Goal: Task Accomplishment & Management: Use online tool/utility

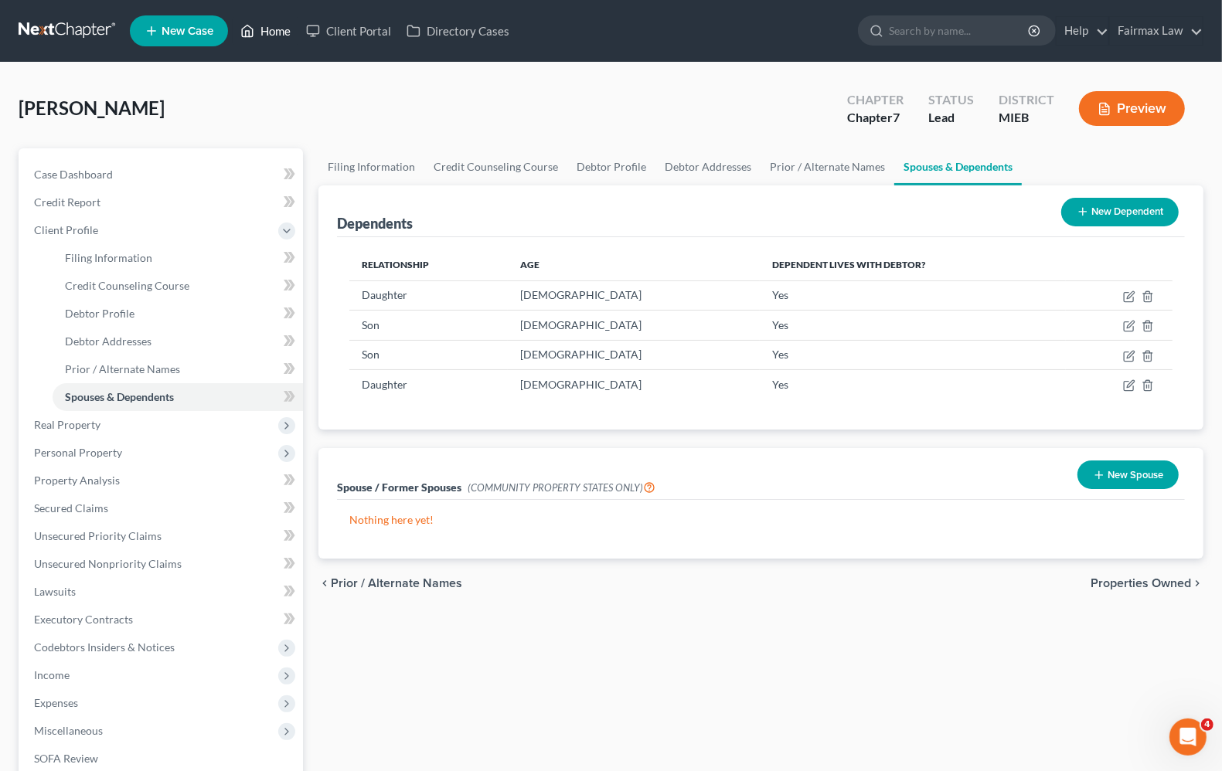
click at [274, 32] on link "Home" at bounding box center [266, 31] width 66 height 28
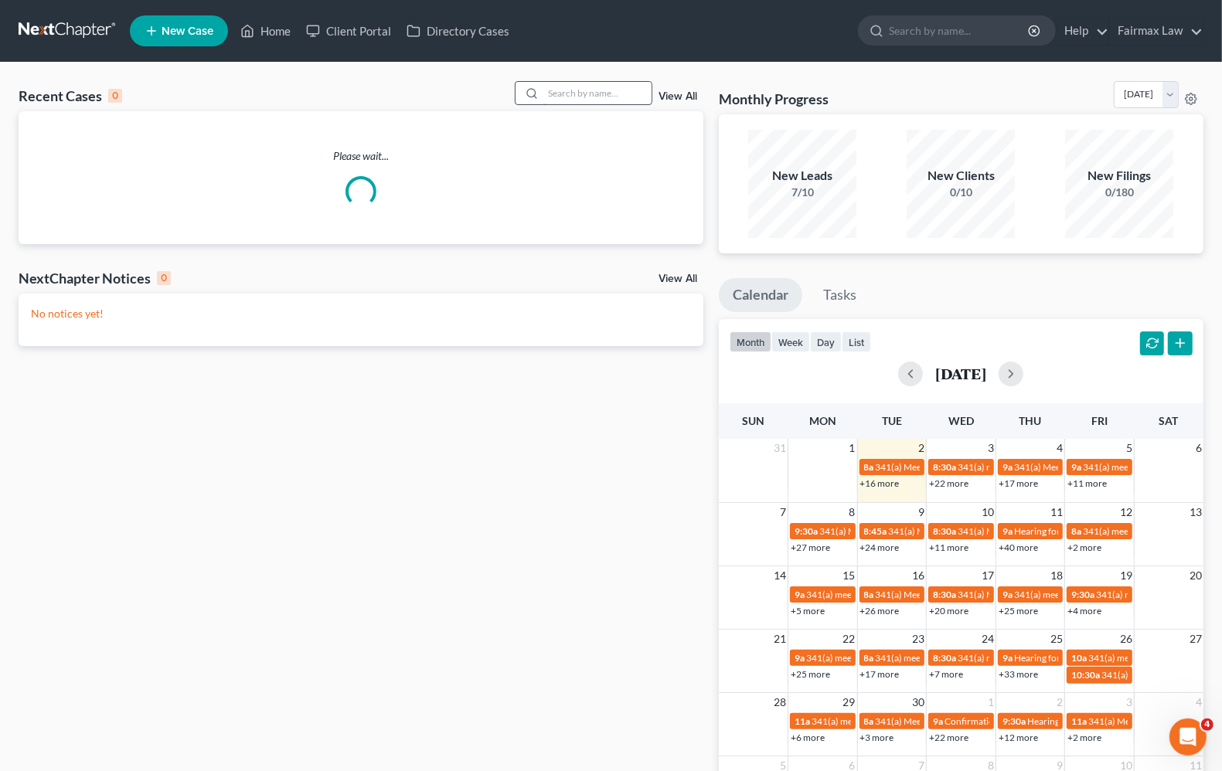
click at [570, 97] on input "search" at bounding box center [597, 93] width 108 height 22
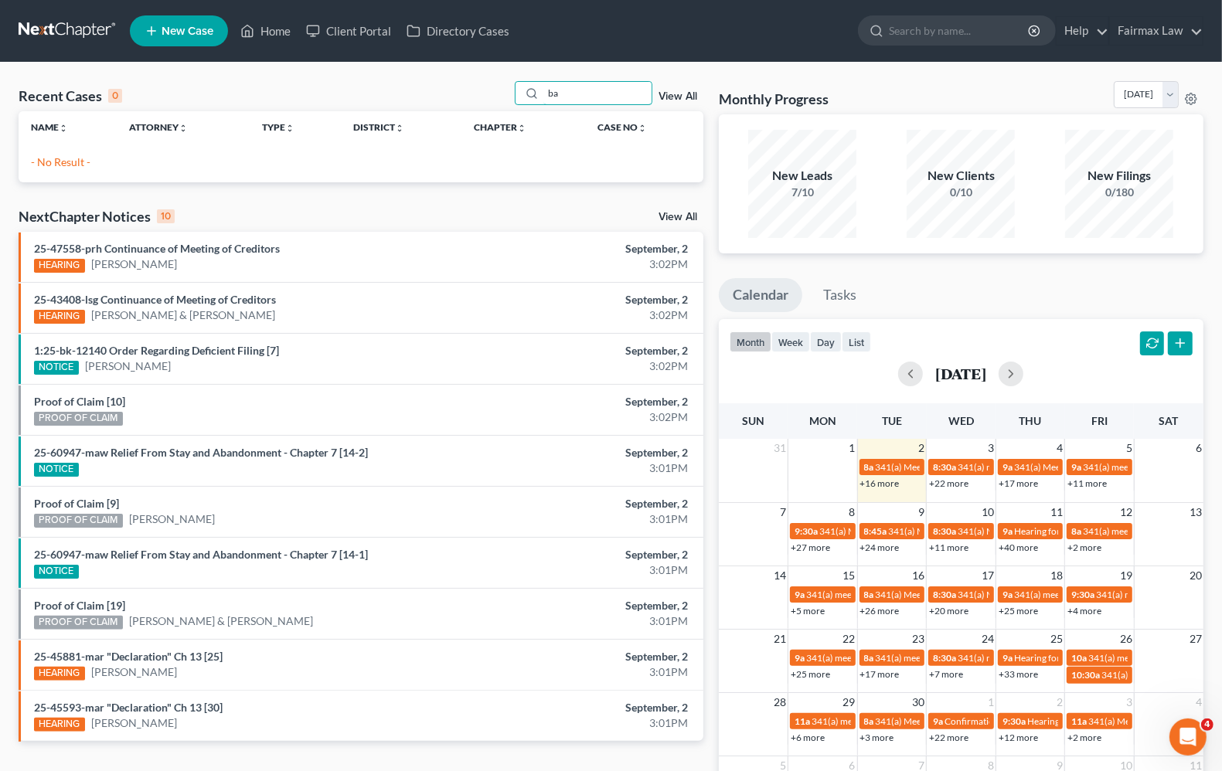
type input "b"
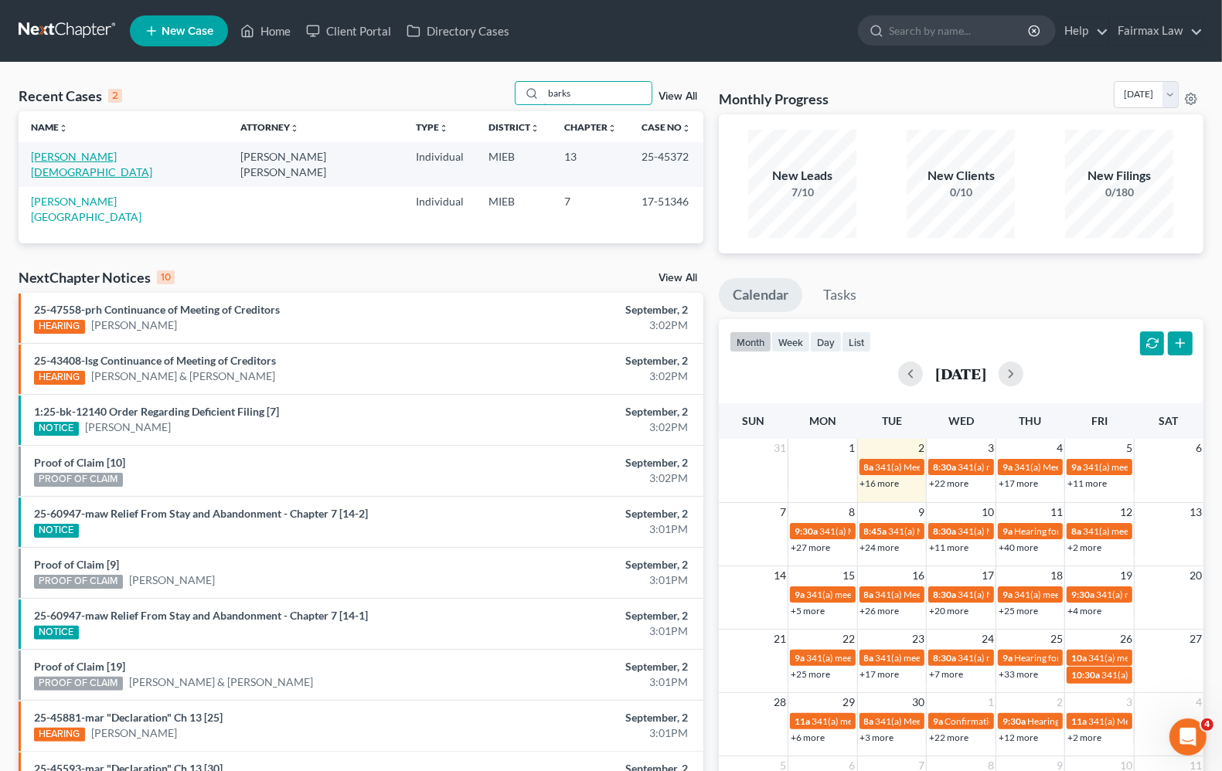
type input "barks"
click at [76, 157] on link "[PERSON_NAME][DEMOGRAPHIC_DATA]" at bounding box center [91, 164] width 121 height 29
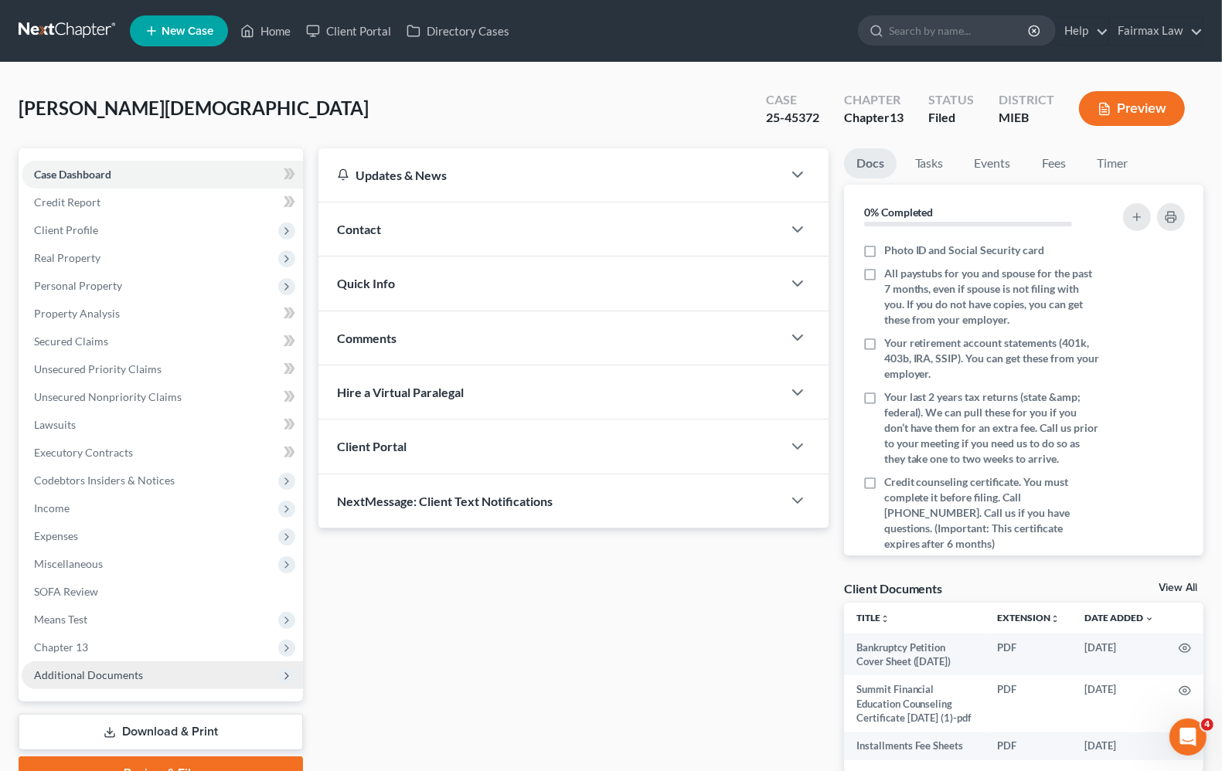
click at [49, 642] on span "Chapter 13" at bounding box center [61, 647] width 54 height 13
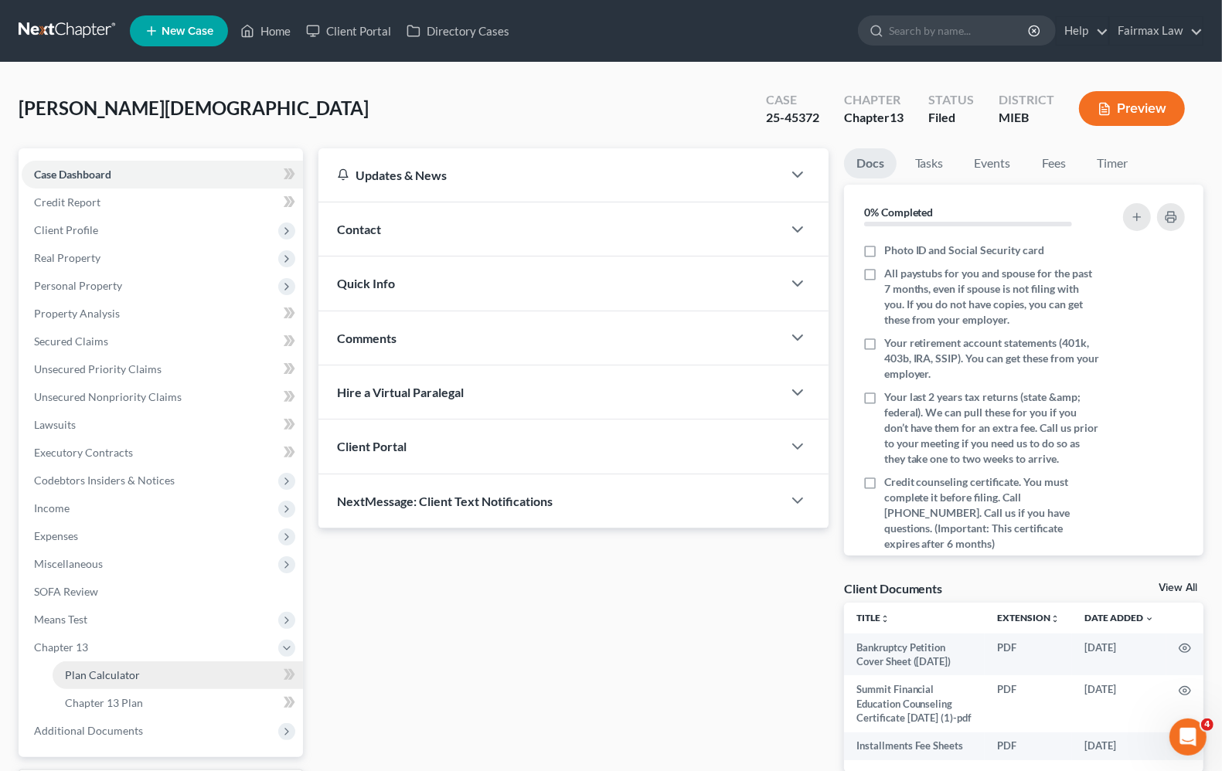
click at [128, 682] on link "Plan Calculator" at bounding box center [178, 675] width 250 height 28
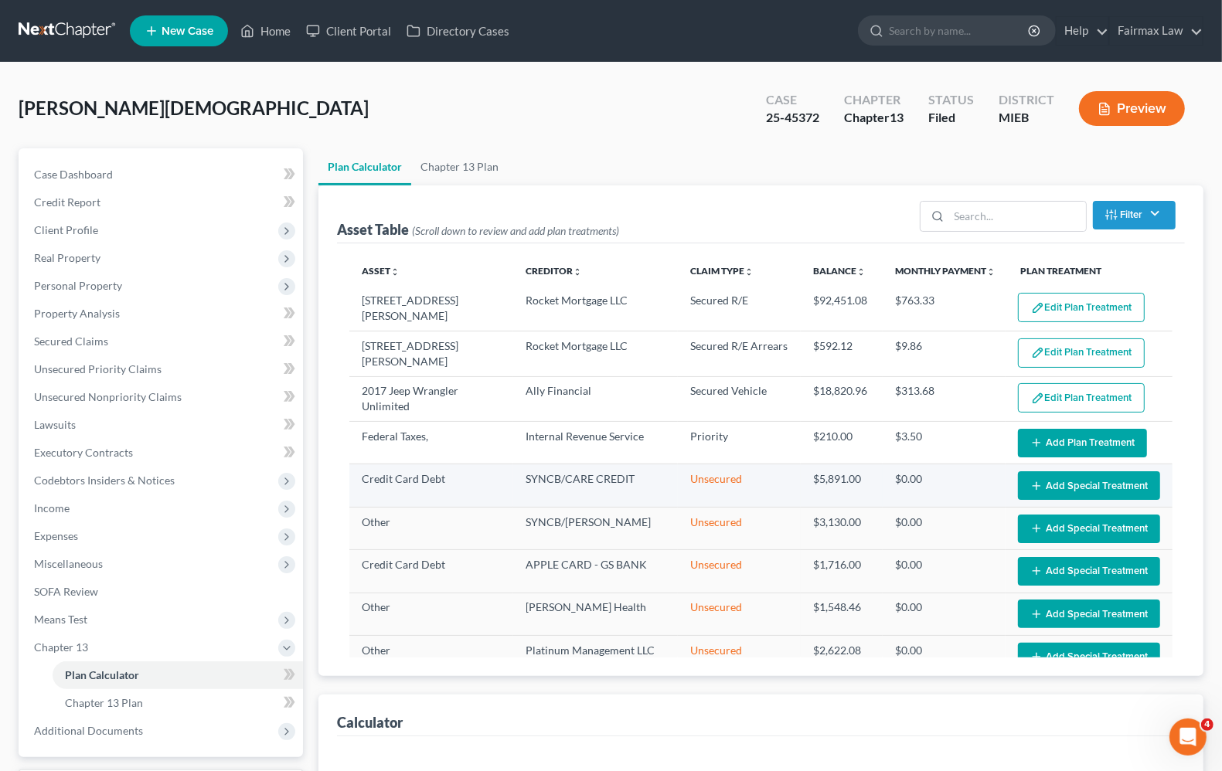
select select "59"
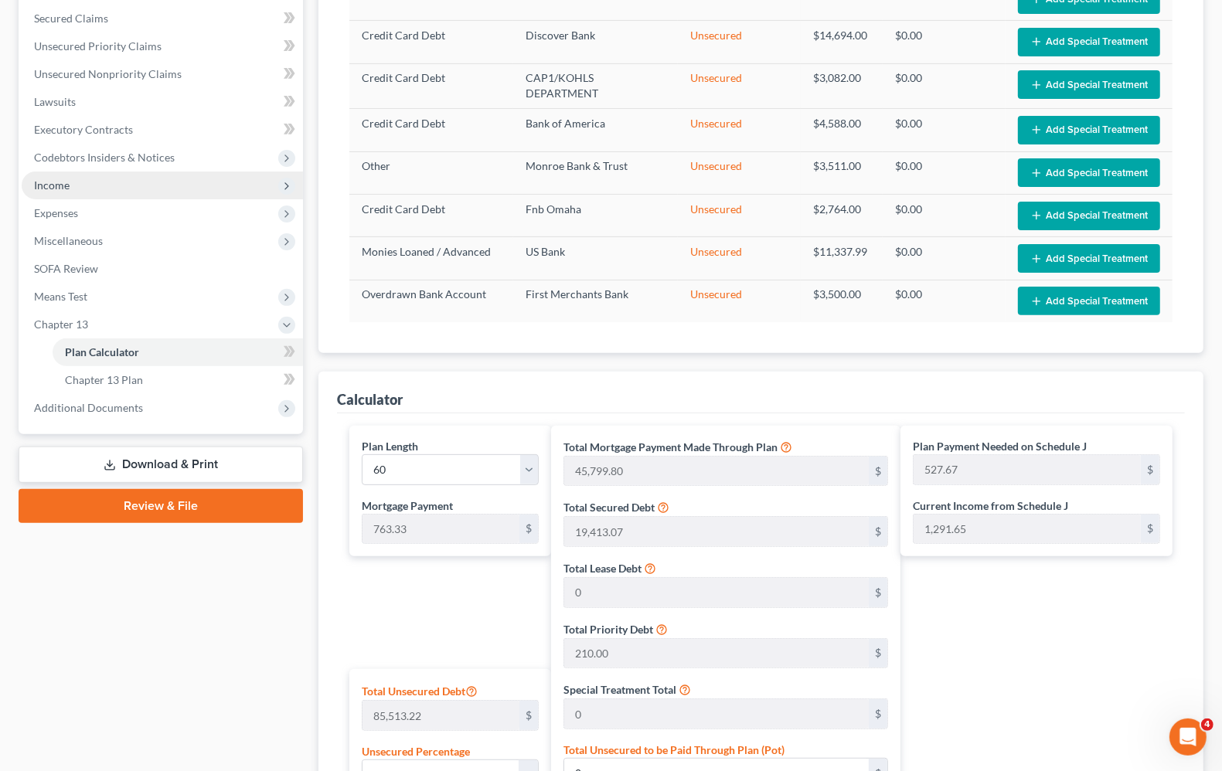
scroll to position [290, 0]
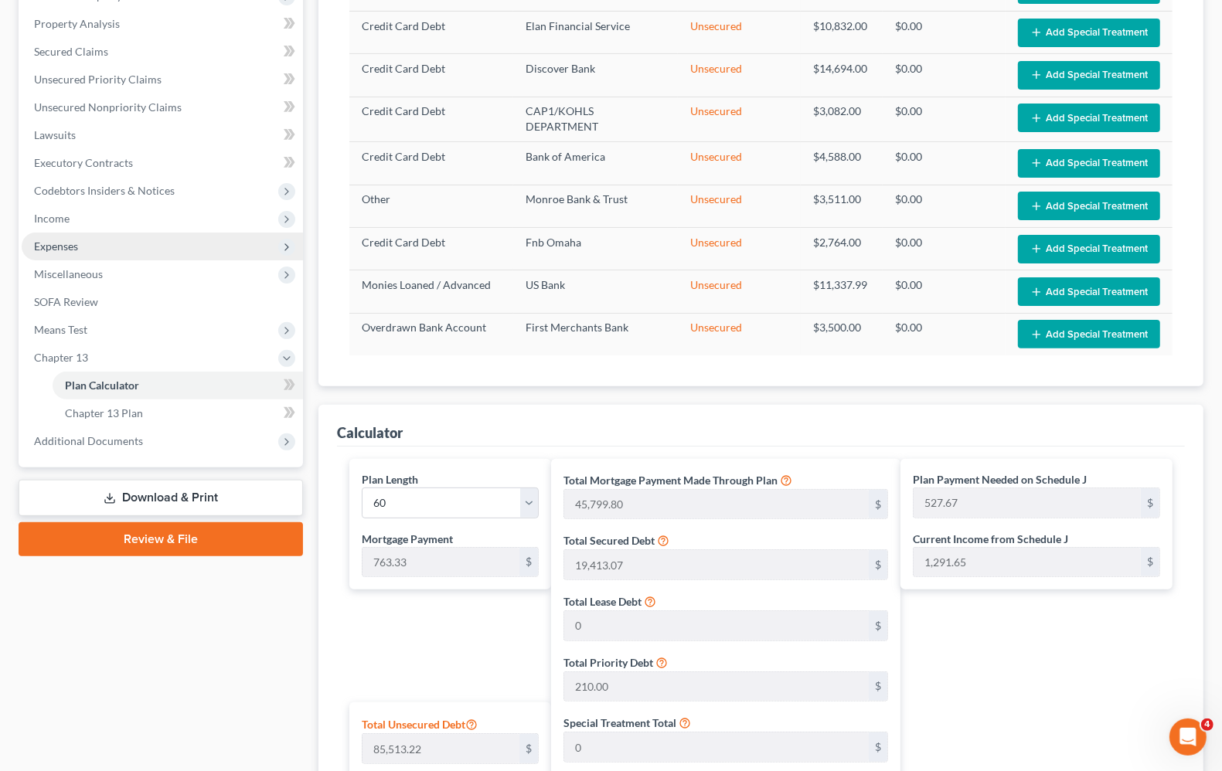
click at [80, 236] on span "Expenses" at bounding box center [162, 247] width 281 height 28
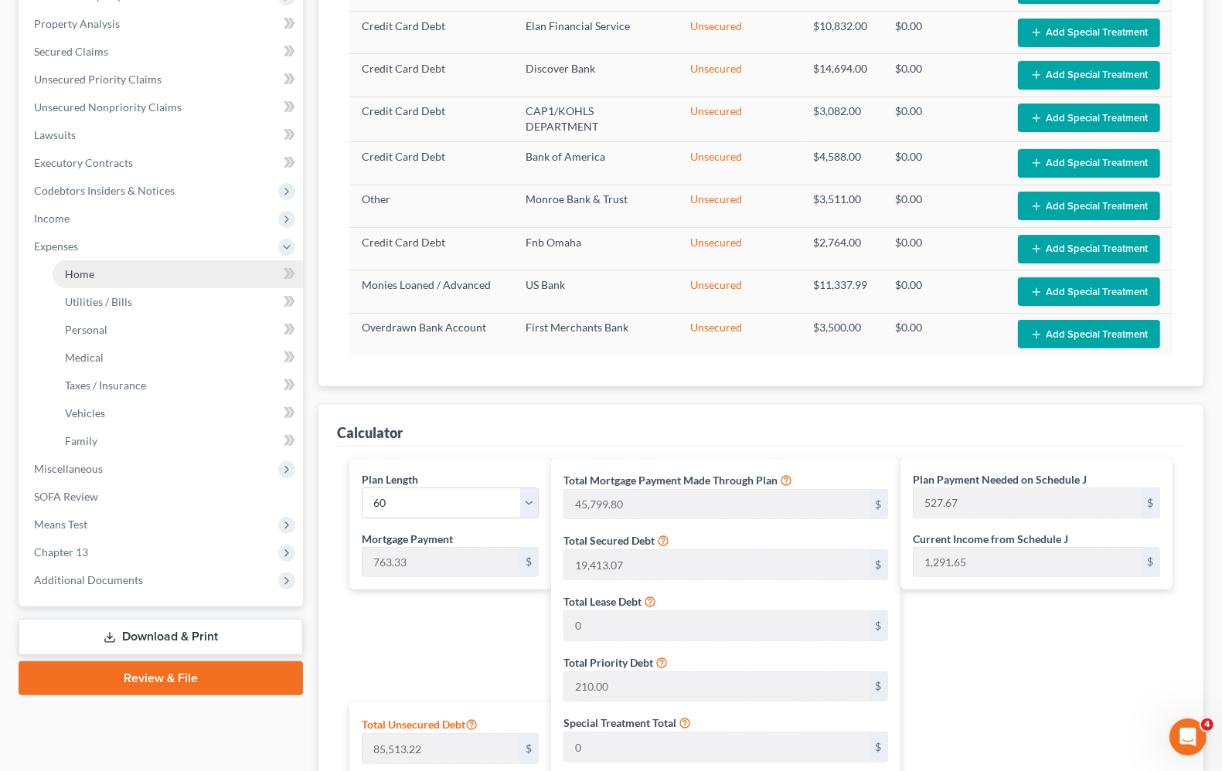
click at [78, 270] on span "Home" at bounding box center [79, 273] width 29 height 13
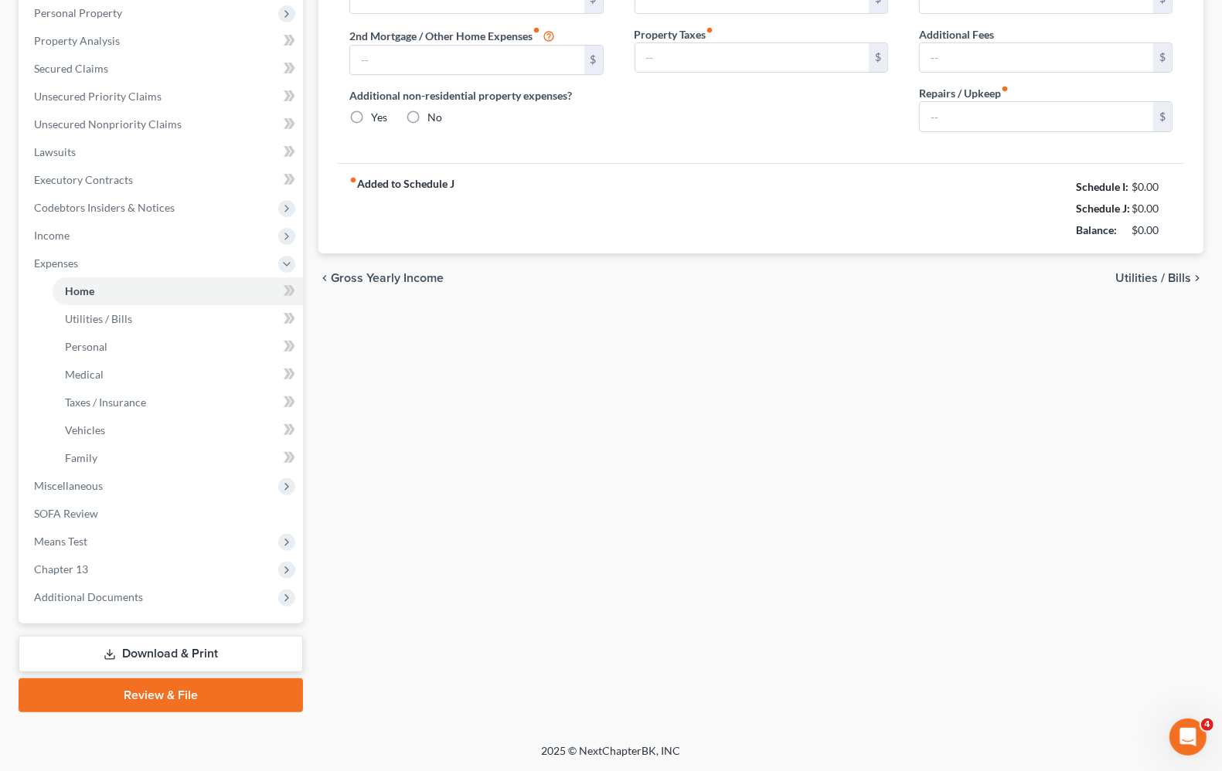
scroll to position [14, 0]
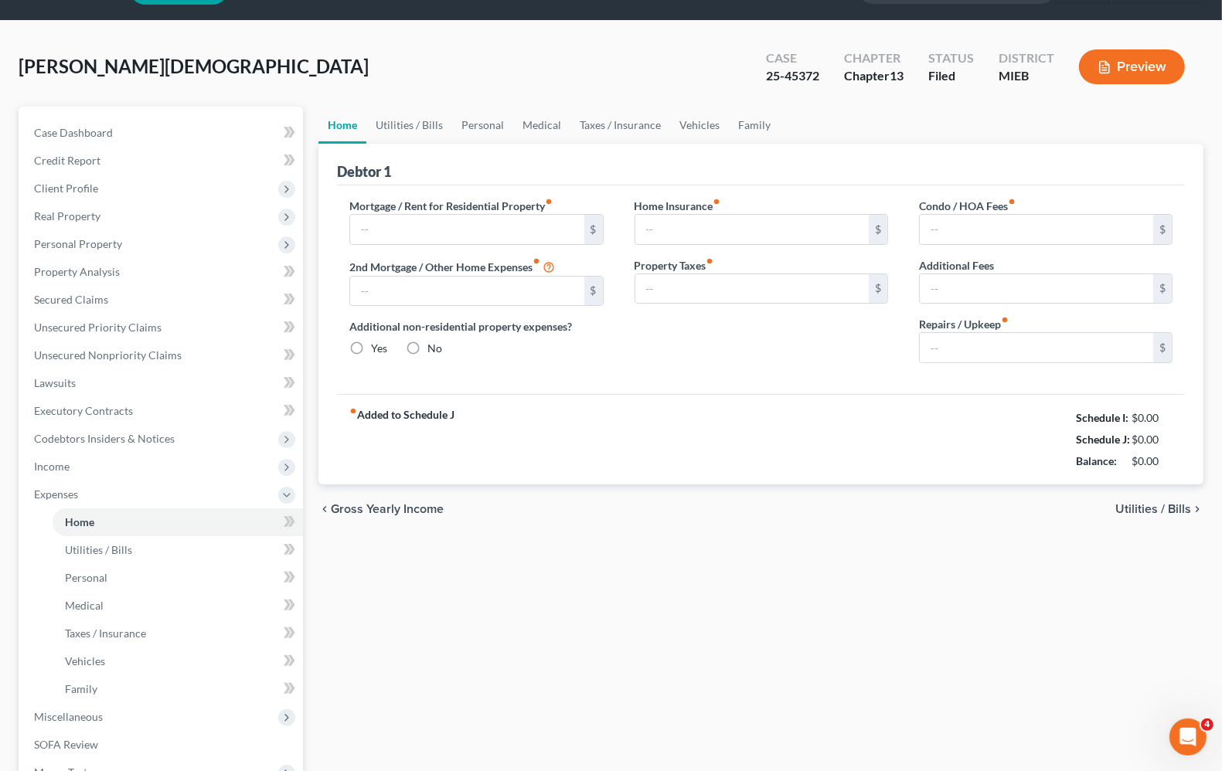
type input "0.00"
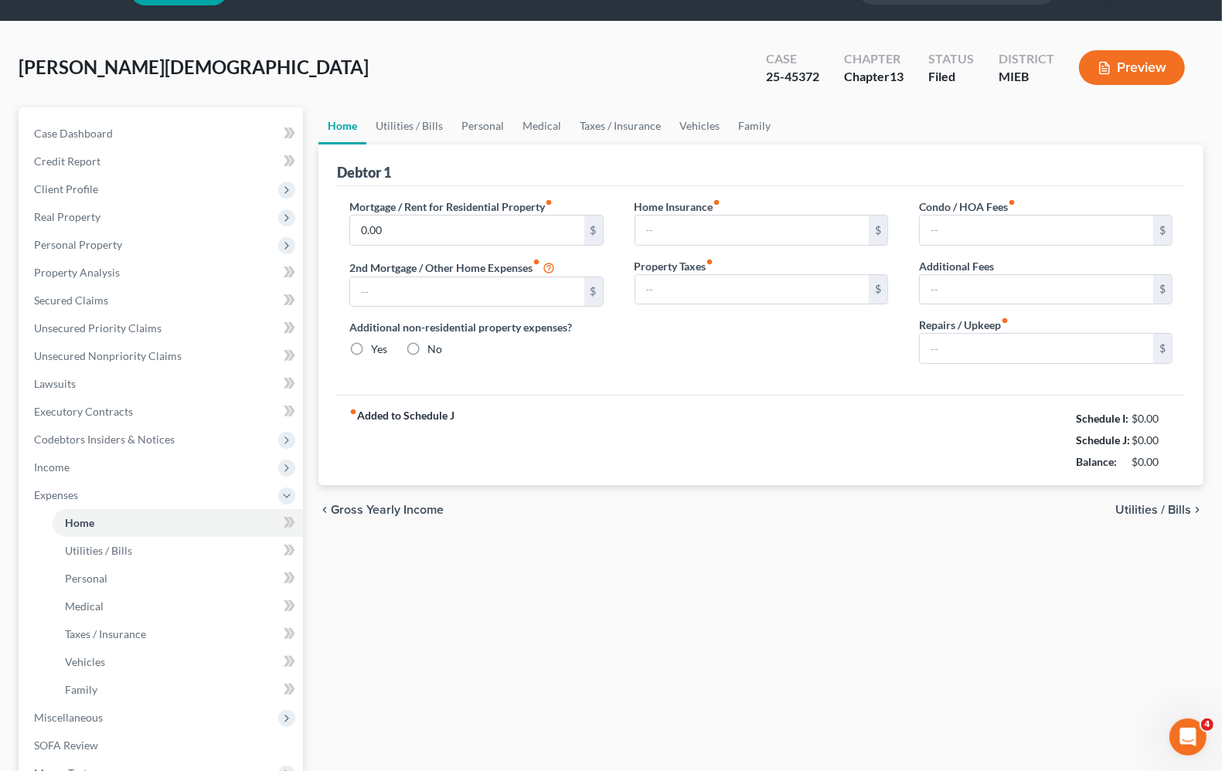
type input "0.00"
radio input "true"
type input "0.00"
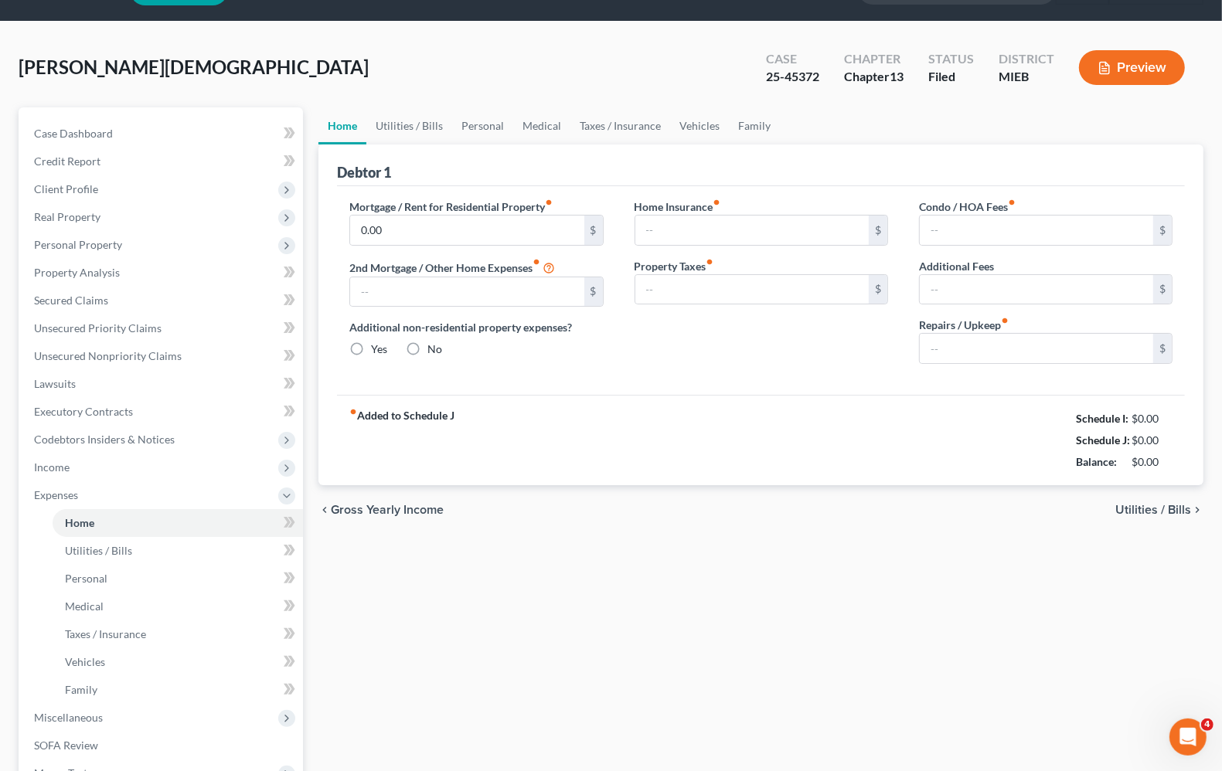
type input "0.00"
type input "50.00"
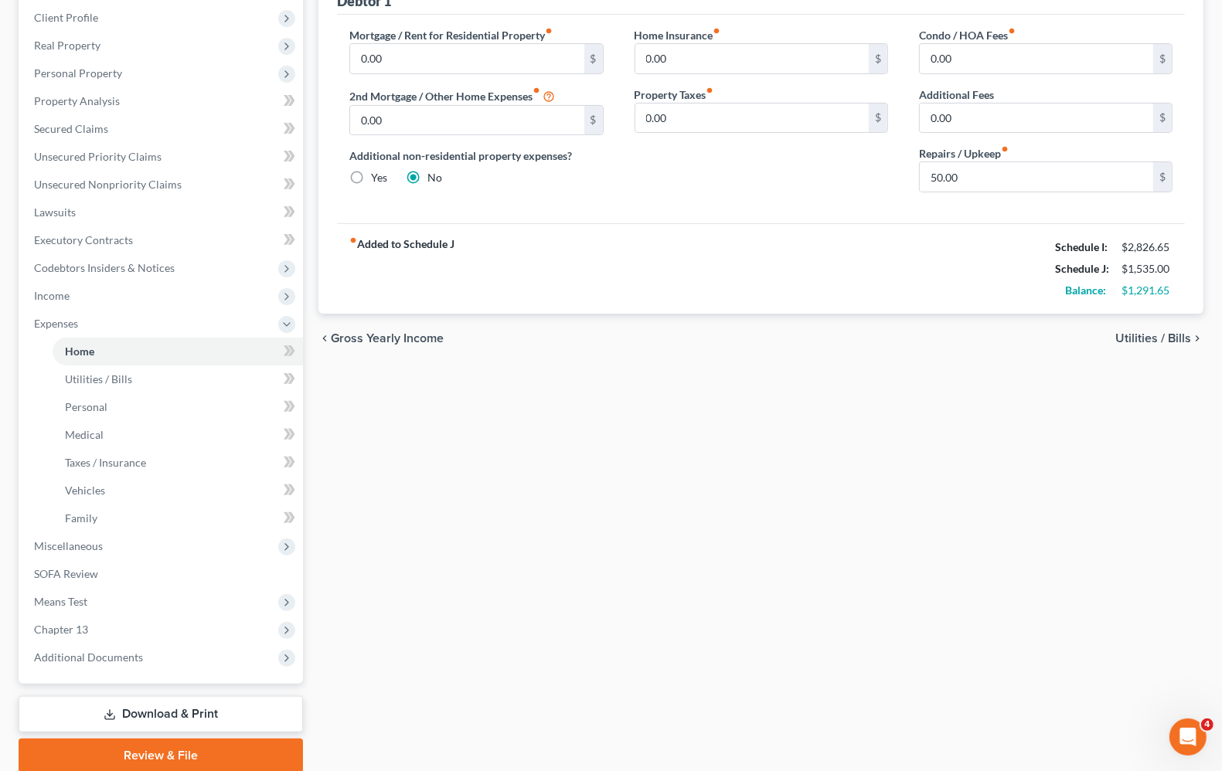
scroll to position [271, 0]
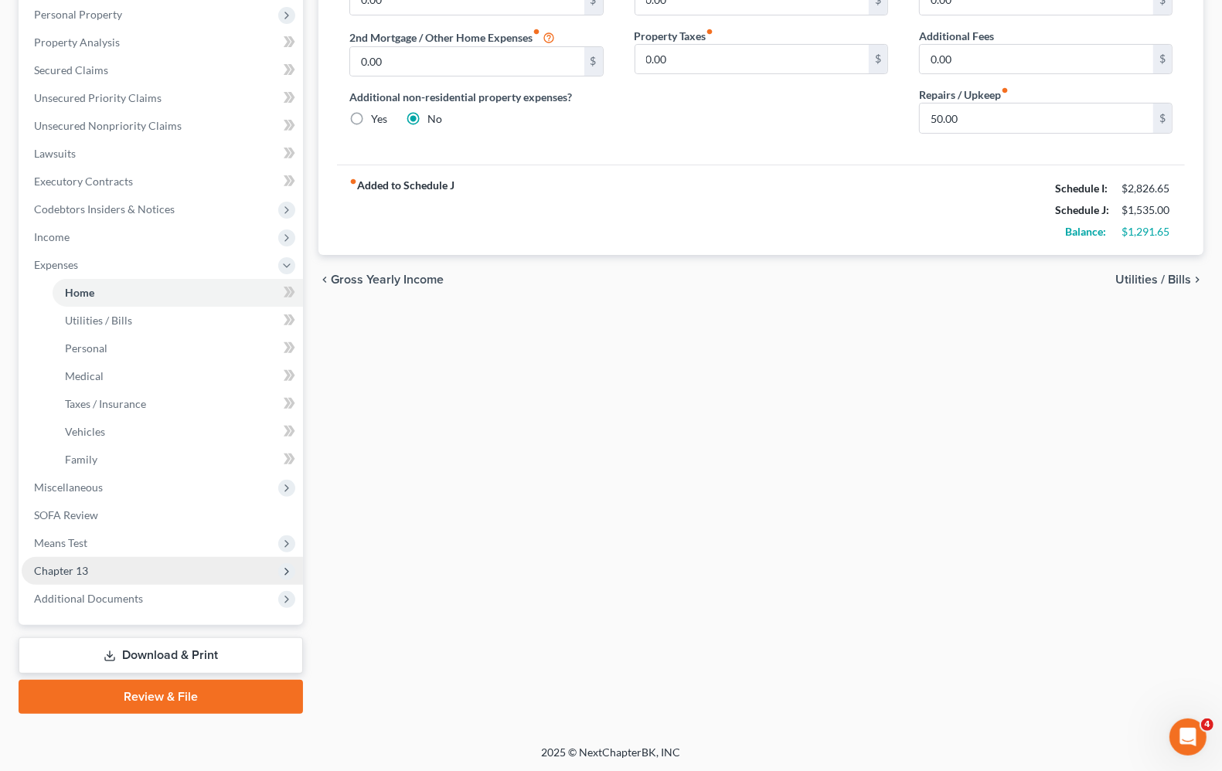
click at [85, 568] on span "Chapter 13" at bounding box center [61, 570] width 54 height 13
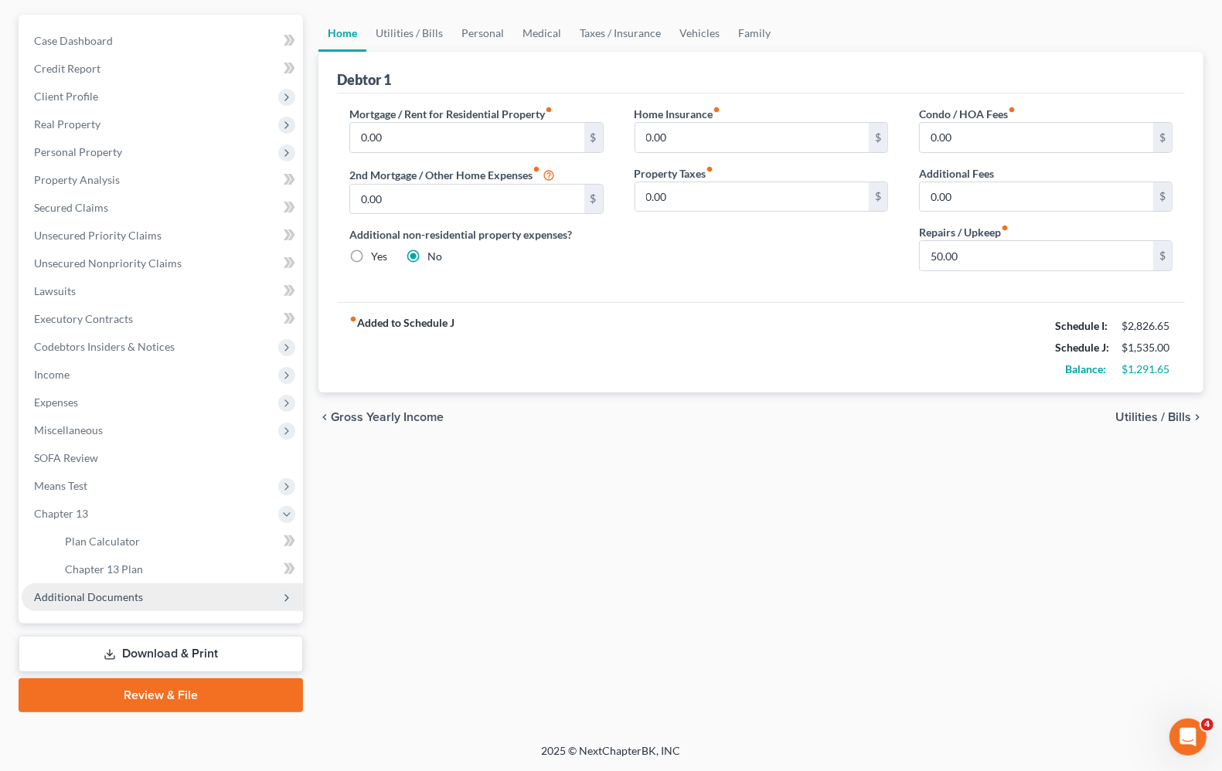
scroll to position [132, 0]
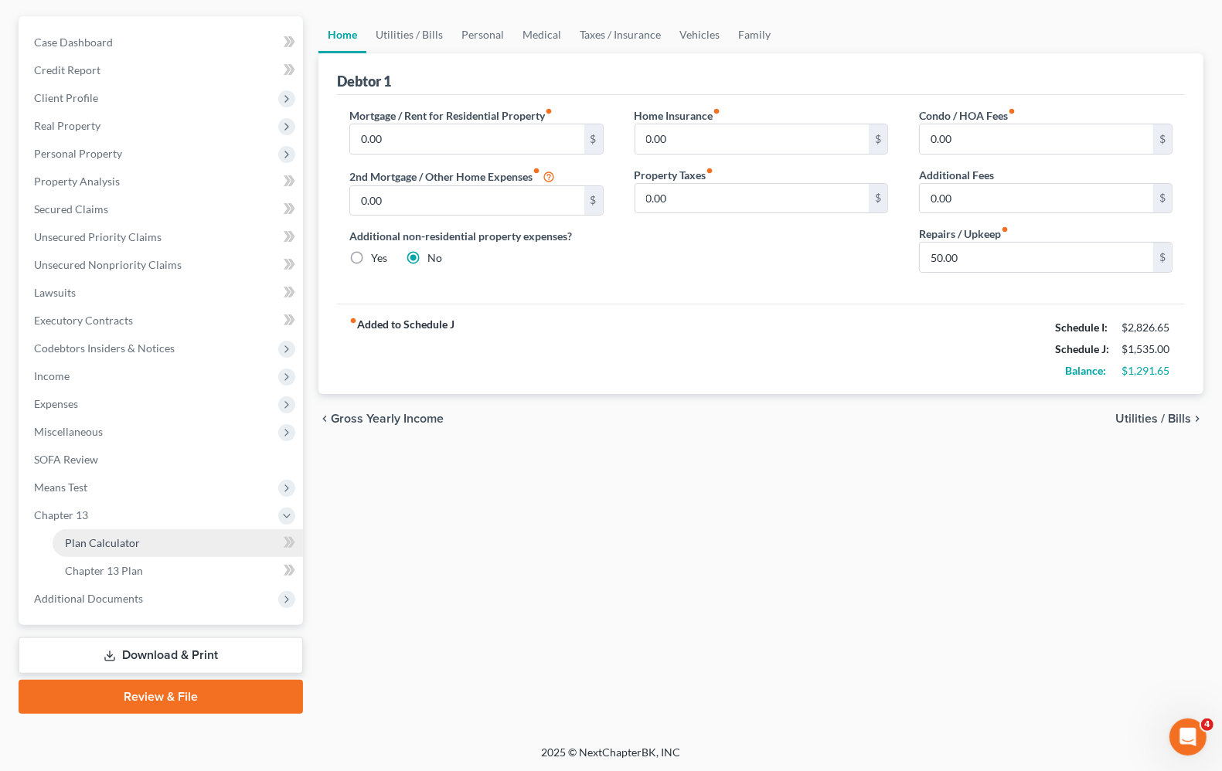
click at [124, 543] on span "Plan Calculator" at bounding box center [102, 542] width 75 height 13
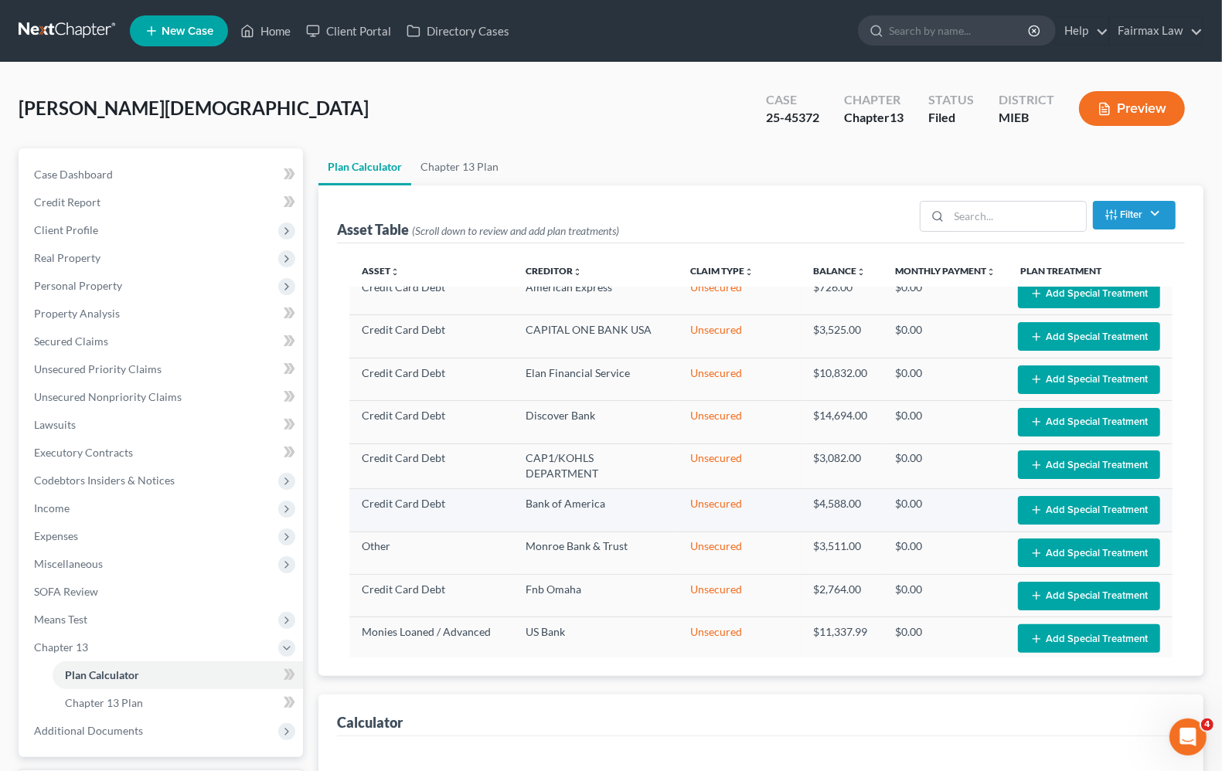
select select "59"
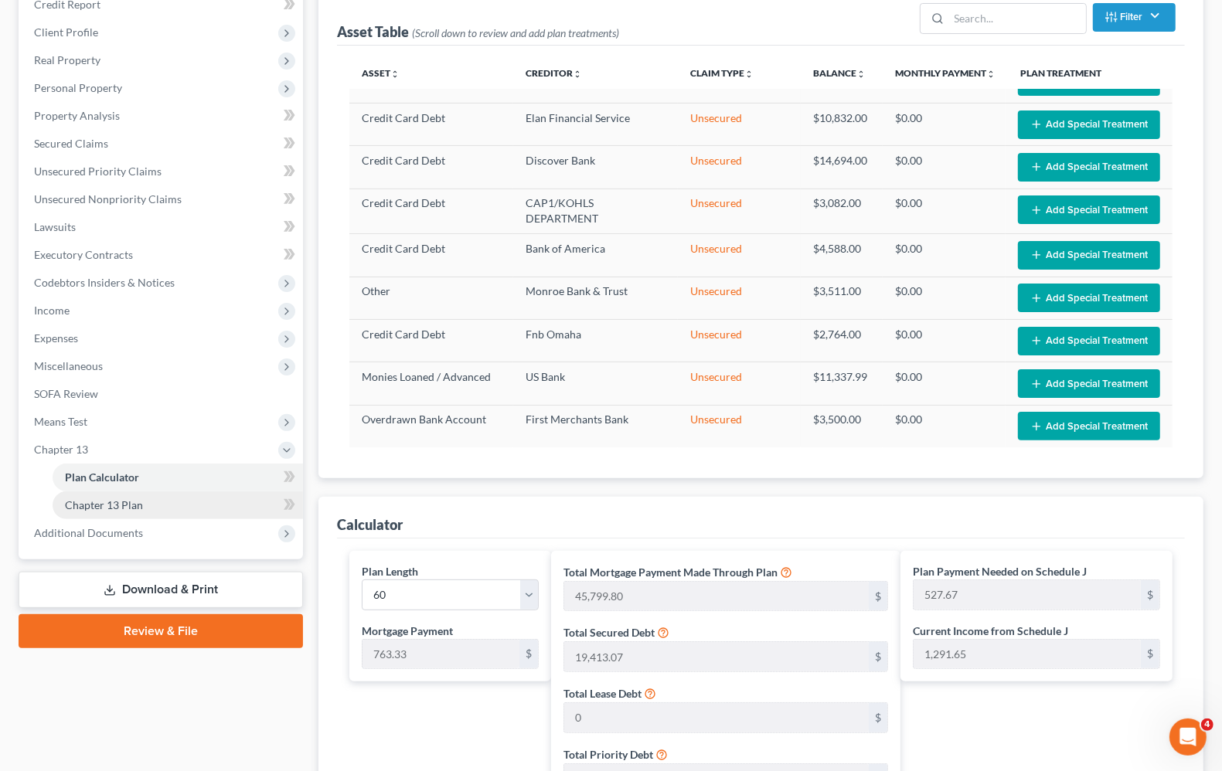
scroll to position [182, 0]
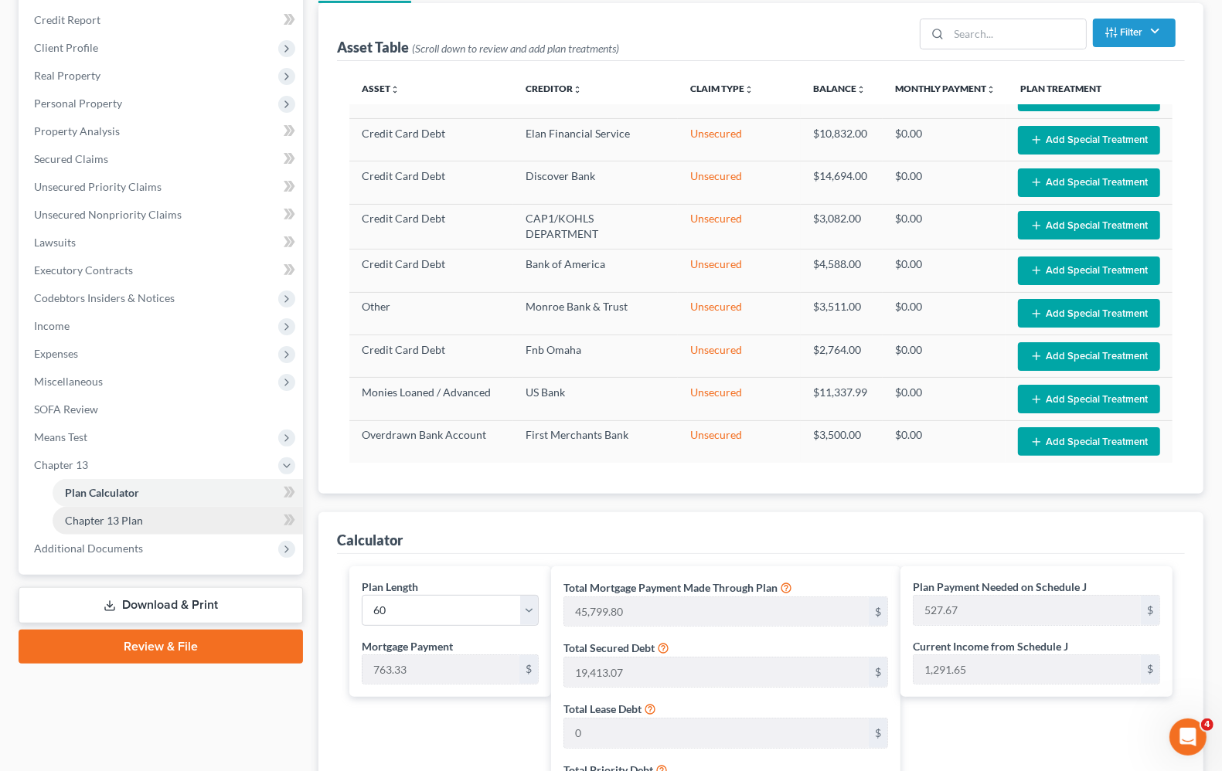
click at [120, 523] on span "Chapter 13 Plan" at bounding box center [104, 520] width 78 height 13
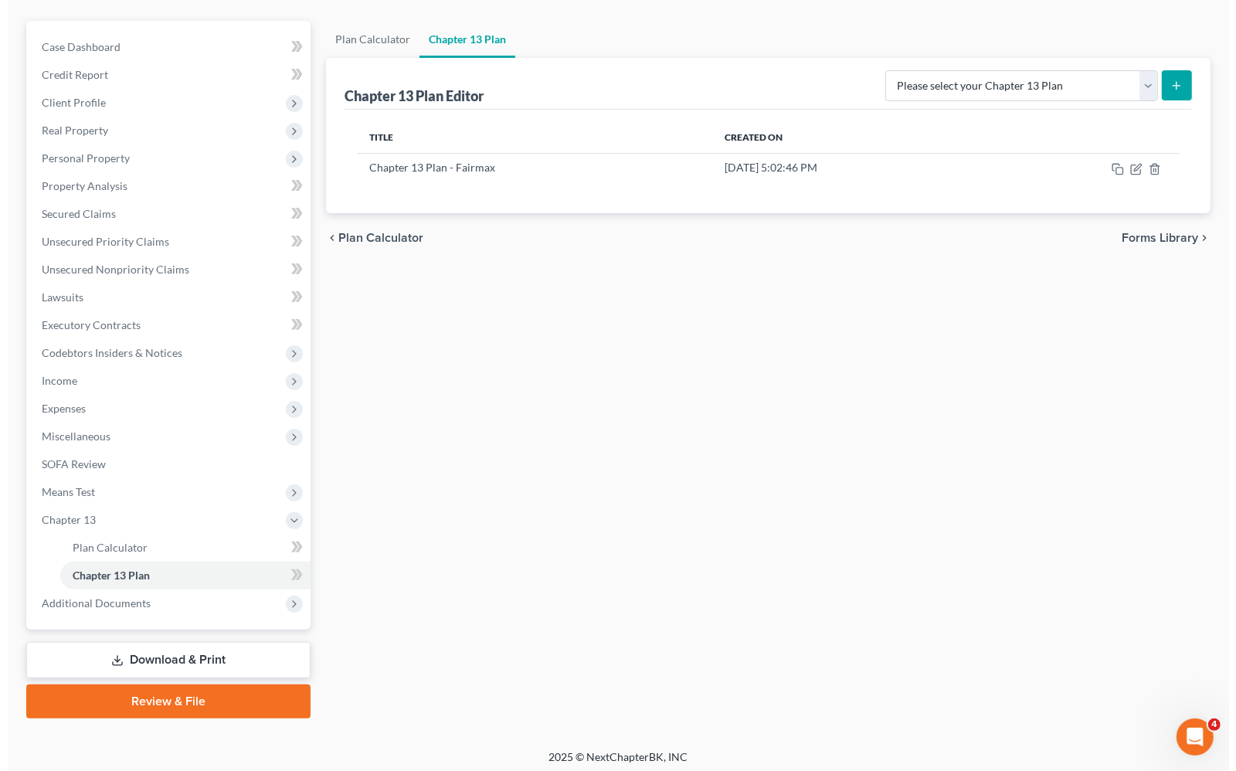
scroll to position [132, 0]
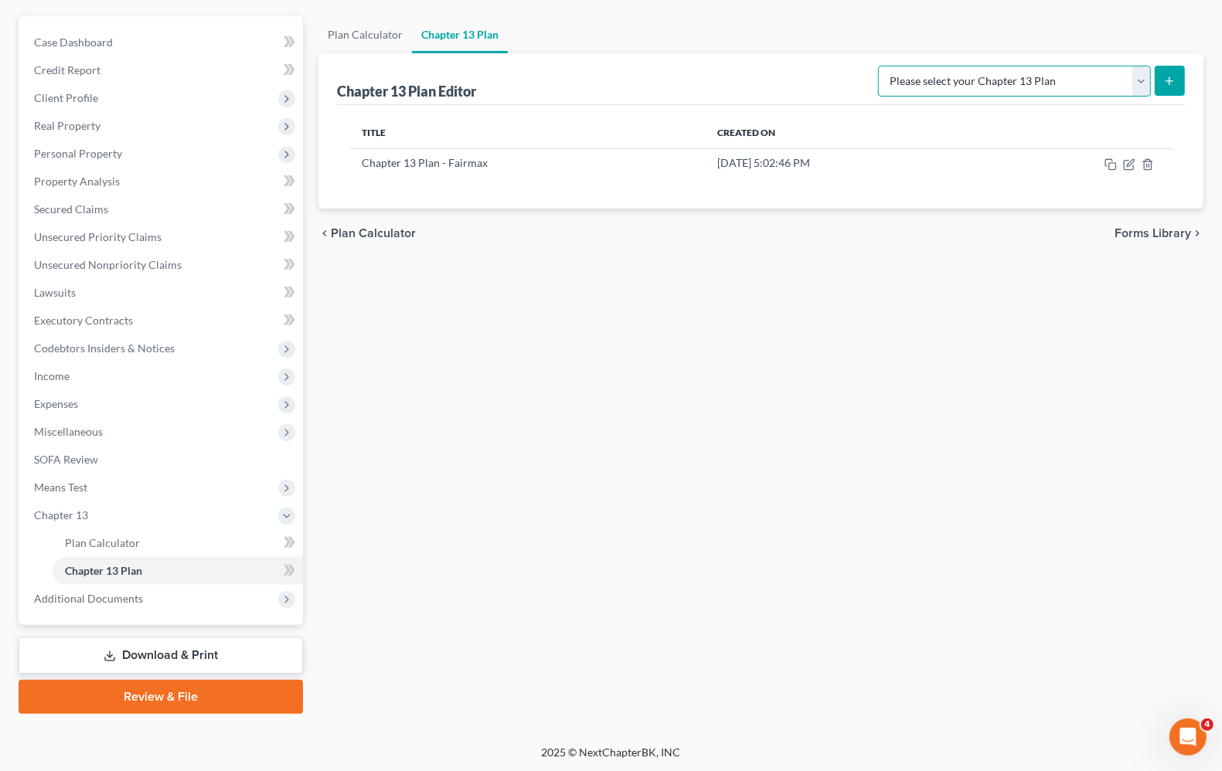
click at [1138, 82] on select "Please select your Chapter 13 Plan Chapter 13 Plan - Fairmax [GEOGRAPHIC_DATA] …" at bounding box center [1014, 81] width 273 height 31
select select "0"
click at [885, 66] on select "Please select your Chapter 13 Plan Chapter 13 Plan - Fairmax [GEOGRAPHIC_DATA] …" at bounding box center [1014, 81] width 273 height 31
click at [1175, 85] on icon "submit" at bounding box center [1169, 81] width 12 height 12
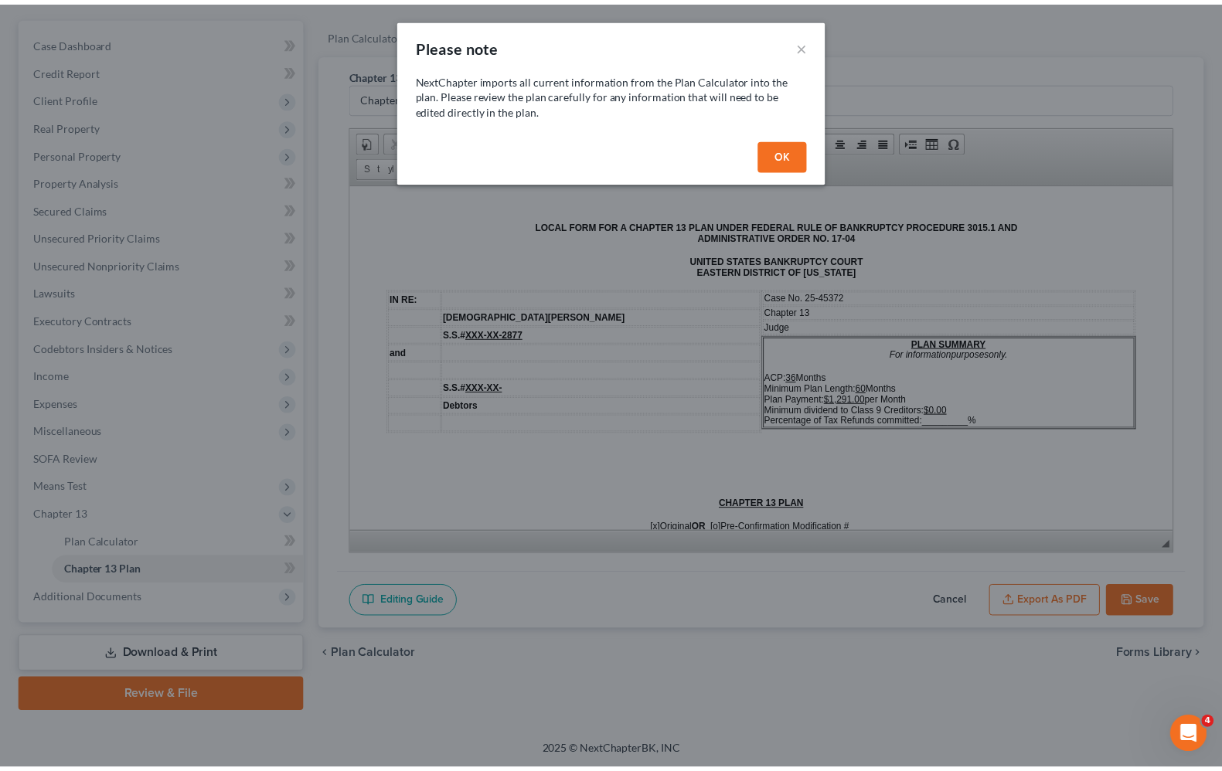
scroll to position [0, 0]
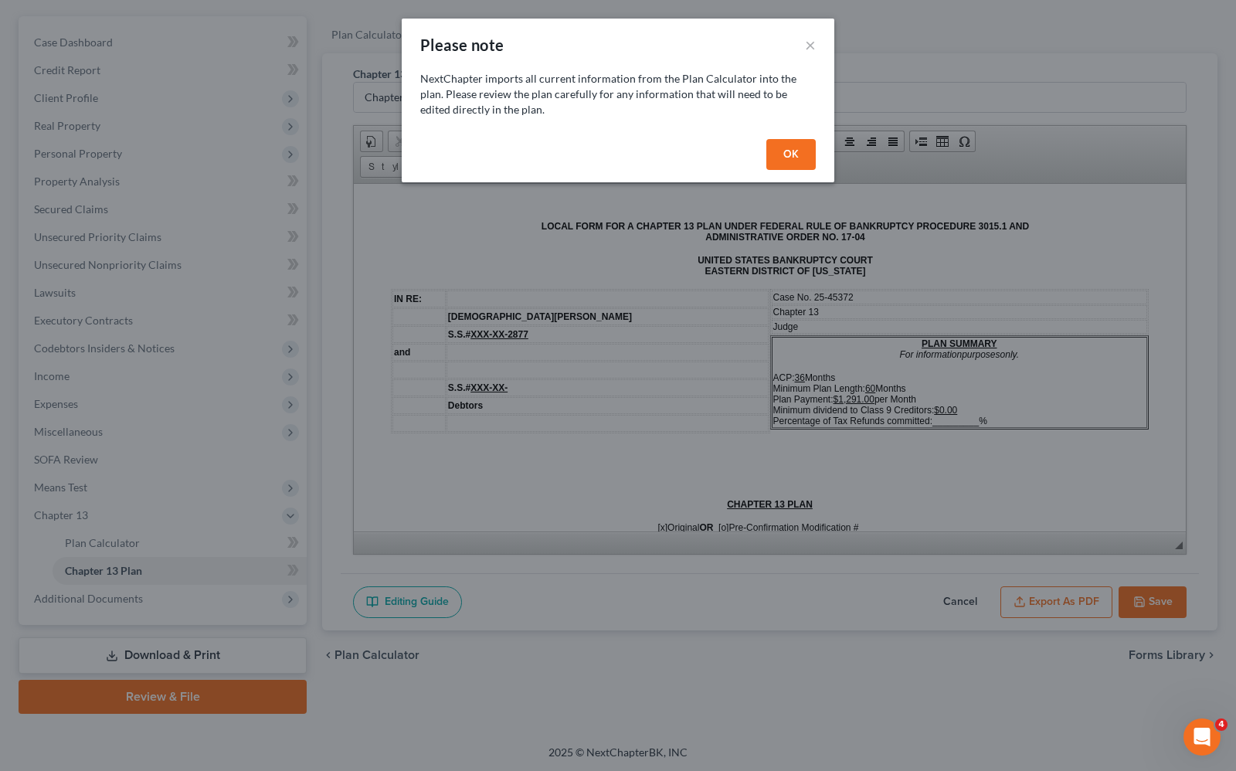
click at [794, 157] on button "OK" at bounding box center [791, 154] width 49 height 31
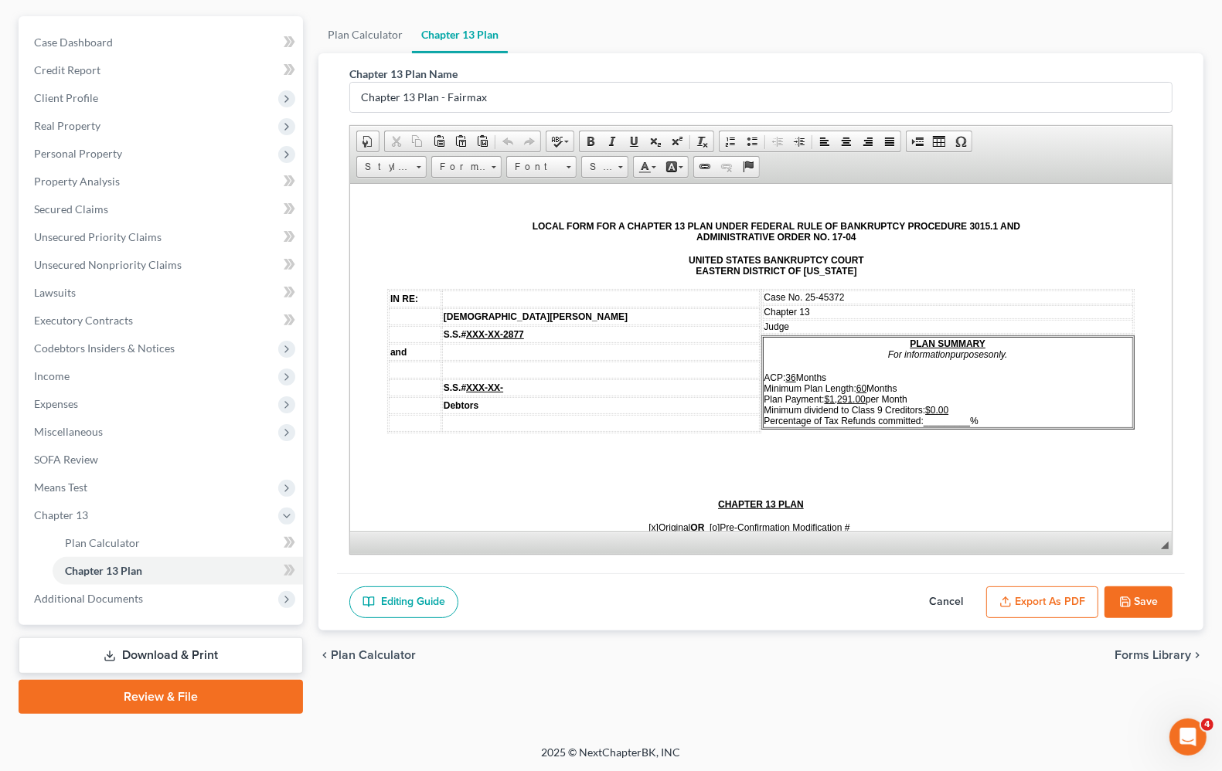
click at [842, 322] on td "Judge" at bounding box center [948, 326] width 371 height 14
click at [916, 410] on span "ACP: 36 Months Minimum Plan Length: 60 Months Plan Payment: $1,291.00 per Month…" at bounding box center [871, 399] width 214 height 54
click at [923, 415] on span "_________" at bounding box center [946, 420] width 46 height 11
drag, startPoint x: 919, startPoint y: 417, endPoint x: 947, endPoint y: 417, distance: 28.6
click at [947, 417] on p "ACP: 36 Months Minimum Plan Length: 60 Months Plan Payment: $1,291.00 per Month…" at bounding box center [948, 399] width 368 height 54
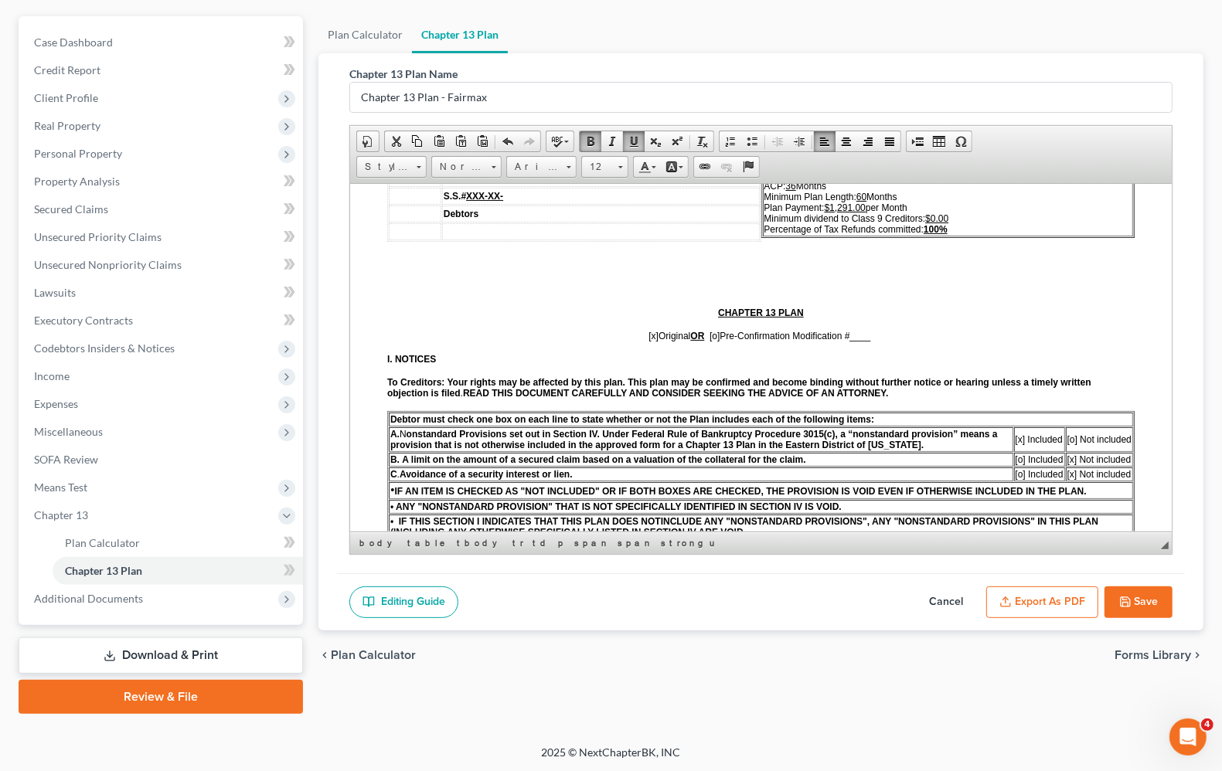
scroll to position [193, 0]
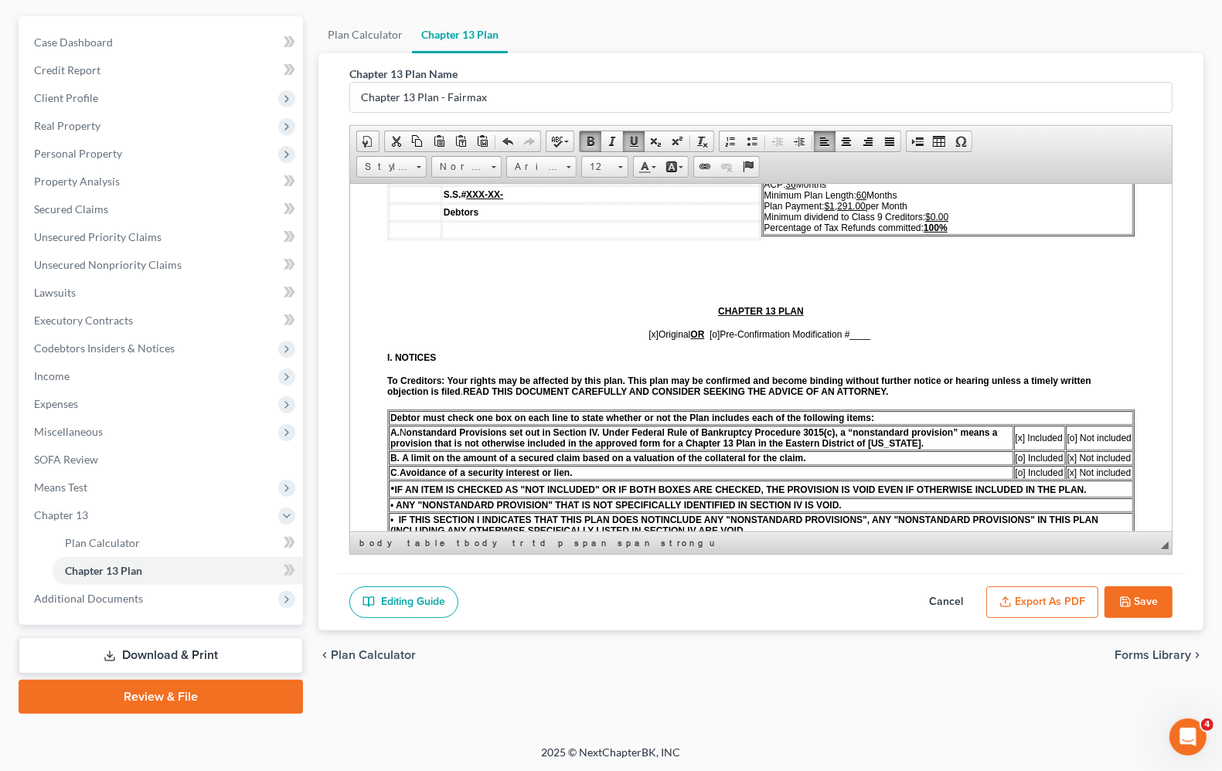
click at [850, 339] on span "____" at bounding box center [860, 333] width 21 height 11
click at [848, 338] on span "[x] Original OR [o] Pre-Confirmation Modification # #1" at bounding box center [760, 333] width 216 height 11
drag, startPoint x: 850, startPoint y: 338, endPoint x: 874, endPoint y: 336, distance: 24.0
click at [874, 338] on p "[x] Original OR [o] Pre-Confirmation Modification #1" at bounding box center [760, 333] width 747 height 11
click at [719, 332] on span "[o]" at bounding box center [724, 333] width 10 height 11
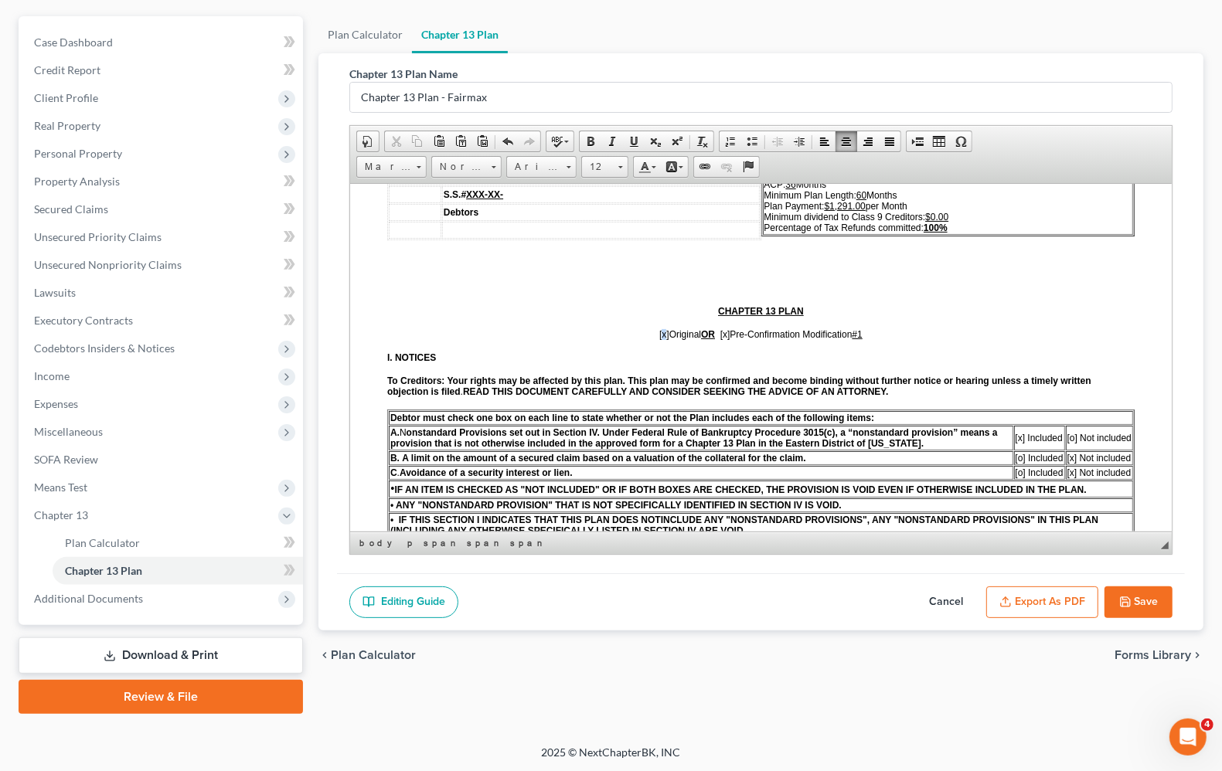
click at [659, 339] on span "[x]" at bounding box center [664, 333] width 10 height 11
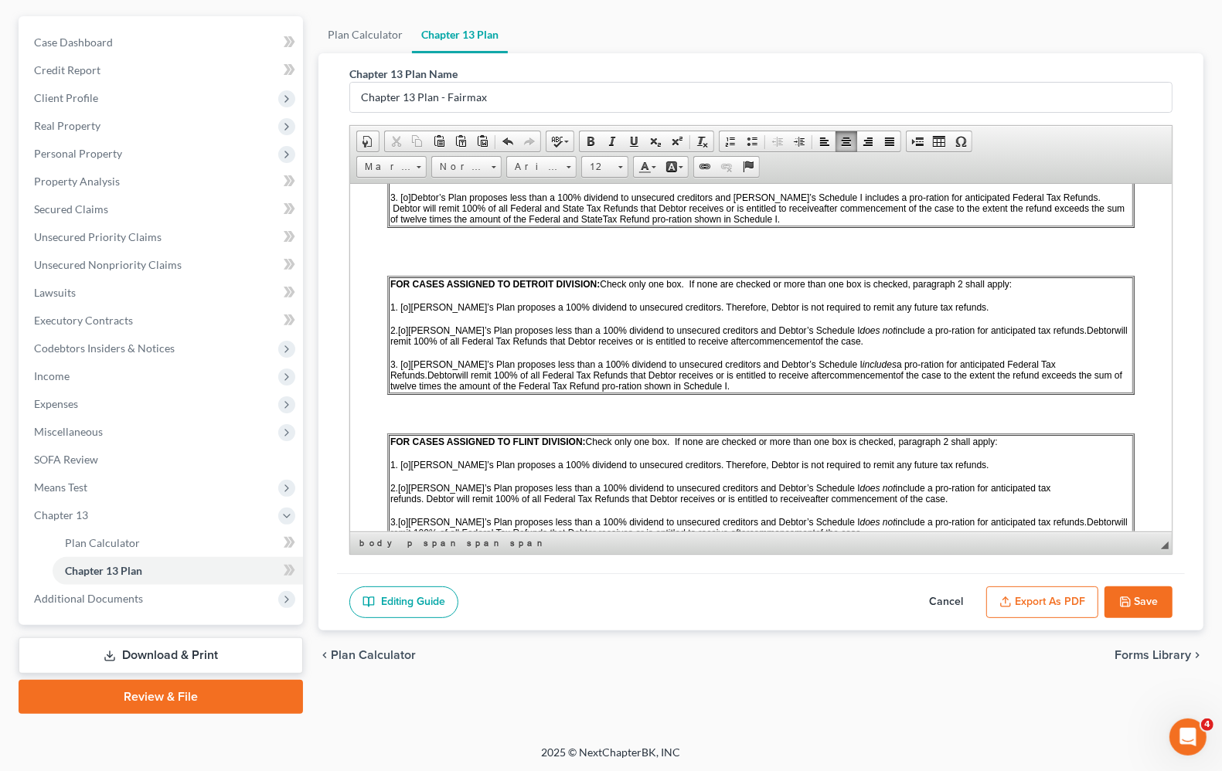
scroll to position [1063, 0]
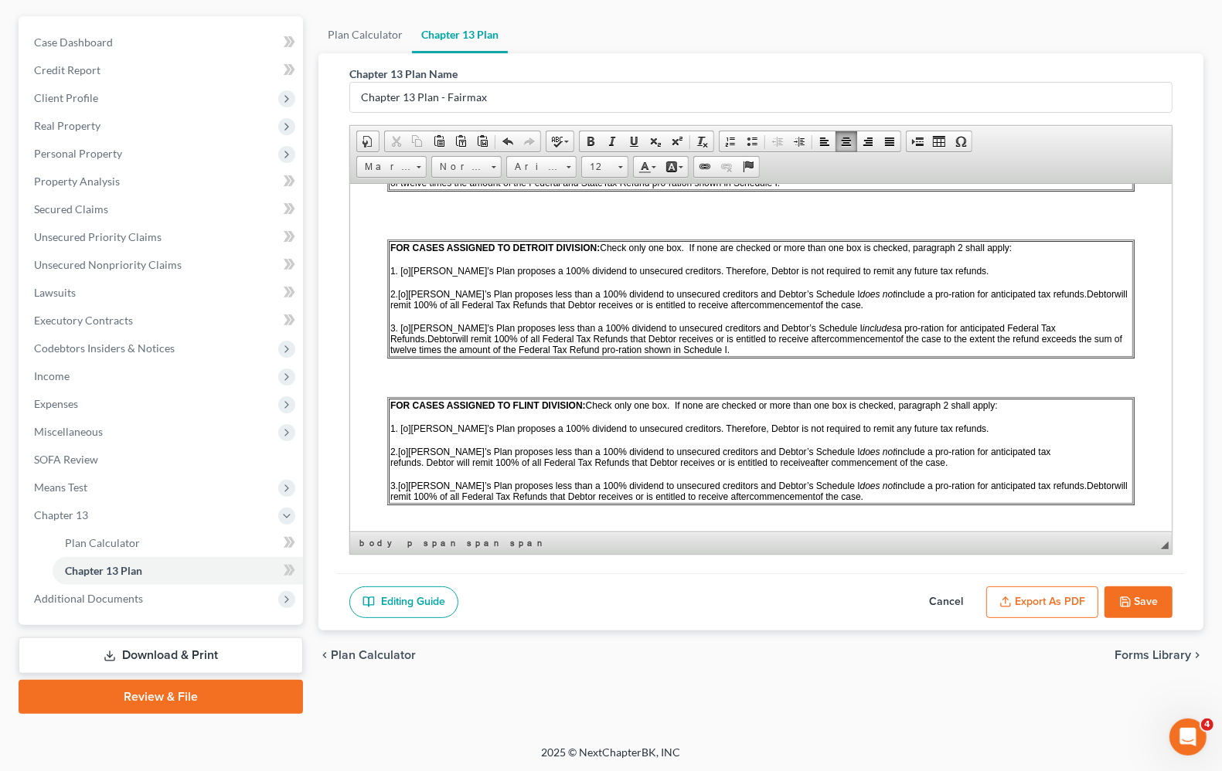
click at [402, 298] on span "[o]" at bounding box center [403, 293] width 10 height 11
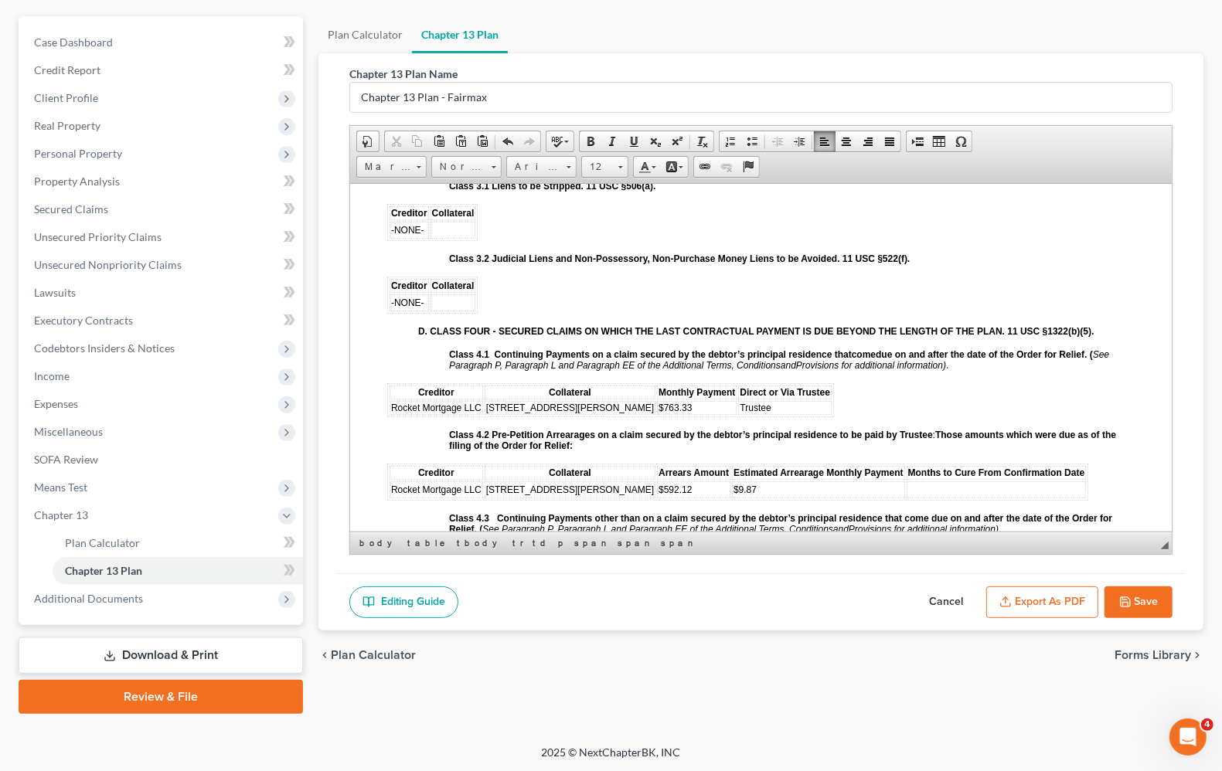
scroll to position [2029, 0]
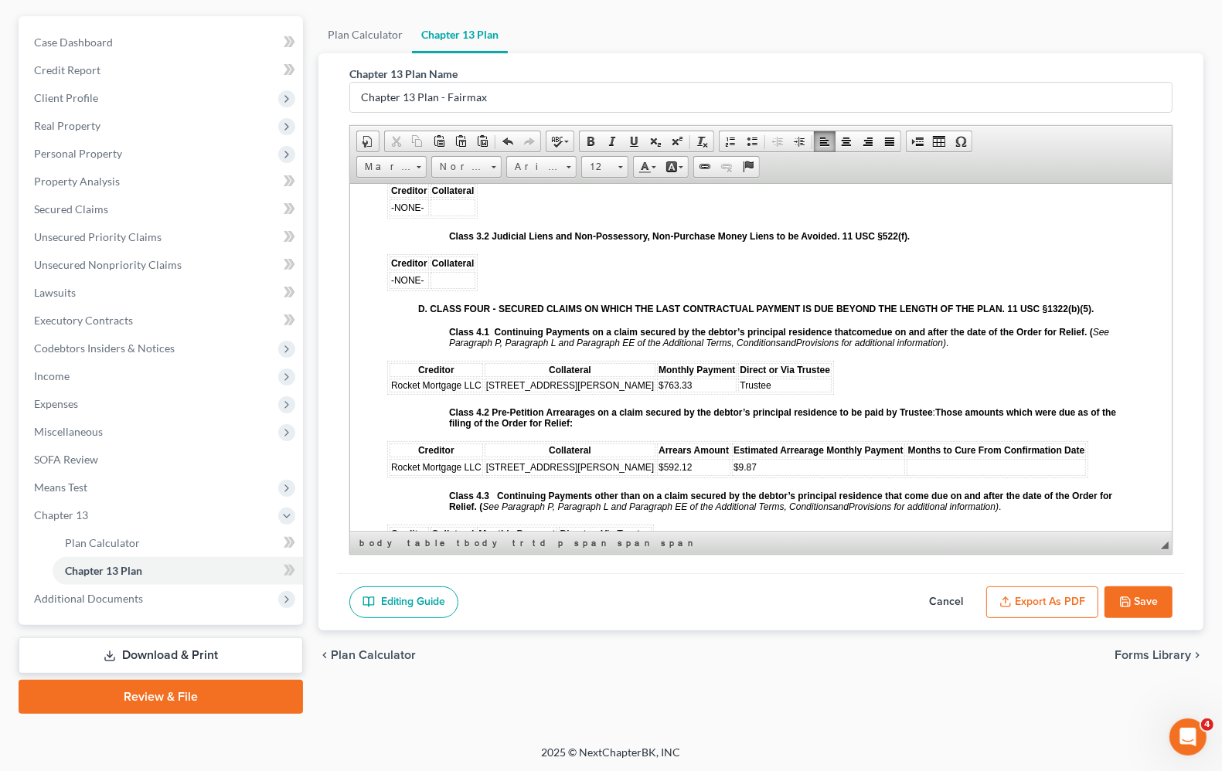
click at [657, 392] on td "$763.33" at bounding box center [697, 385] width 80 height 14
click at [658, 390] on span "$763.33" at bounding box center [674, 384] width 33 height 11
drag, startPoint x: 483, startPoint y: 393, endPoint x: 509, endPoint y: 389, distance: 26.6
click at [486, 392] on td "[STREET_ADDRESS][PERSON_NAME]" at bounding box center [570, 385] width 171 height 14
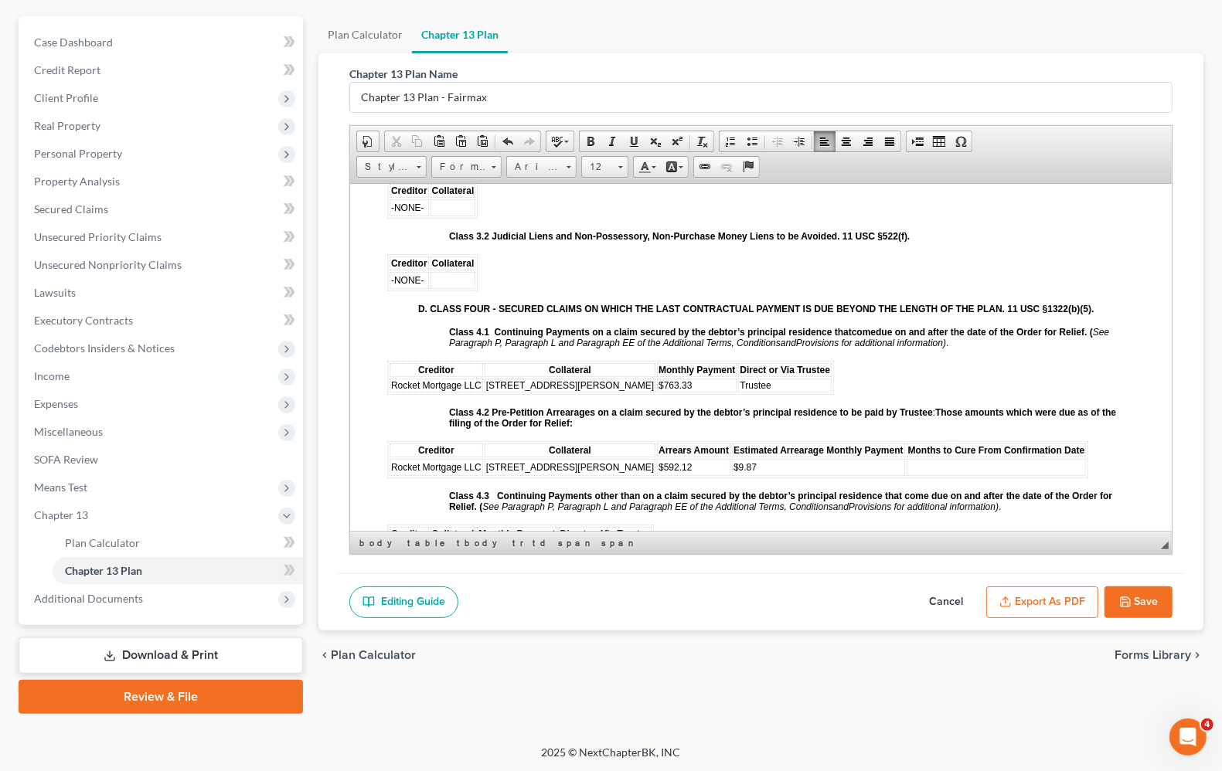
click at [588, 417] on strong "Class 4.2 Pre-Petition Arrearages on a claim secured by the debtor’s principal …" at bounding box center [691, 411] width 484 height 11
click at [906, 475] on td at bounding box center [996, 466] width 180 height 17
click at [785, 475] on td "$9.87" at bounding box center [818, 466] width 173 height 17
click at [906, 470] on td at bounding box center [996, 466] width 180 height 17
drag, startPoint x: 851, startPoint y: 483, endPoint x: 439, endPoint y: 485, distance: 411.9
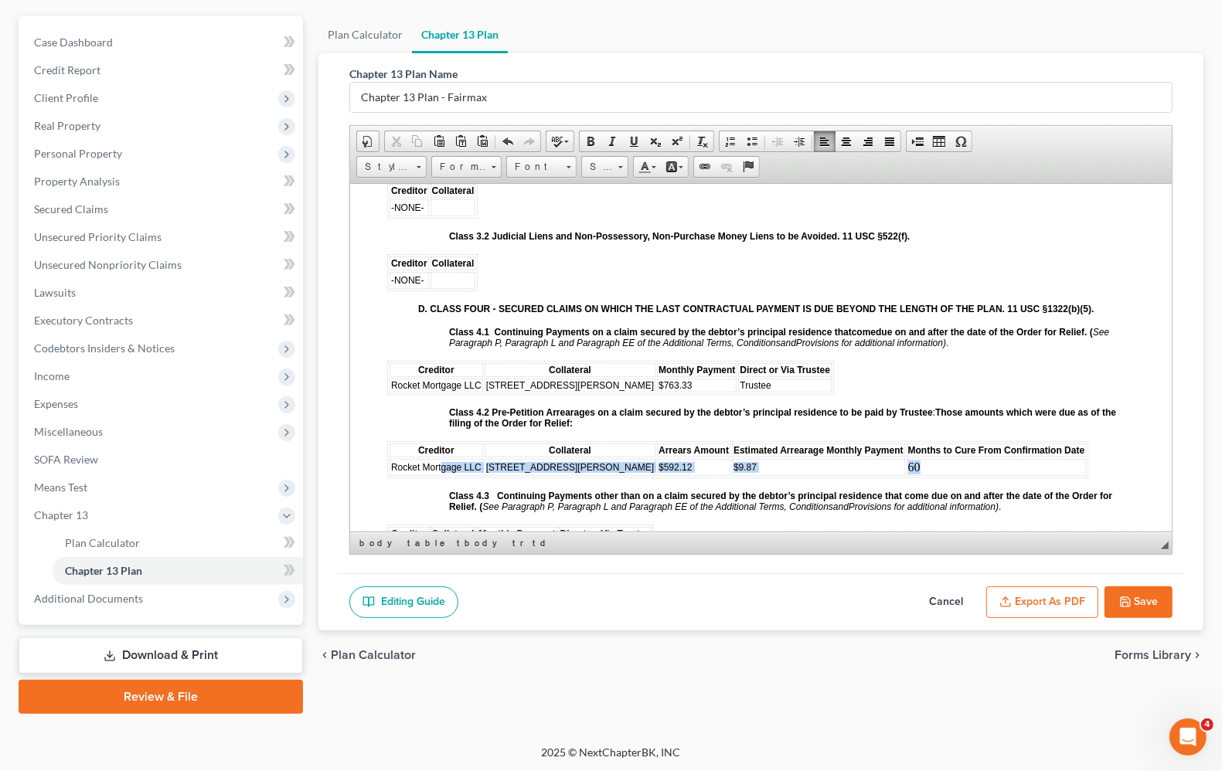
click at [440, 478] on table "Creditor Collateral Arrears Amount Estimated Arrearage Monthly Payment Months t…" at bounding box center [737, 458] width 701 height 37
drag, startPoint x: 390, startPoint y: 476, endPoint x: 835, endPoint y: 478, distance: 445.1
click at [835, 475] on tr "Rocket Mortgage LLC [STREET_ADDRESS][PERSON_NAME] $592.12 $9.87 60" at bounding box center [737, 466] width 696 height 17
click at [617, 167] on link "12" at bounding box center [604, 167] width 47 height 22
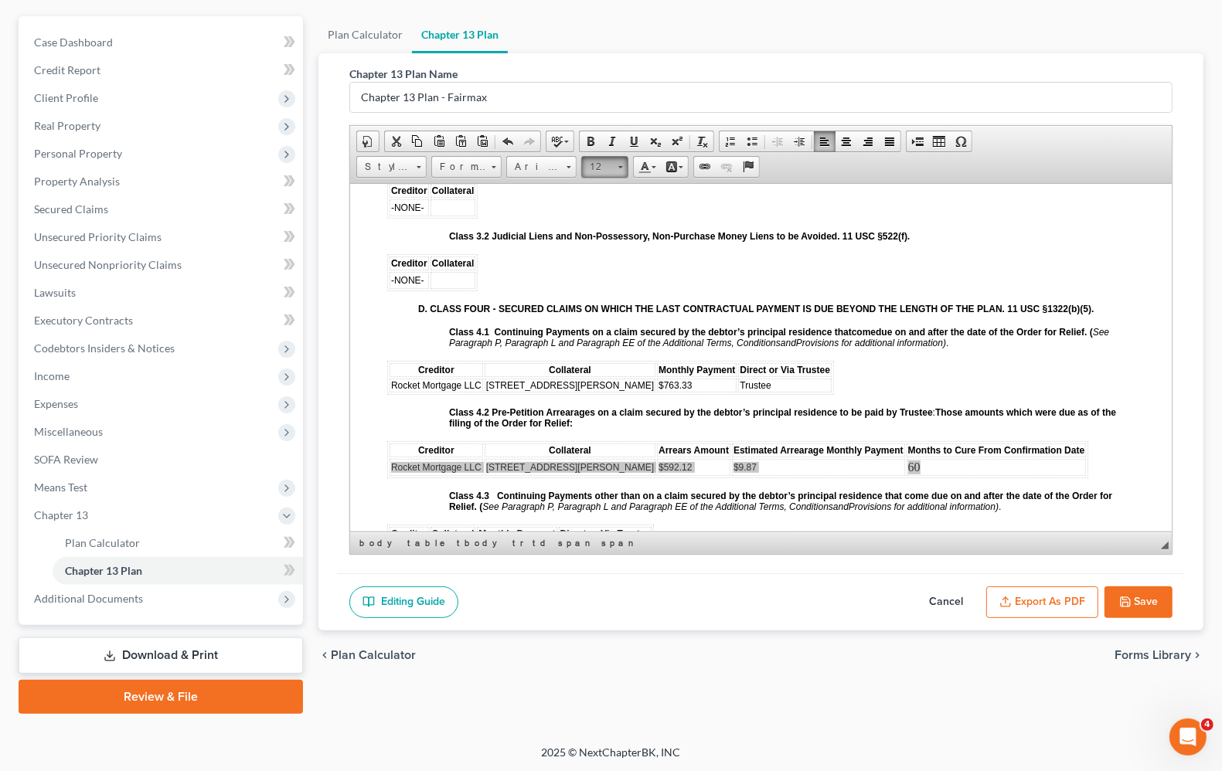
scroll to position [97, 0]
click at [618, 194] on link "12" at bounding box center [629, 192] width 88 height 20
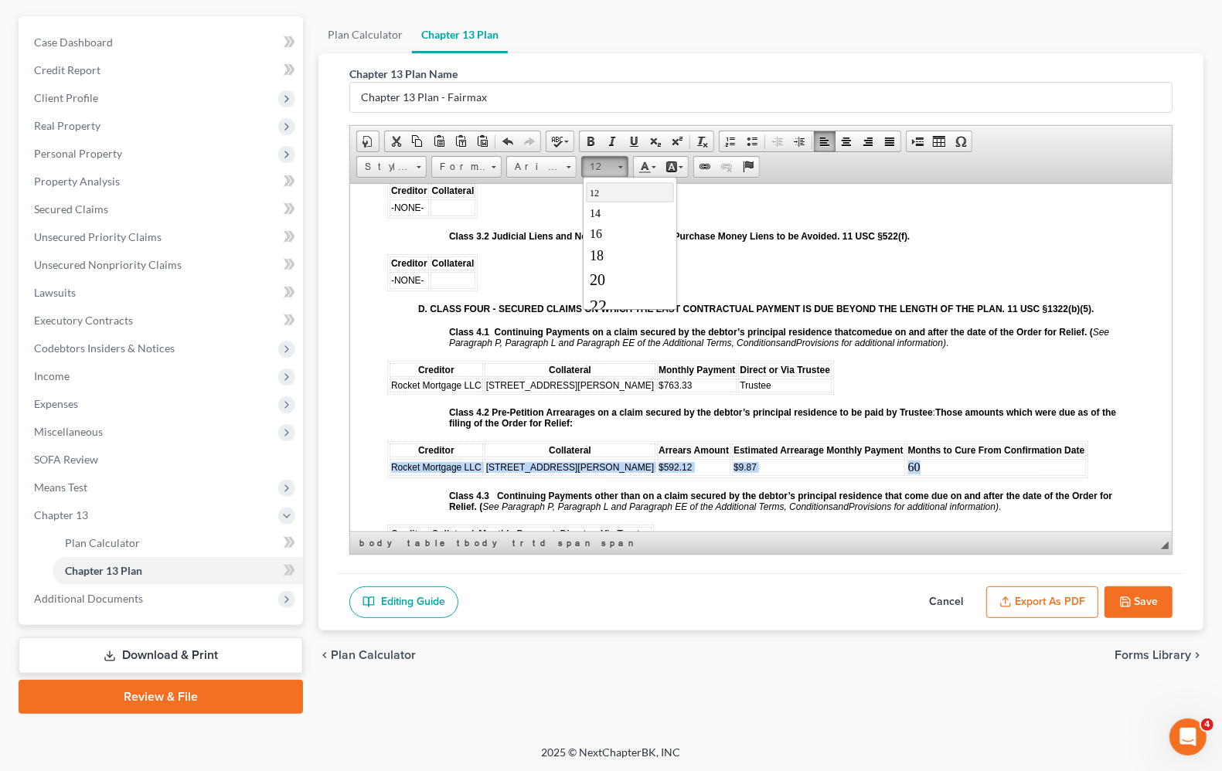
scroll to position [0, 0]
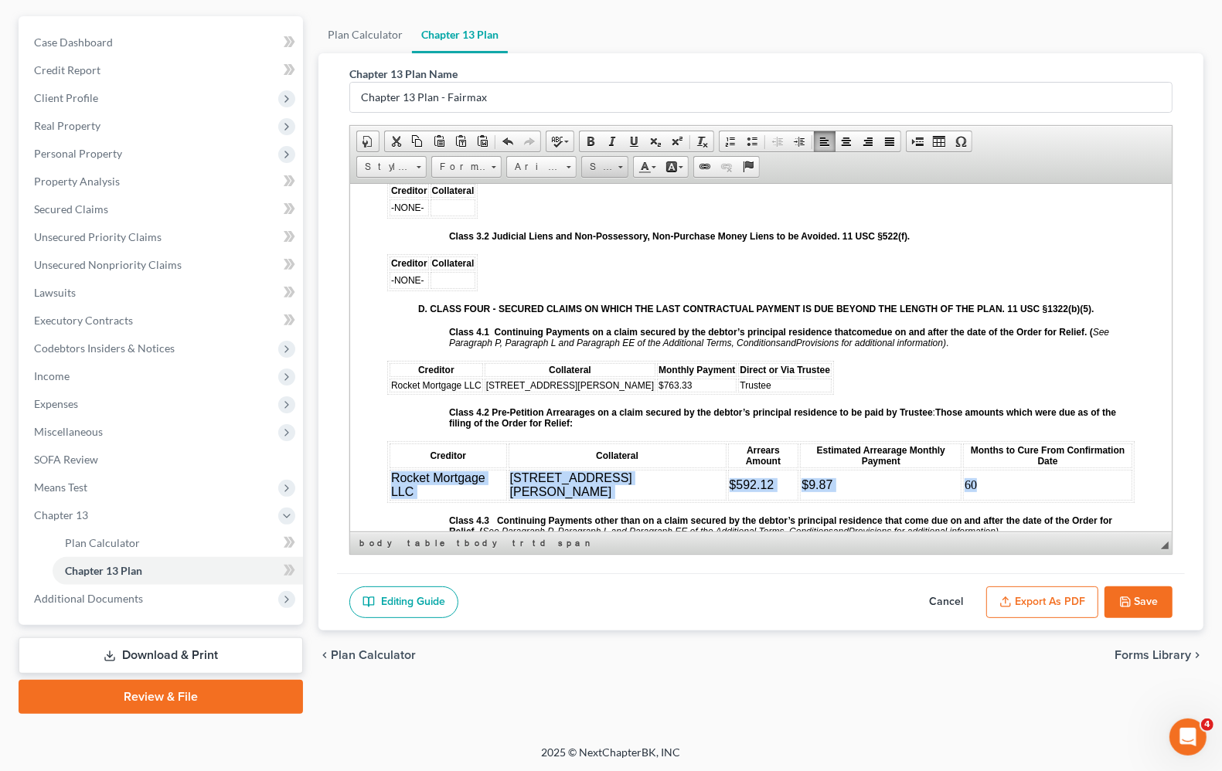
click at [624, 168] on link "Size" at bounding box center [604, 167] width 47 height 22
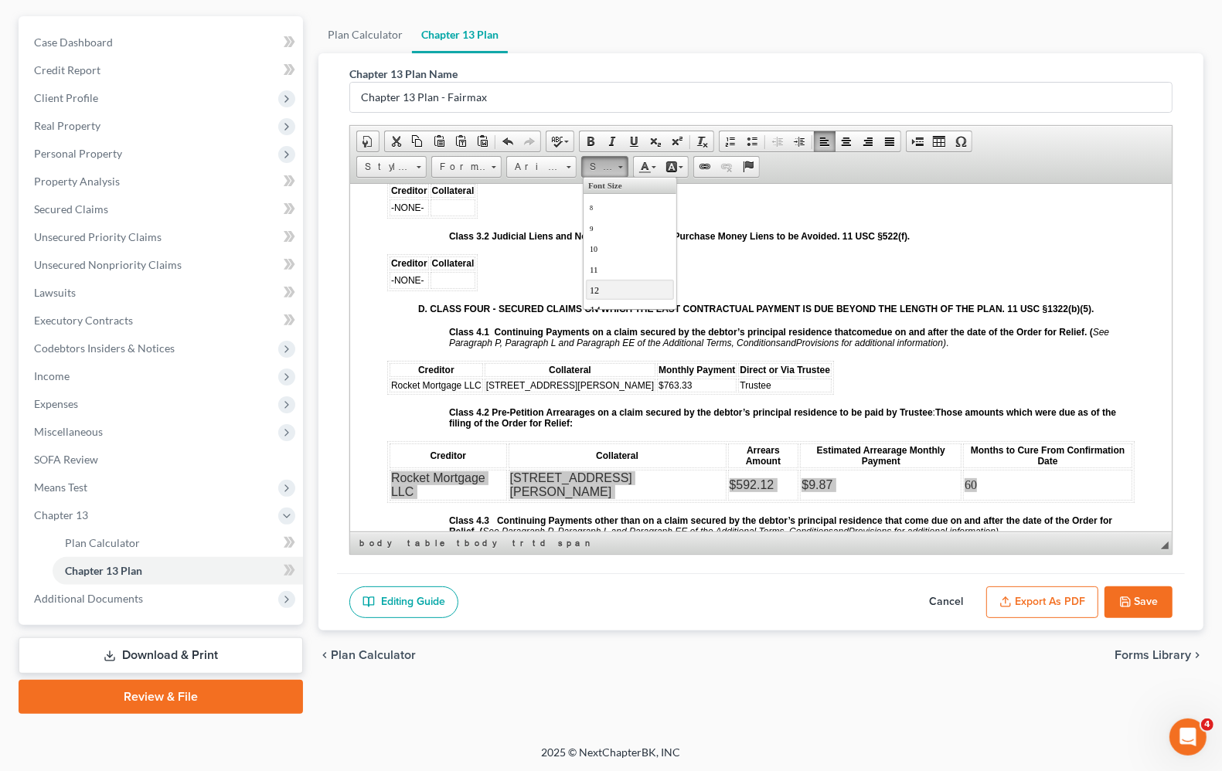
click at [618, 293] on link "12" at bounding box center [629, 289] width 88 height 20
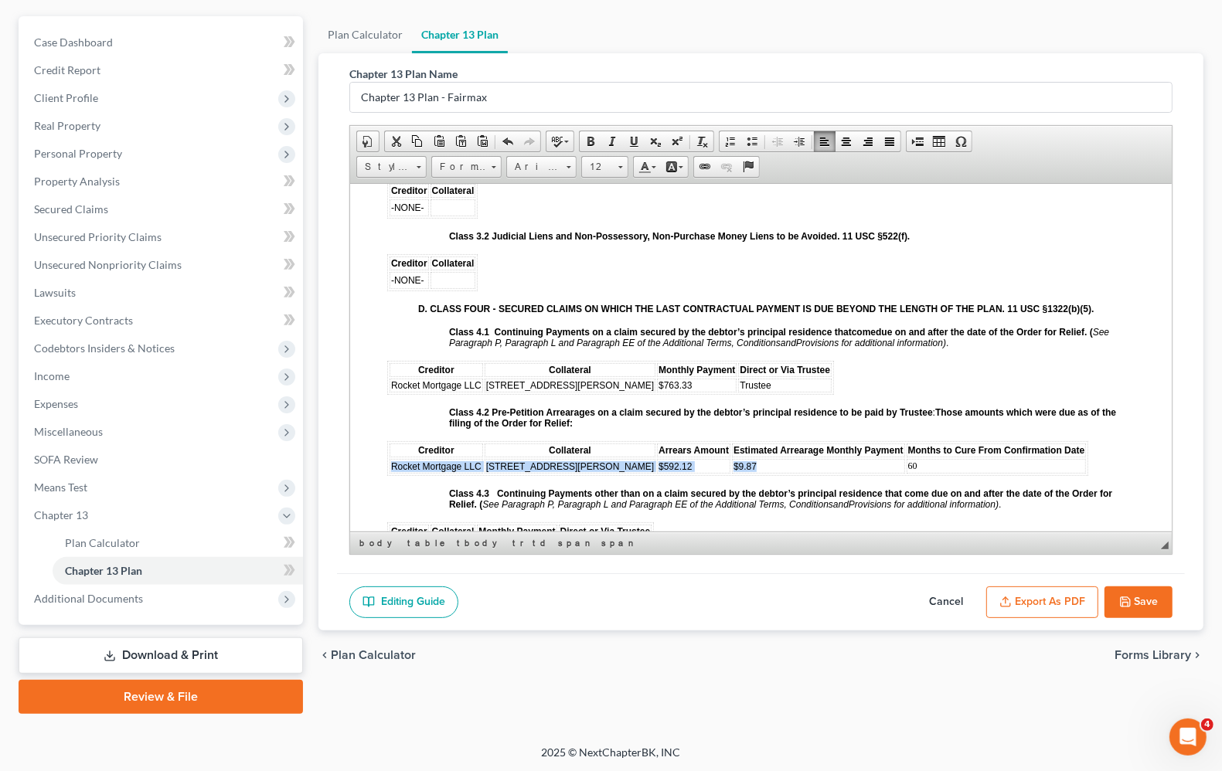
click at [927, 471] on td "60" at bounding box center [996, 465] width 180 height 15
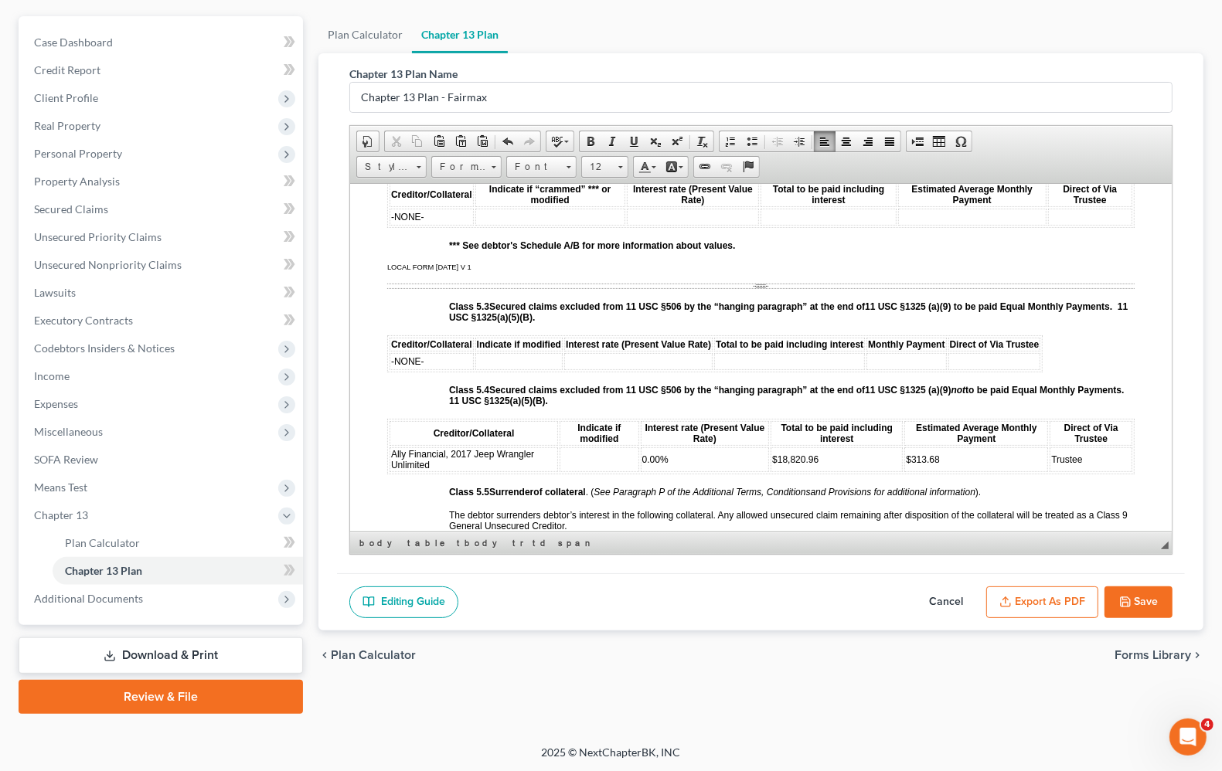
scroll to position [2705, 0]
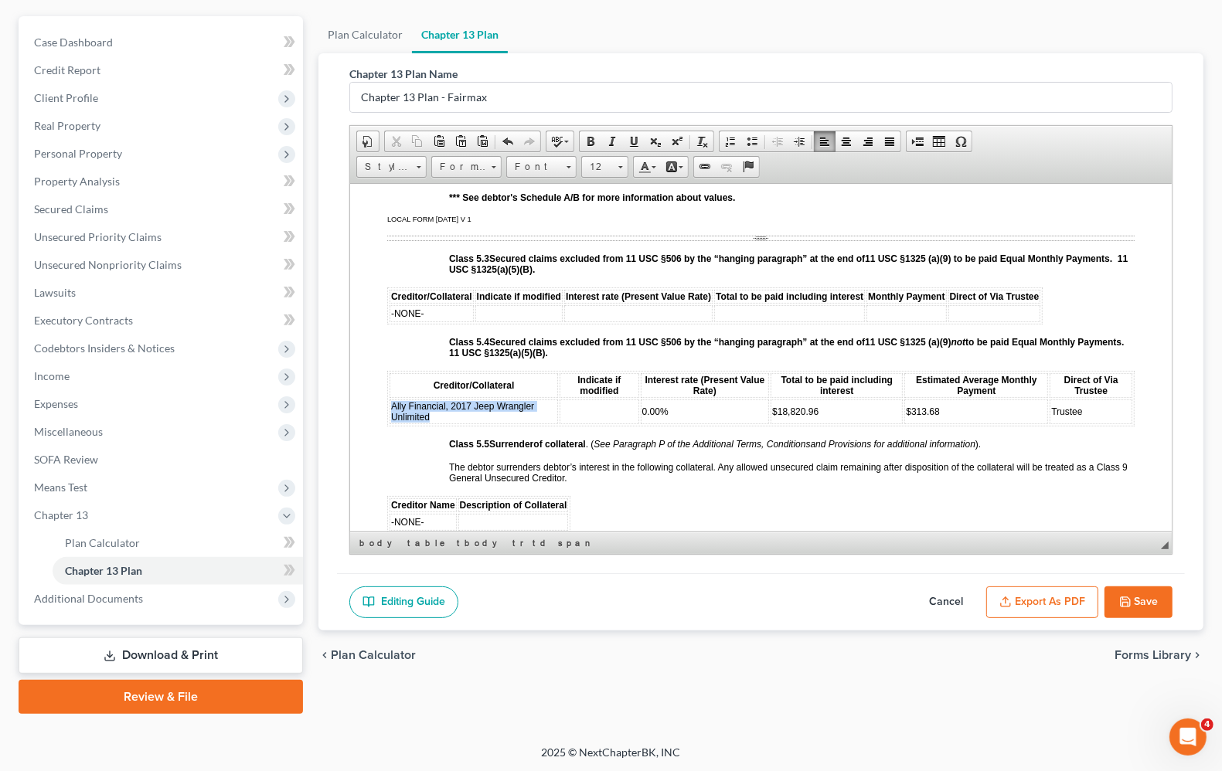
drag, startPoint x: 447, startPoint y: 434, endPoint x: 389, endPoint y: 423, distance: 59.7
click at [389, 423] on td "Ally Financial, 2017 Jeep Wrangler Unlimited" at bounding box center [473, 411] width 168 height 25
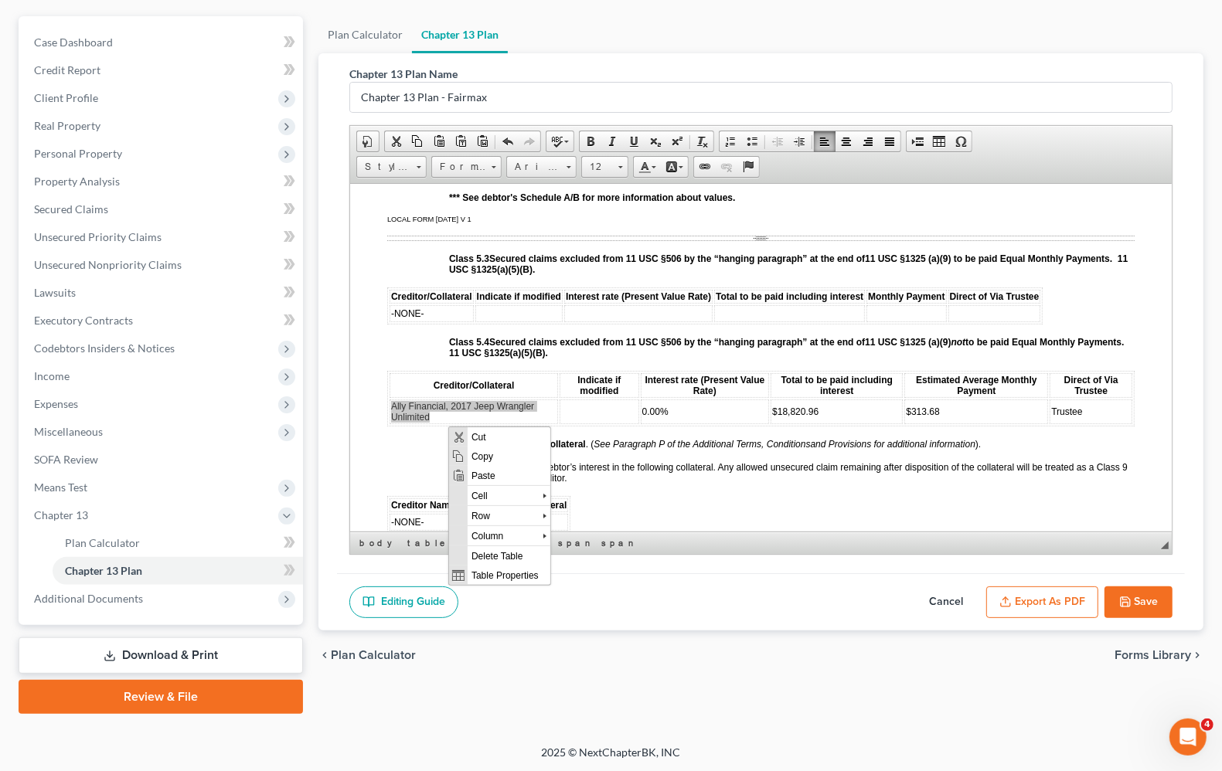
scroll to position [0, 0]
click at [484, 435] on span "Cut" at bounding box center [508, 436] width 83 height 19
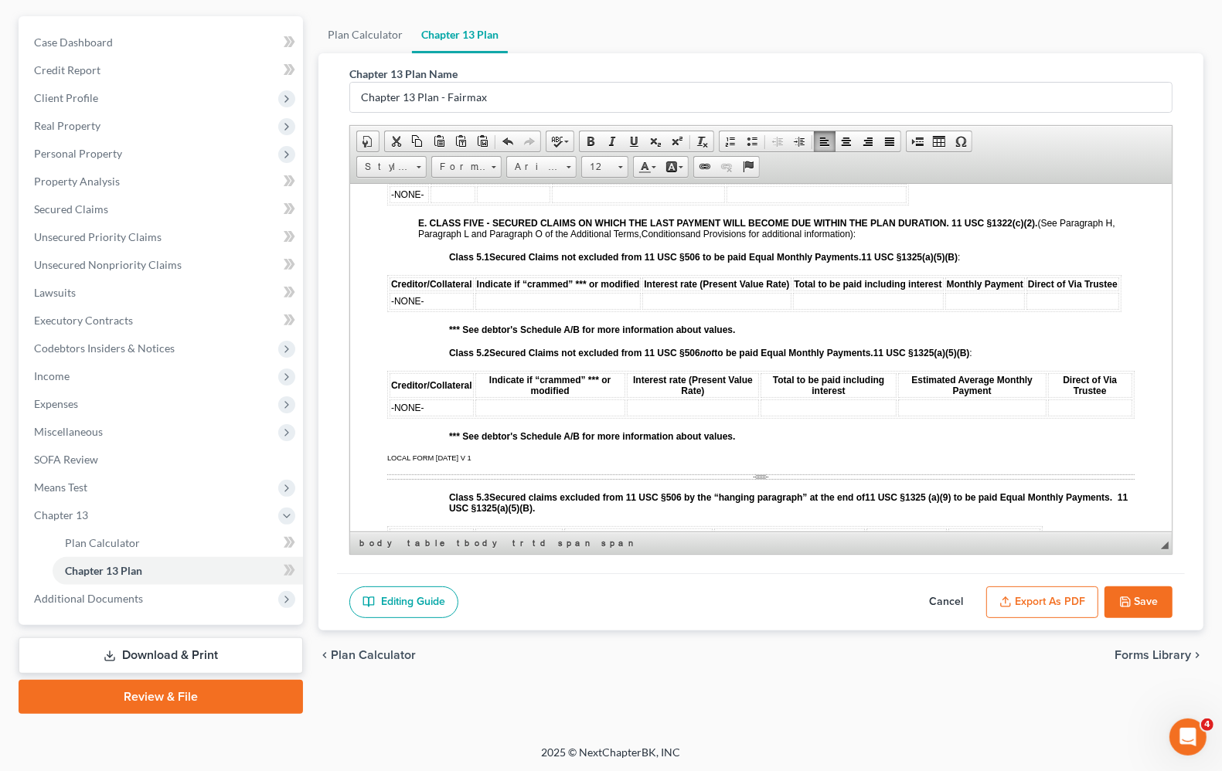
scroll to position [2511, 0]
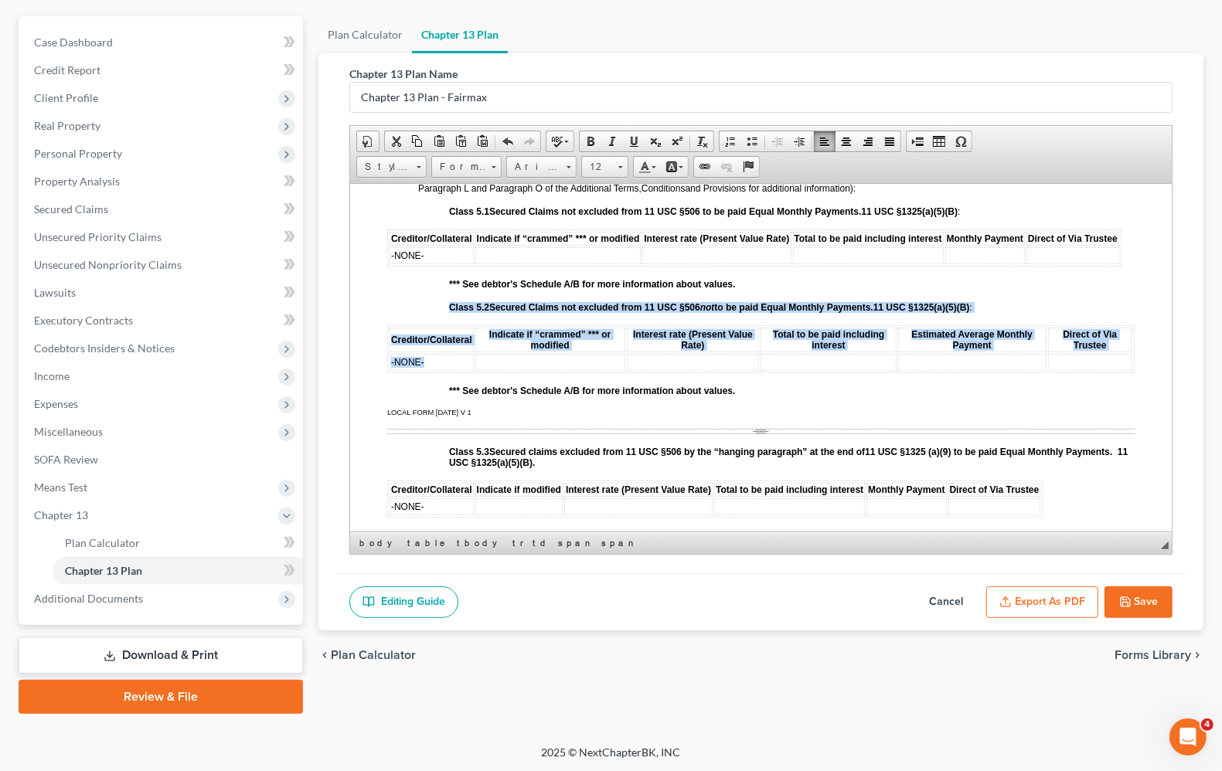
drag, startPoint x: 456, startPoint y: 379, endPoint x: 333, endPoint y: 369, distance: 123.3
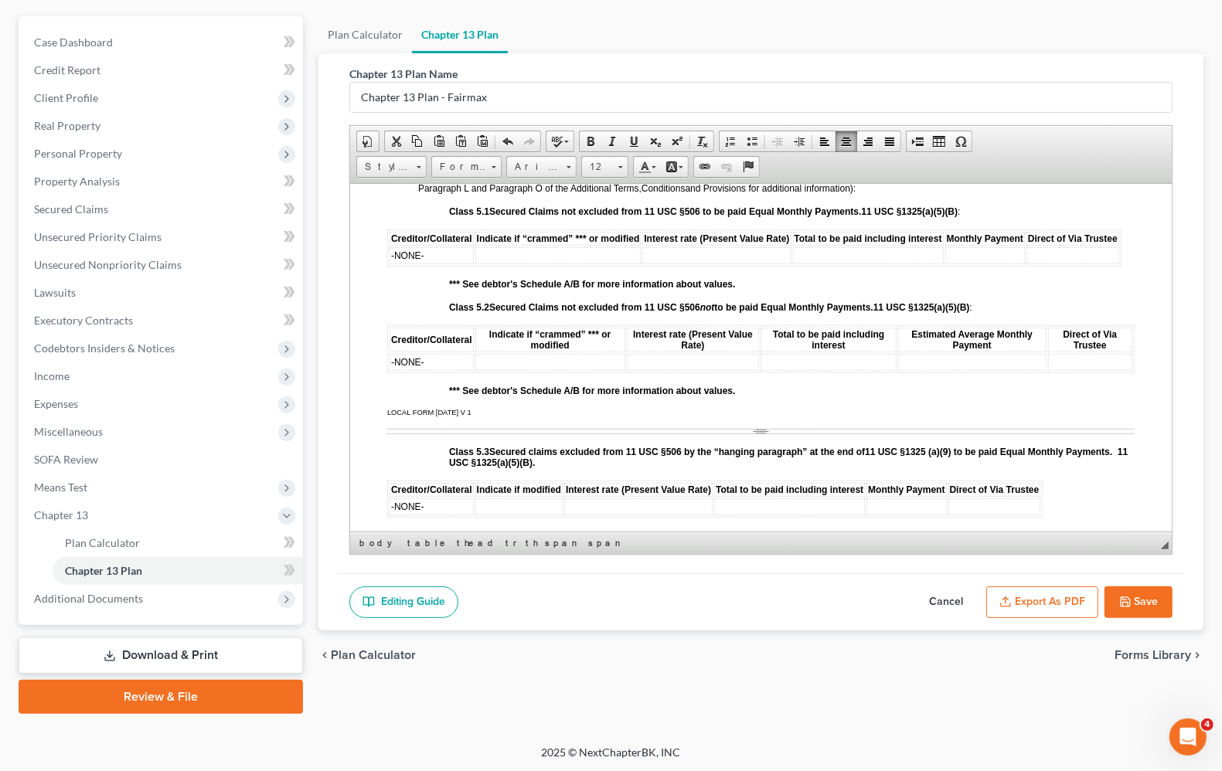
click at [420, 367] on span "-NONE-" at bounding box center [407, 361] width 33 height 11
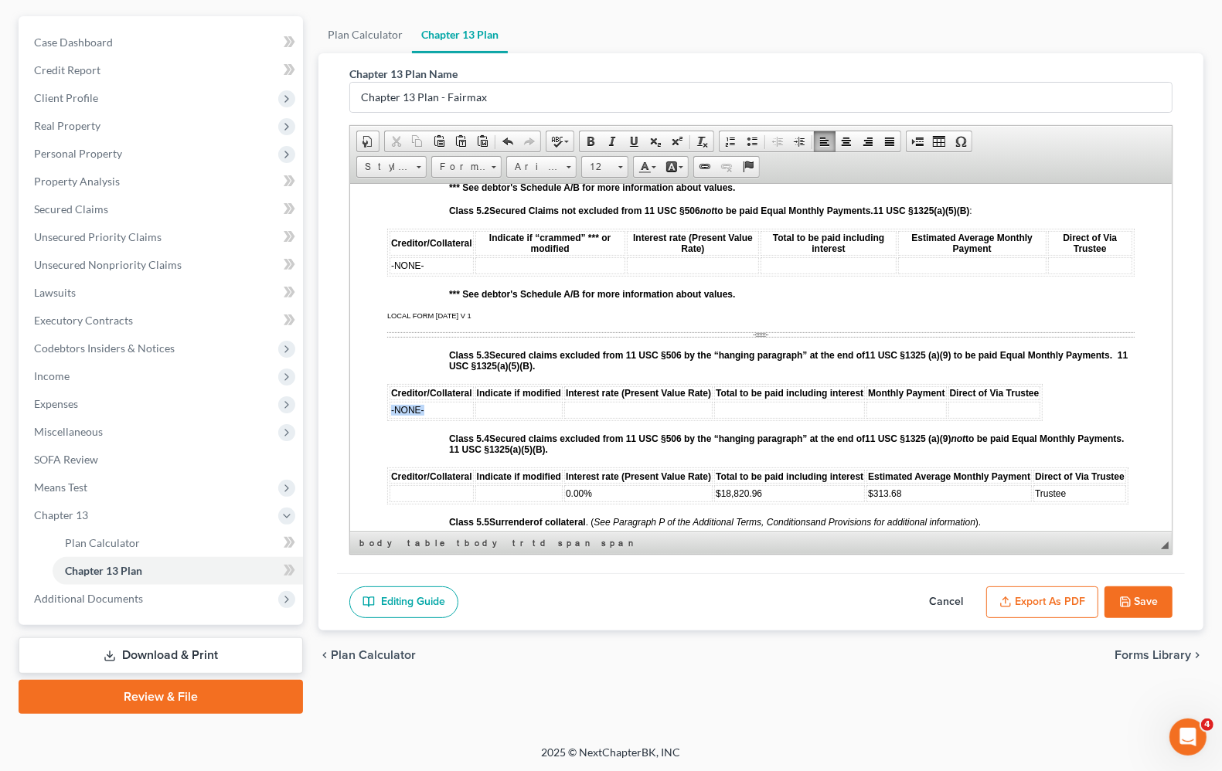
drag, startPoint x: 466, startPoint y: 430, endPoint x: 390, endPoint y: 427, distance: 75.8
click at [390, 418] on td "-NONE-" at bounding box center [431, 409] width 84 height 17
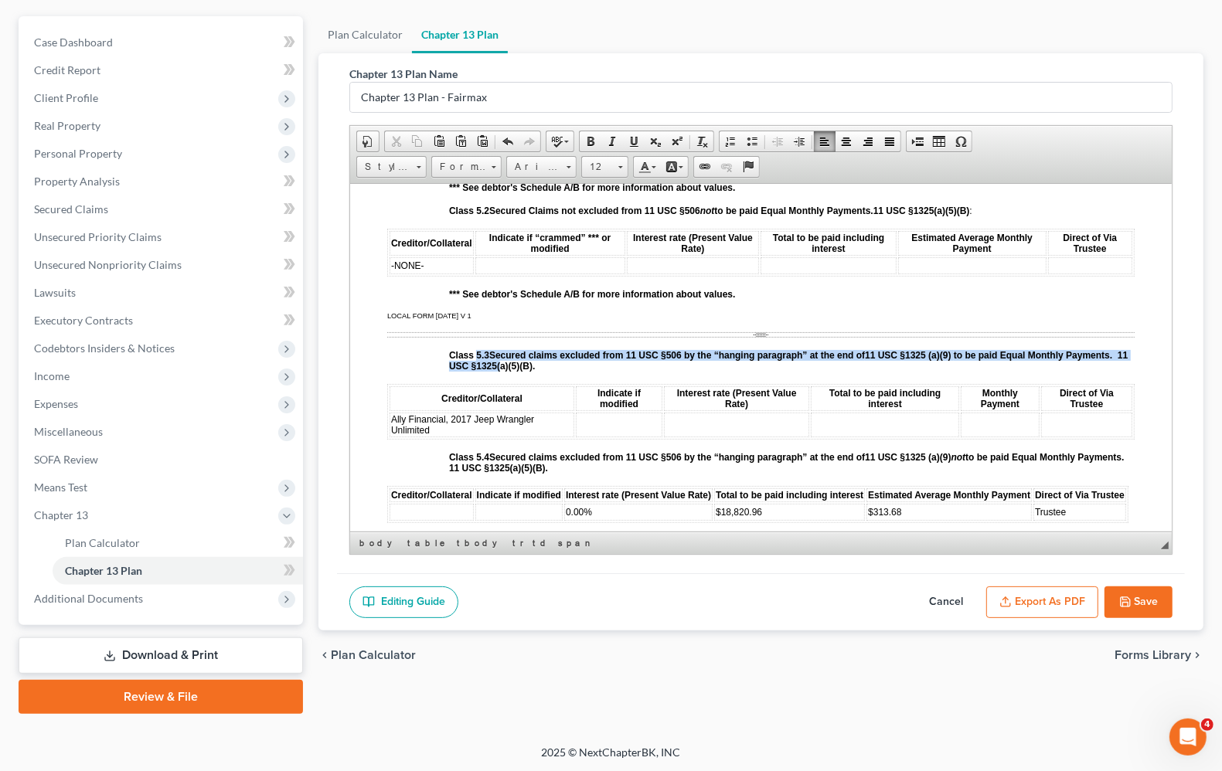
drag, startPoint x: 478, startPoint y: 372, endPoint x: 512, endPoint y: 379, distance: 34.7
click at [512, 371] on p "Class 5.3 Secured claims excluded from 11 USC §506 by the “hanging paragraph” a…" at bounding box center [791, 360] width 685 height 22
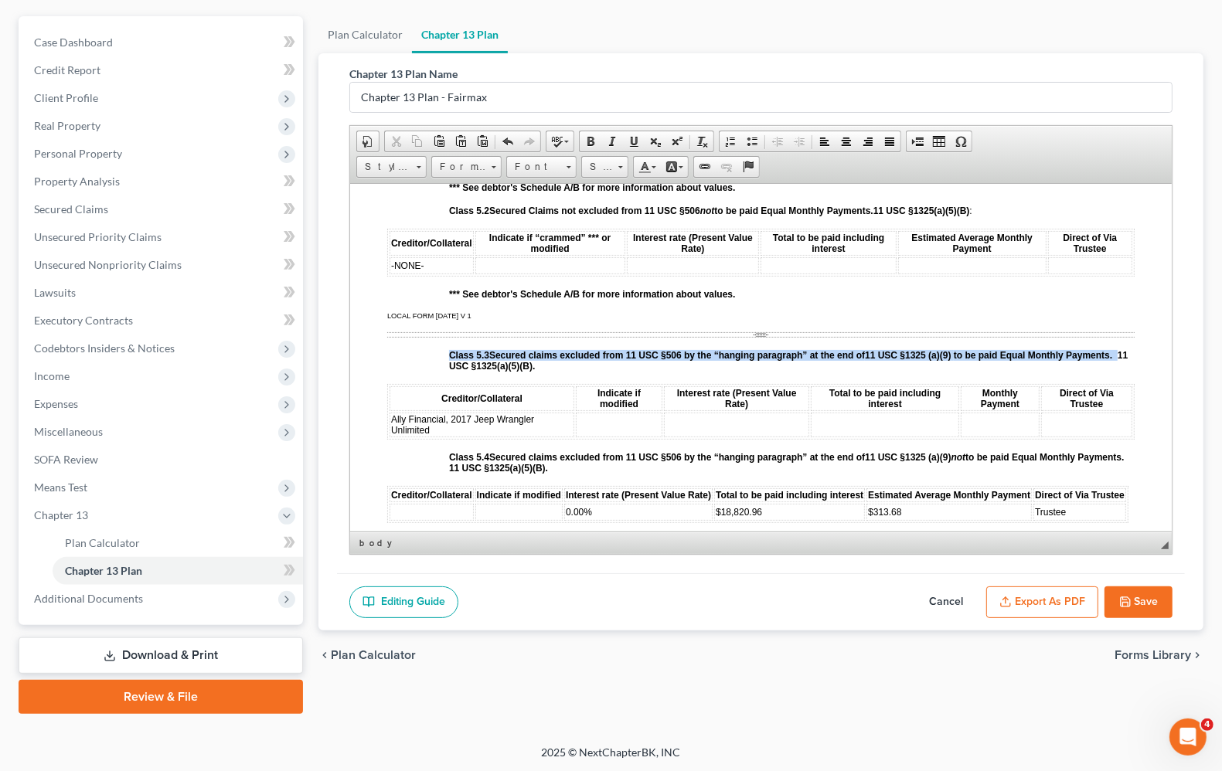
drag, startPoint x: 605, startPoint y: 388, endPoint x: 445, endPoint y: 377, distance: 160.3
click at [583, 371] on p "Class 5.3 Secured claims excluded from 11 USC §506 by the “hanging paragraph” a…" at bounding box center [791, 360] width 685 height 22
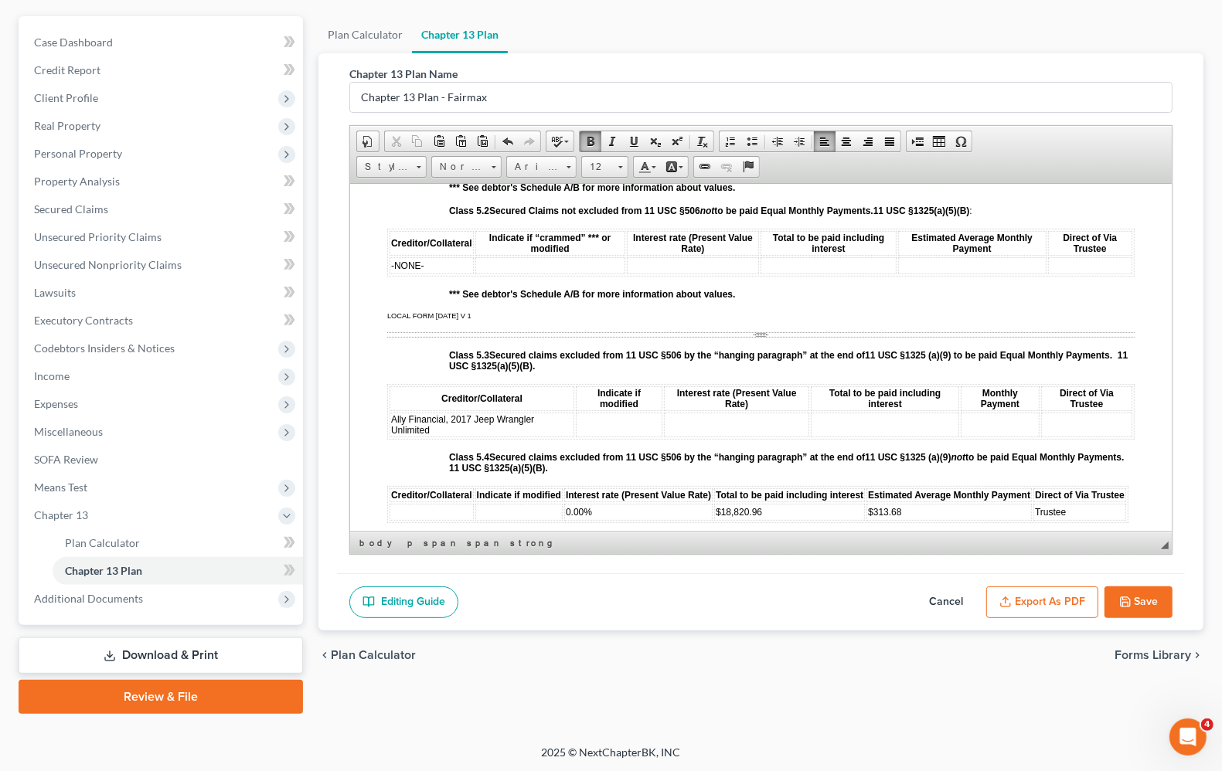
click at [607, 437] on td at bounding box center [619, 424] width 87 height 25
click at [763, 427] on td at bounding box center [736, 424] width 145 height 25
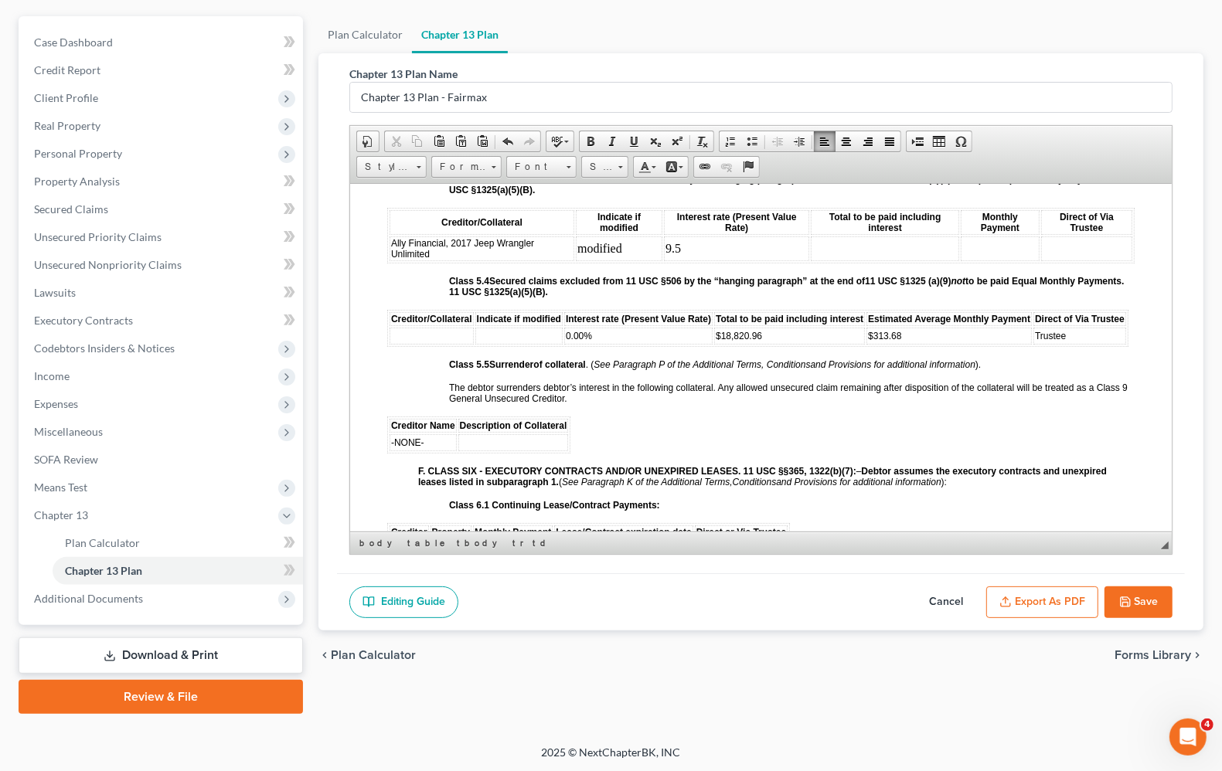
scroll to position [2801, 0]
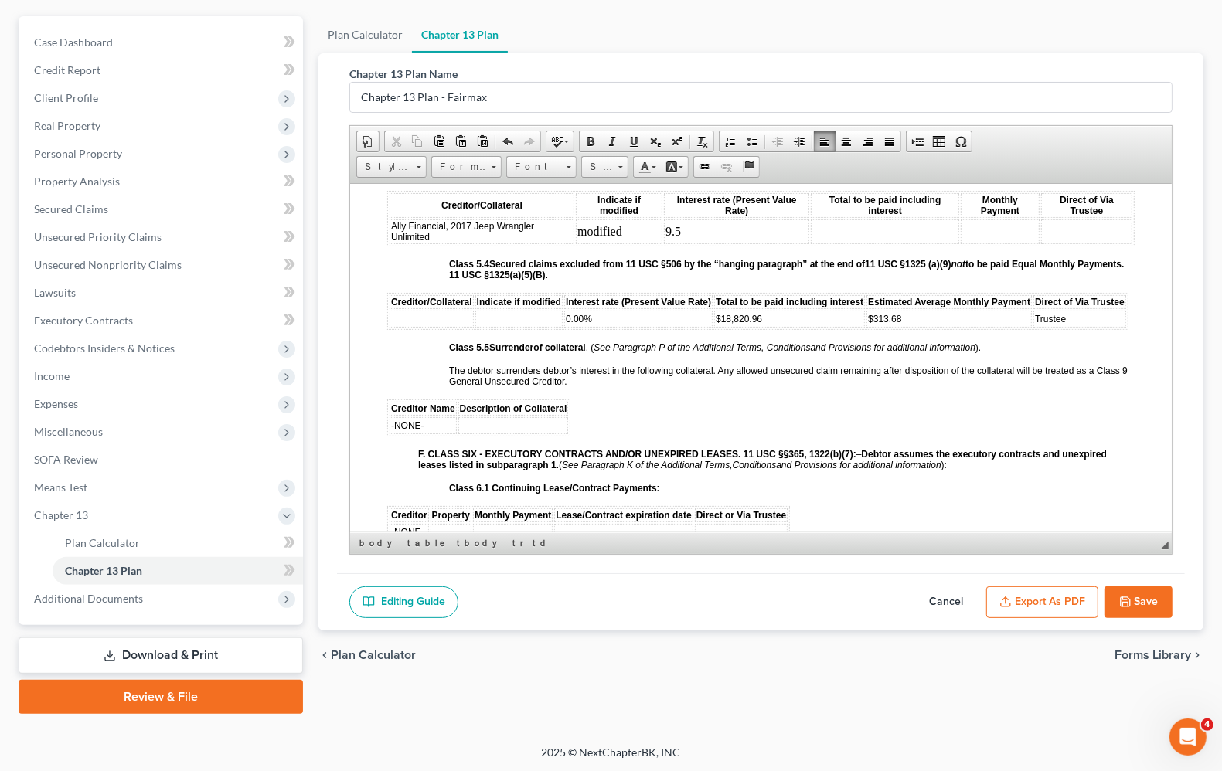
click at [775, 327] on td "$18,820.96" at bounding box center [789, 318] width 151 height 17
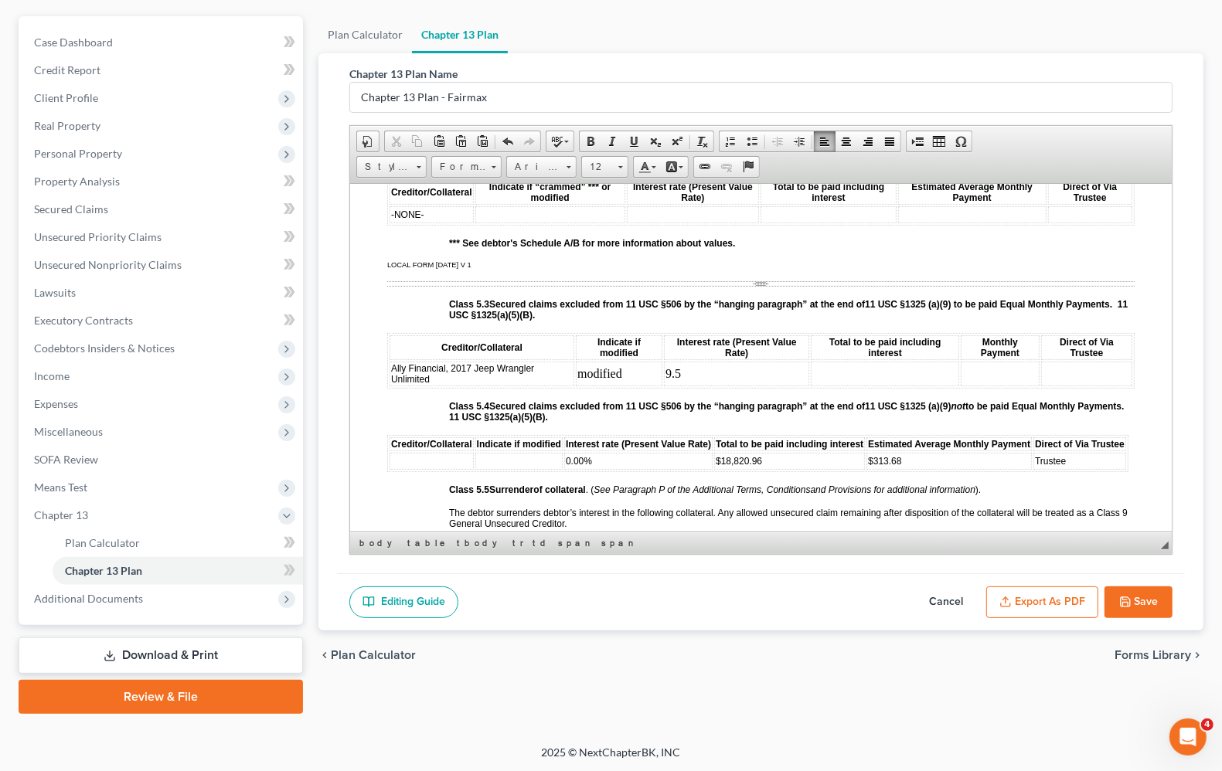
scroll to position [2705, 0]
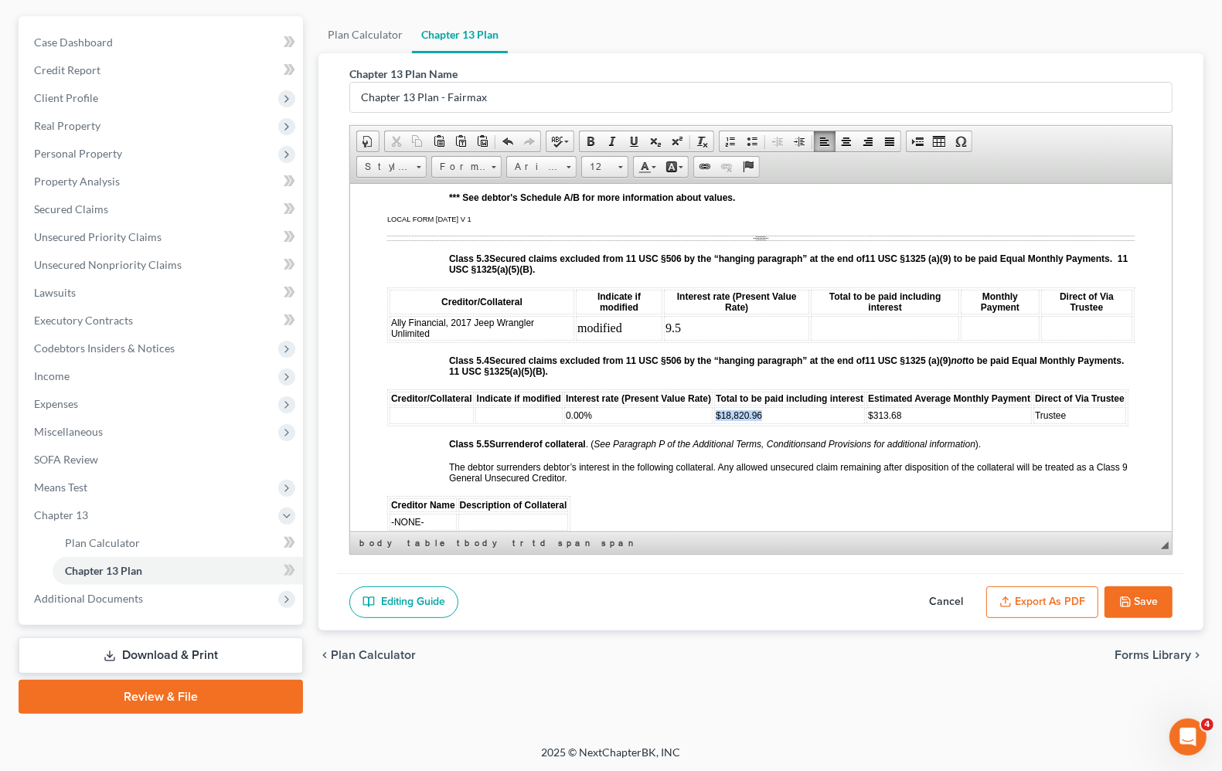
drag, startPoint x: 780, startPoint y: 438, endPoint x: 713, endPoint y: 442, distance: 66.6
click at [714, 423] on td "$18,820.96" at bounding box center [789, 414] width 151 height 17
click at [749, 452] on span "Cut" at bounding box center [776, 453] width 83 height 19
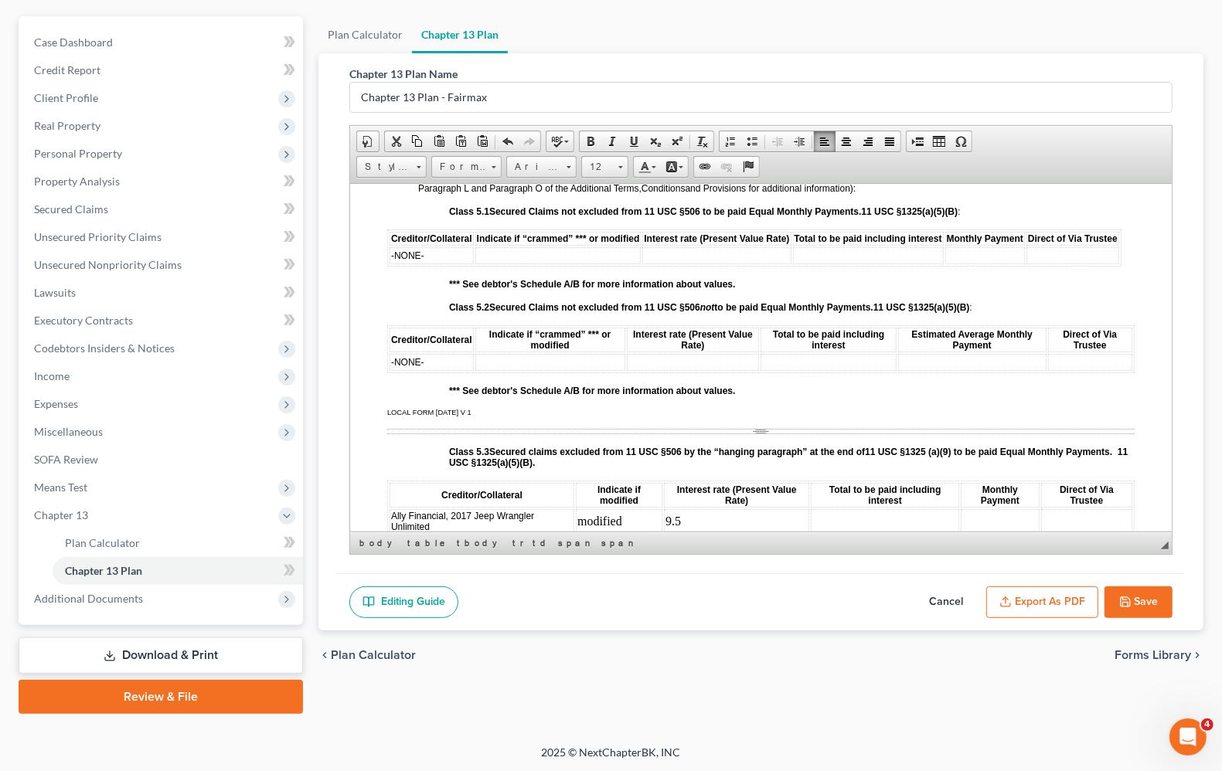
scroll to position [2608, 0]
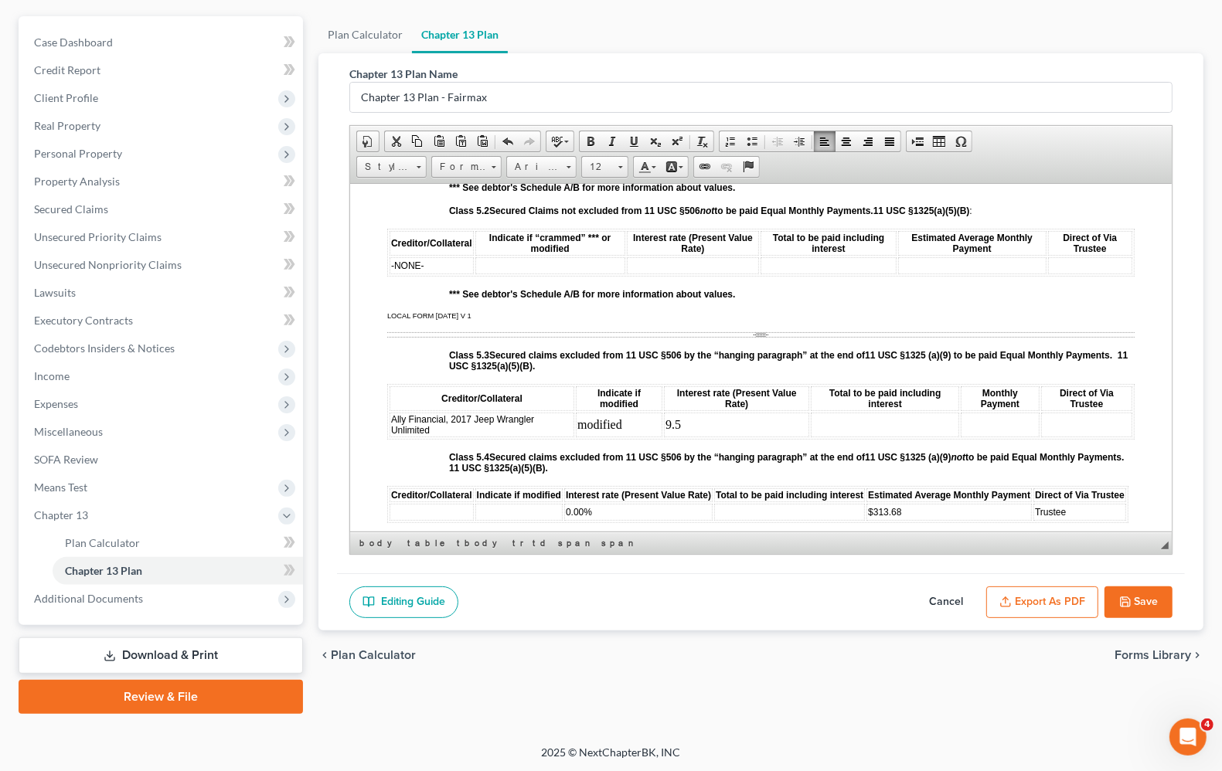
drag, startPoint x: 886, startPoint y: 450, endPoint x: 891, endPoint y: 439, distance: 12.1
click at [887, 437] on td at bounding box center [885, 424] width 148 height 25
click at [891, 437] on td at bounding box center [885, 424] width 148 height 25
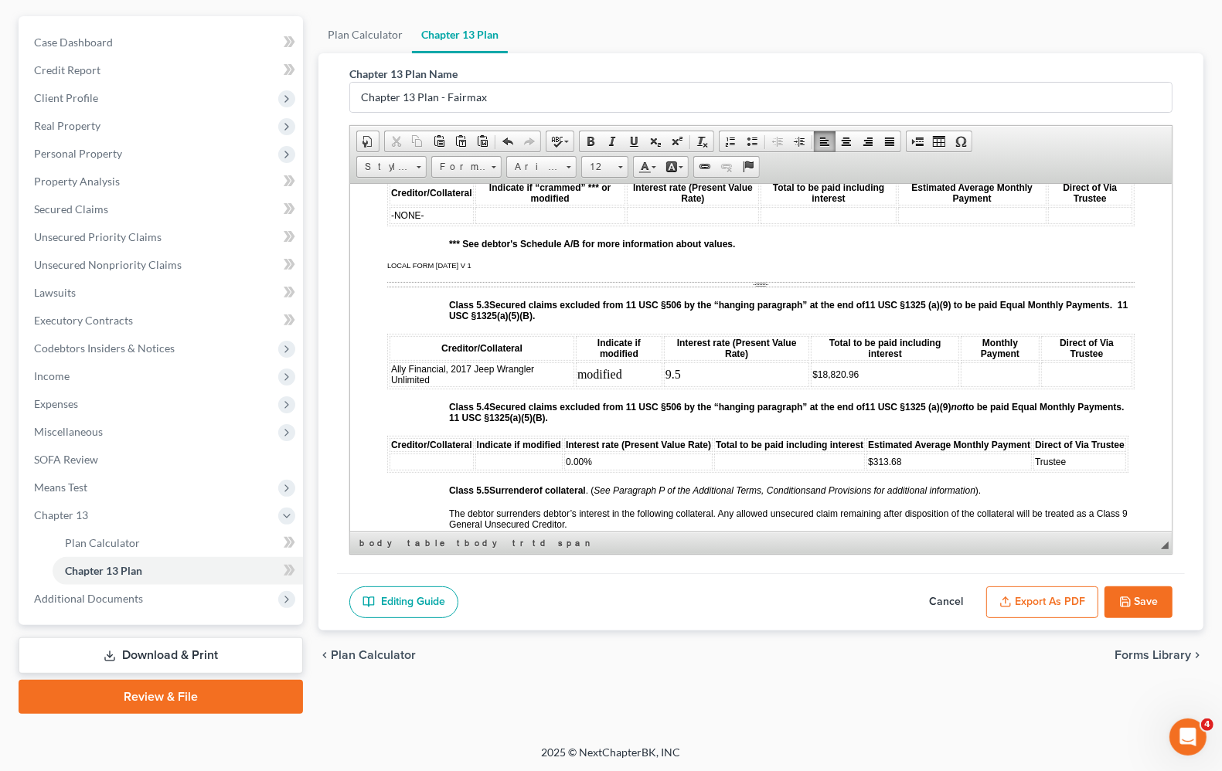
scroll to position [2705, 0]
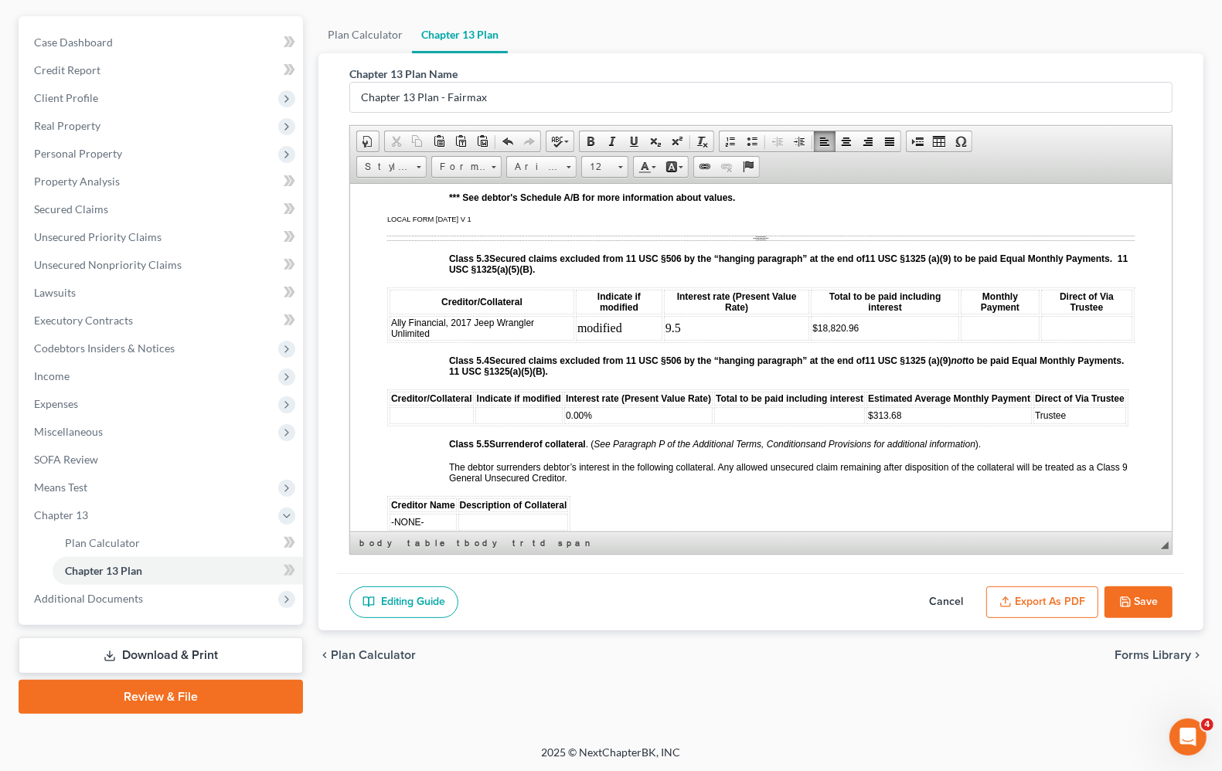
click at [996, 338] on td at bounding box center [1000, 327] width 79 height 25
click at [689, 337] on td "9.5" at bounding box center [736, 327] width 145 height 25
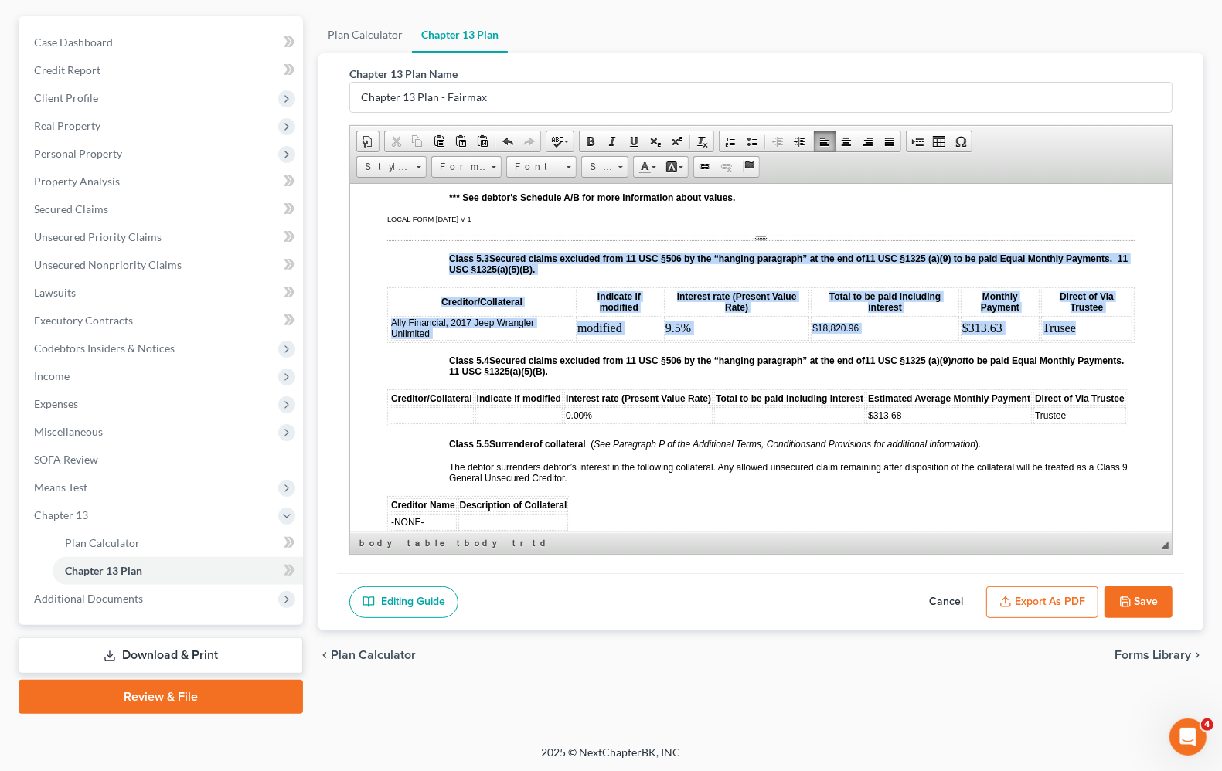
drag, startPoint x: 1081, startPoint y: 342, endPoint x: 387, endPoint y: 350, distance: 694.0
click at [387, 342] on table "Creditor/Collateral Indicate if modified Interest rate (Present Value Rate) Tot…" at bounding box center [760, 315] width 747 height 56
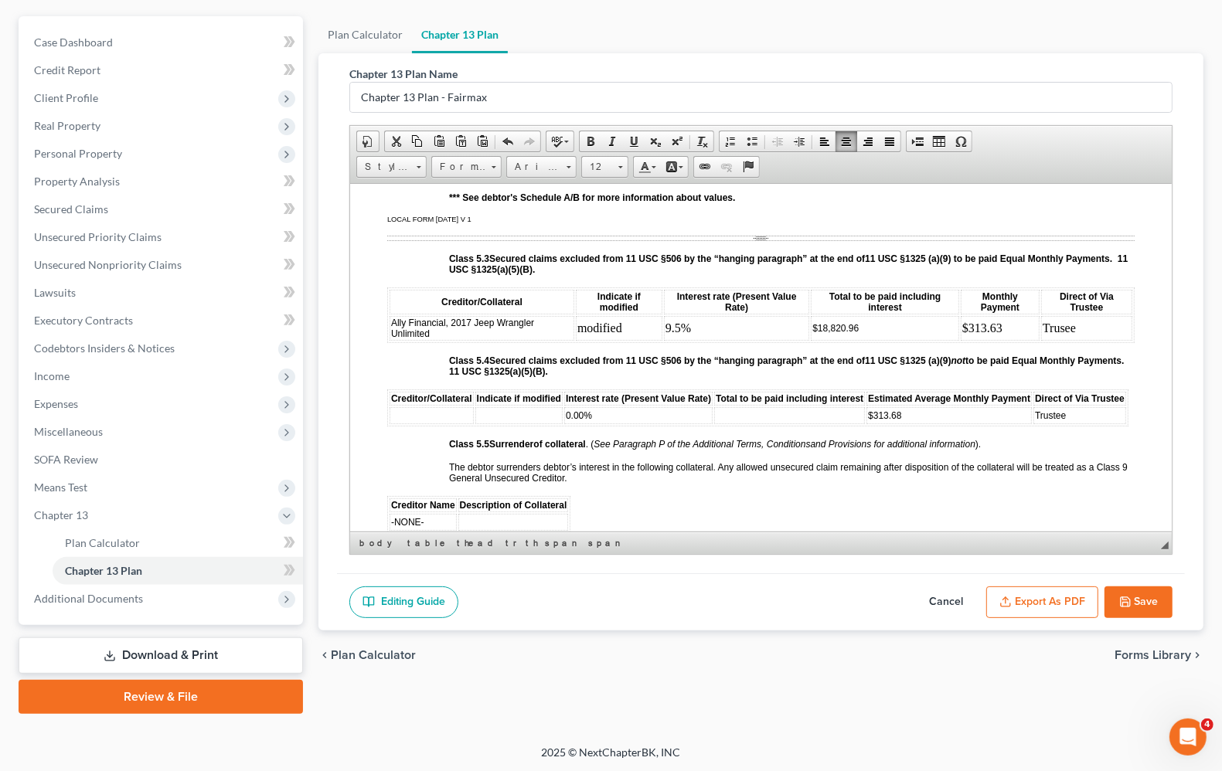
drag, startPoint x: 389, startPoint y: 342, endPoint x: 1074, endPoint y: 344, distance: 684.7
click at [1074, 340] on tr "Ally Financial, 2017 Jeep Wrangler Unlimited modified 9.5% $18,820.96 $313.63 T…" at bounding box center [760, 327] width 743 height 25
click at [611, 163] on span "12" at bounding box center [597, 167] width 31 height 20
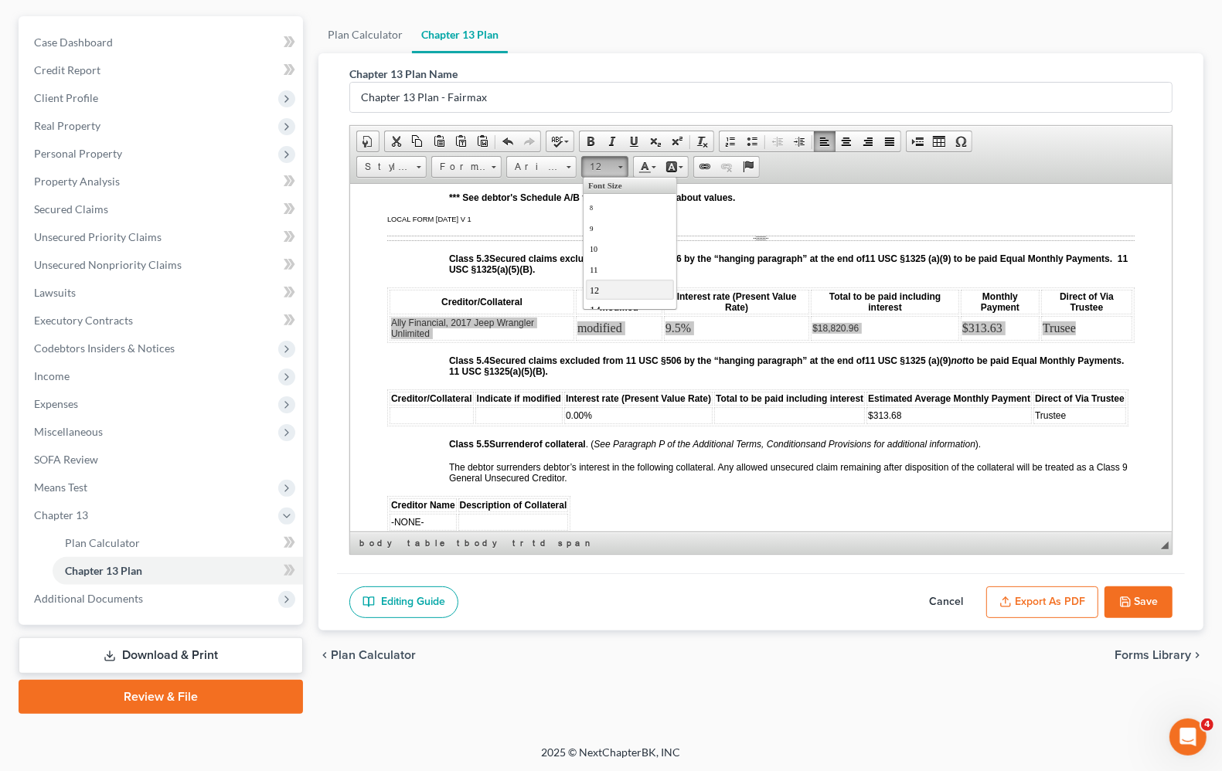
click at [605, 296] on link "12" at bounding box center [629, 289] width 88 height 20
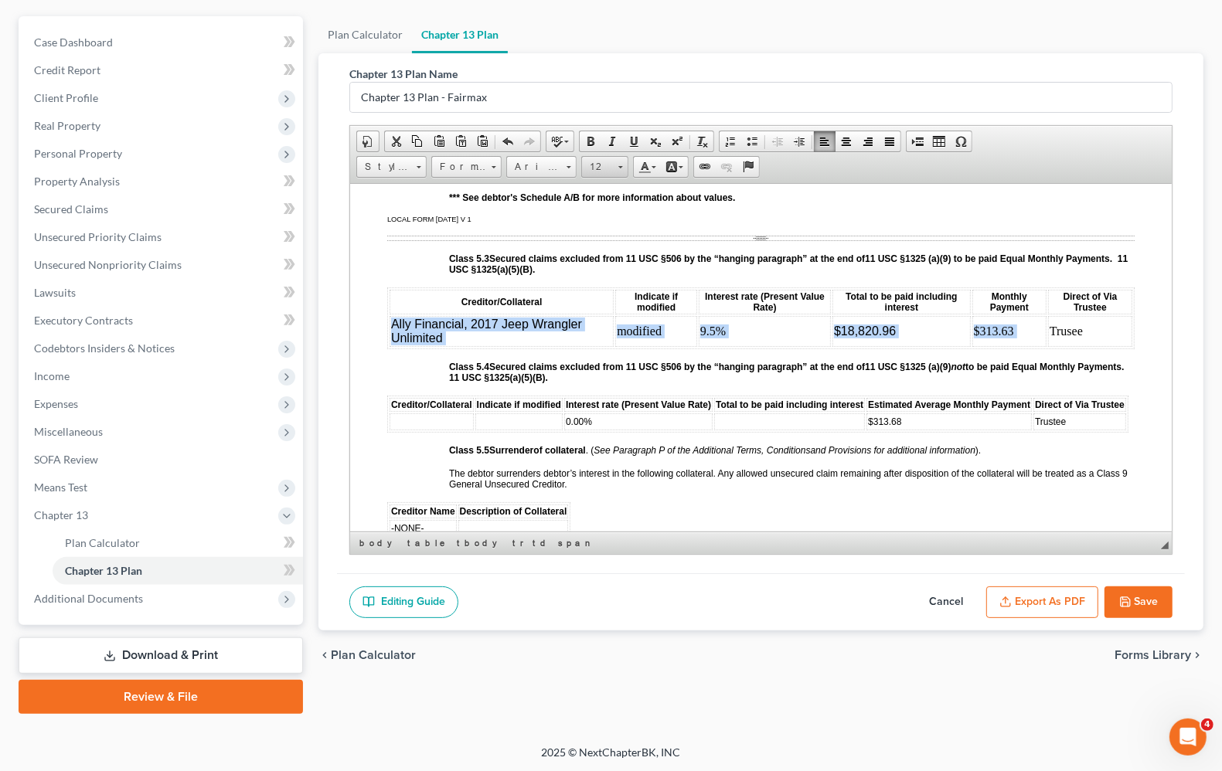
click at [620, 175] on link "12" at bounding box center [604, 167] width 47 height 22
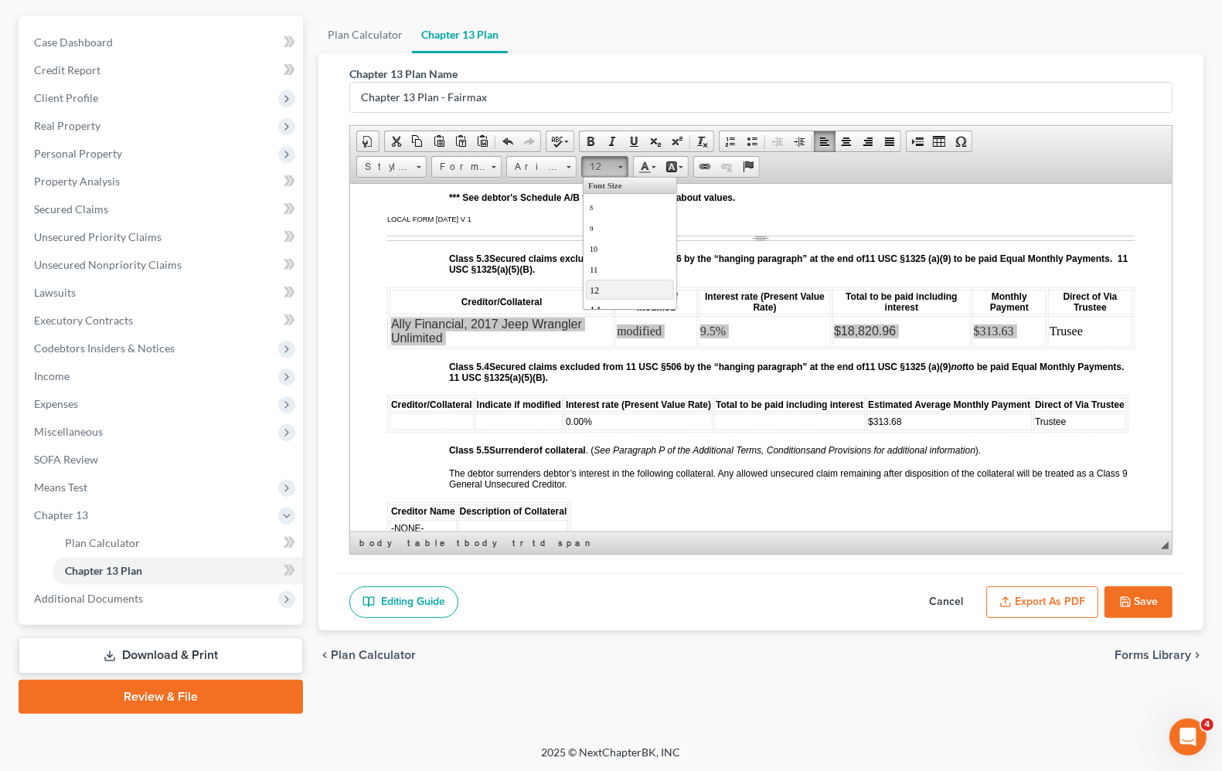
click at [597, 295] on span "12" at bounding box center [593, 289] width 9 height 11
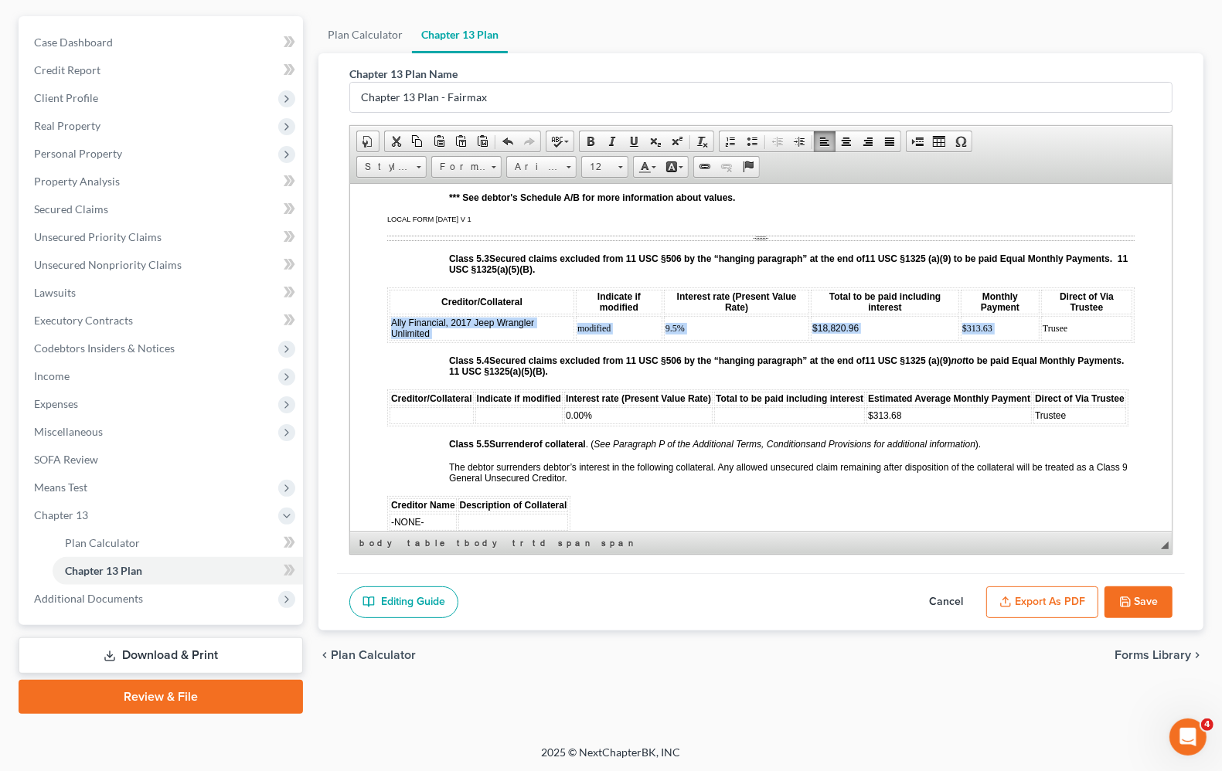
click at [722, 342] on table "Creditor/Collateral Indicate if modified Interest rate (Present Value Rate) Tot…" at bounding box center [760, 315] width 747 height 56
click at [1073, 340] on td "Trusee" at bounding box center [1086, 327] width 91 height 25
click at [606, 423] on td "0.00%" at bounding box center [638, 414] width 148 height 17
click at [447, 423] on td at bounding box center [431, 414] width 84 height 17
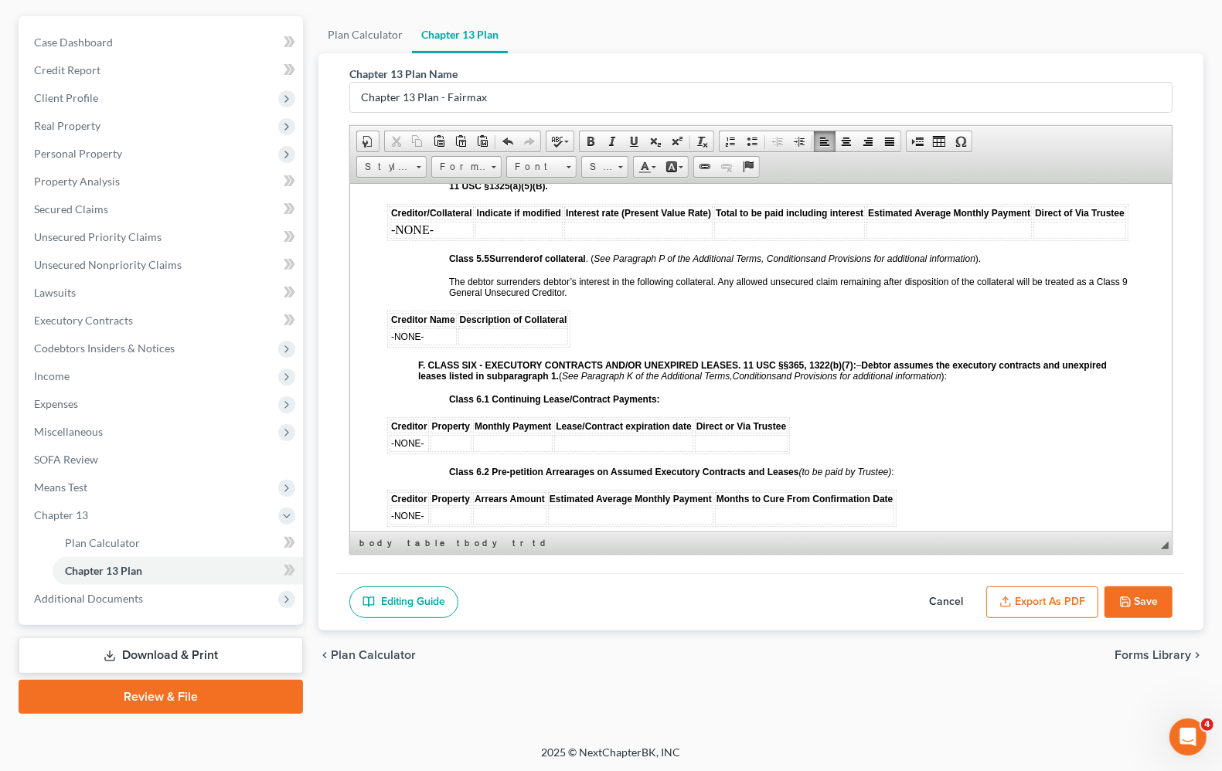
scroll to position [2898, 0]
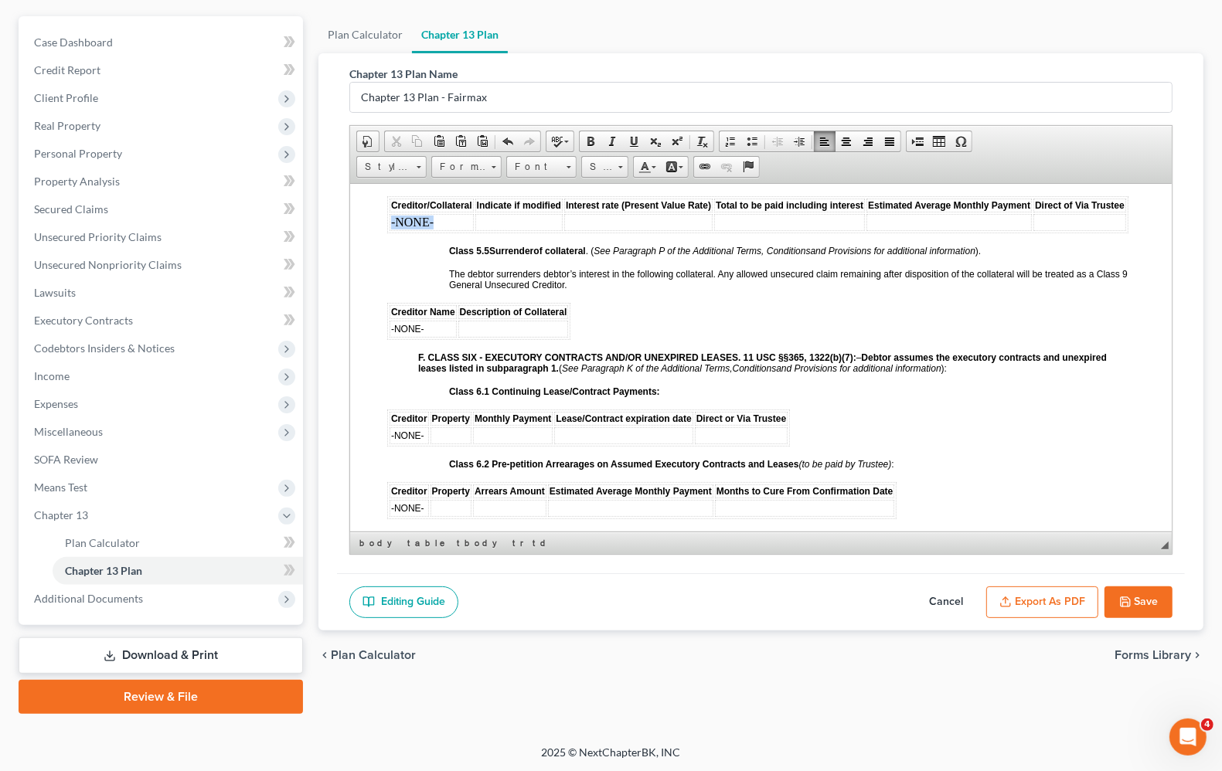
drag, startPoint x: 449, startPoint y: 242, endPoint x: 480, endPoint y: 216, distance: 40.1
click at [389, 230] on td "-NONE-" at bounding box center [431, 221] width 84 height 17
click at [627, 171] on link "Size" at bounding box center [604, 167] width 47 height 22
click at [596, 294] on span "12" at bounding box center [593, 289] width 9 height 11
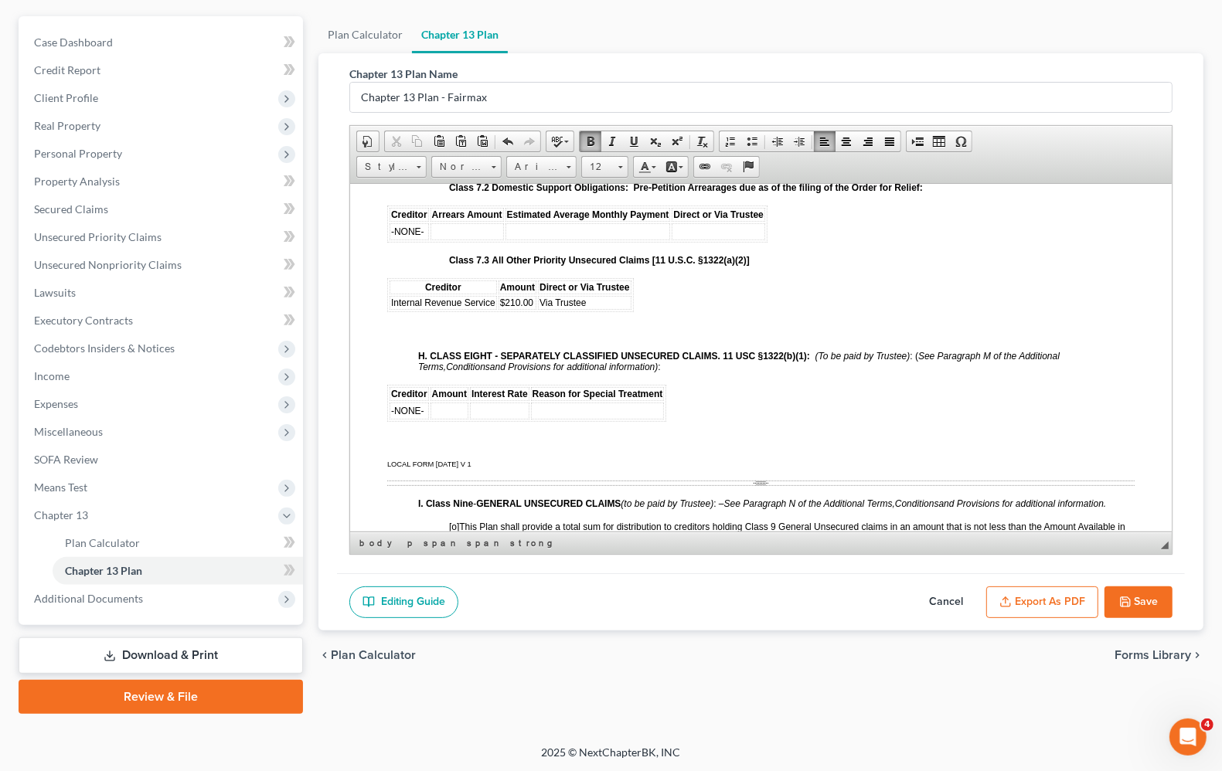
scroll to position [3477, 0]
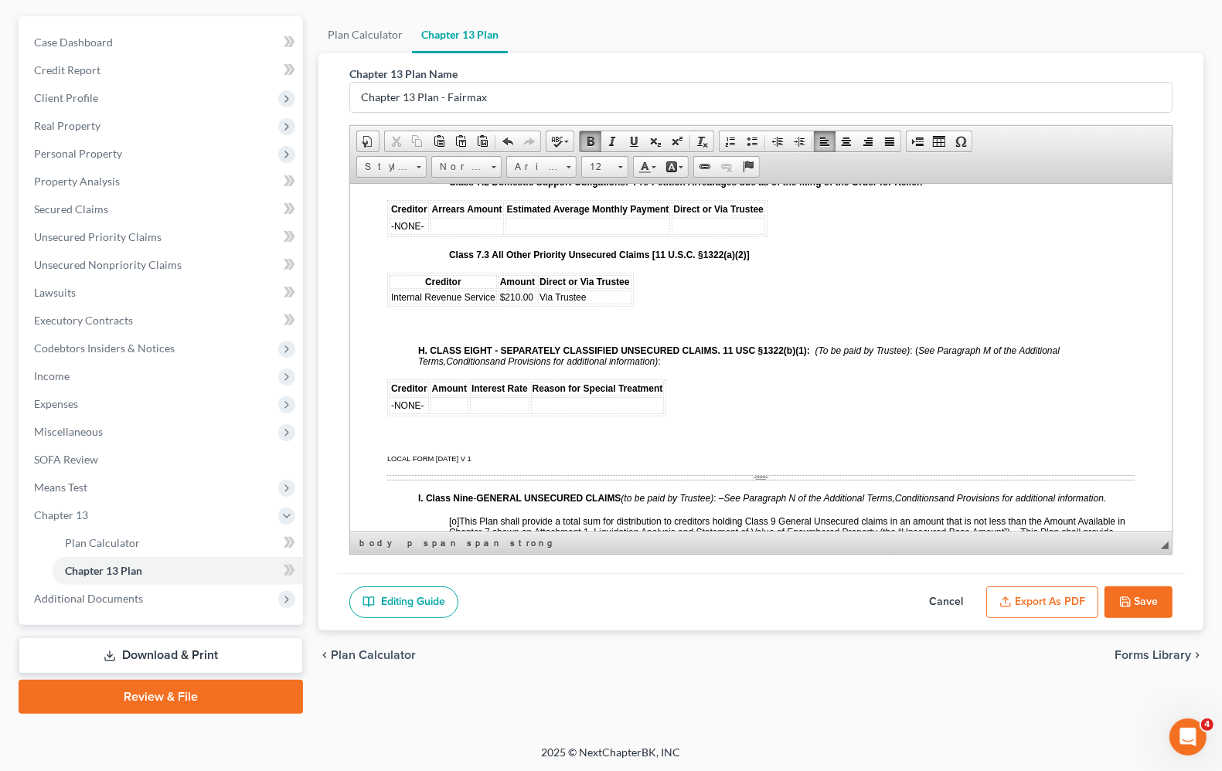
click at [621, 304] on td "Via Trustee" at bounding box center [585, 297] width 94 height 14
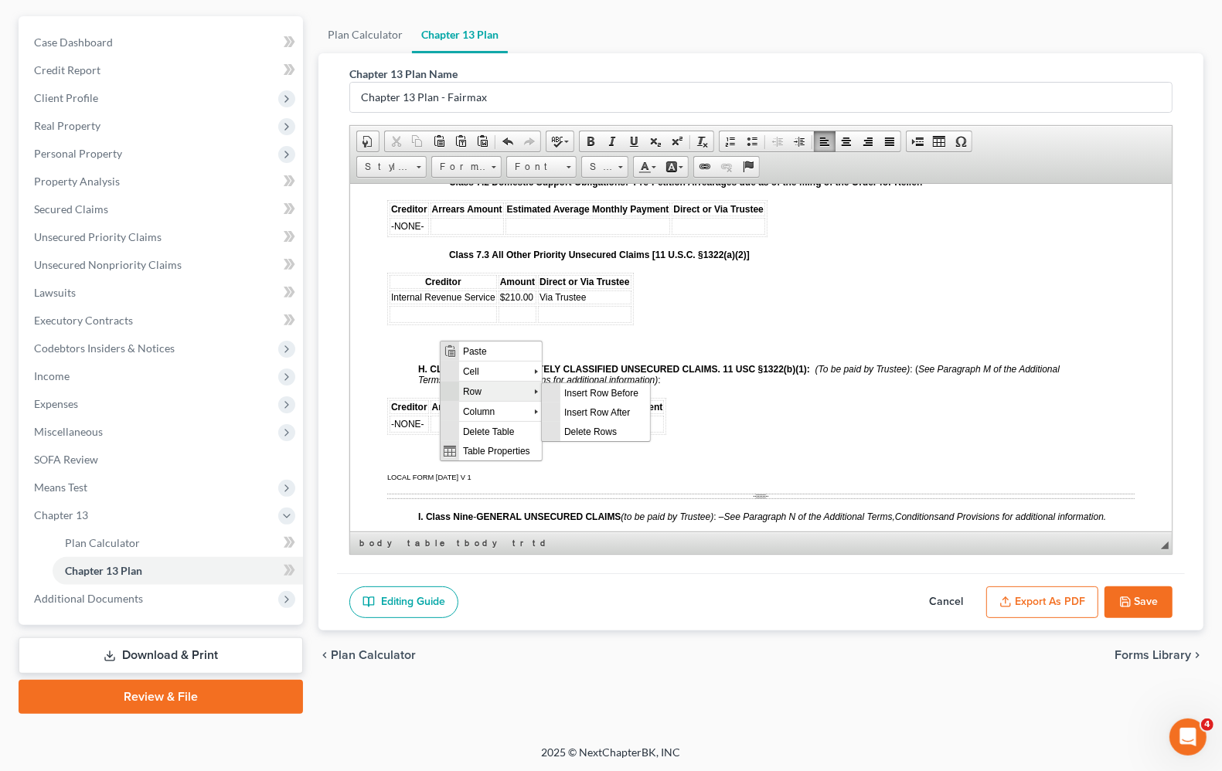
scroll to position [0, 0]
click at [607, 433] on span "Delete Rows" at bounding box center [604, 430] width 90 height 19
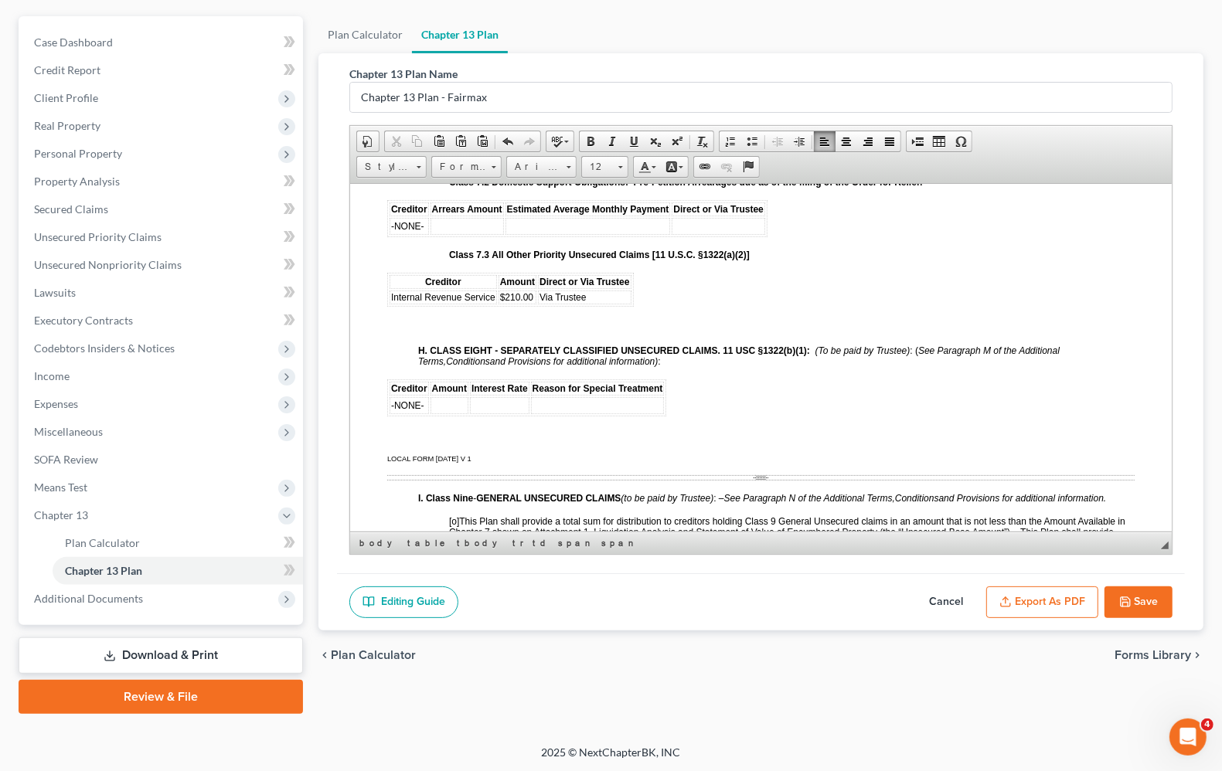
click at [539, 302] on span "Via Trustee" at bounding box center [562, 296] width 46 height 11
click at [501, 302] on span "$210.00" at bounding box center [516, 296] width 33 height 11
click at [614, 332] on p at bounding box center [776, 325] width 716 height 14
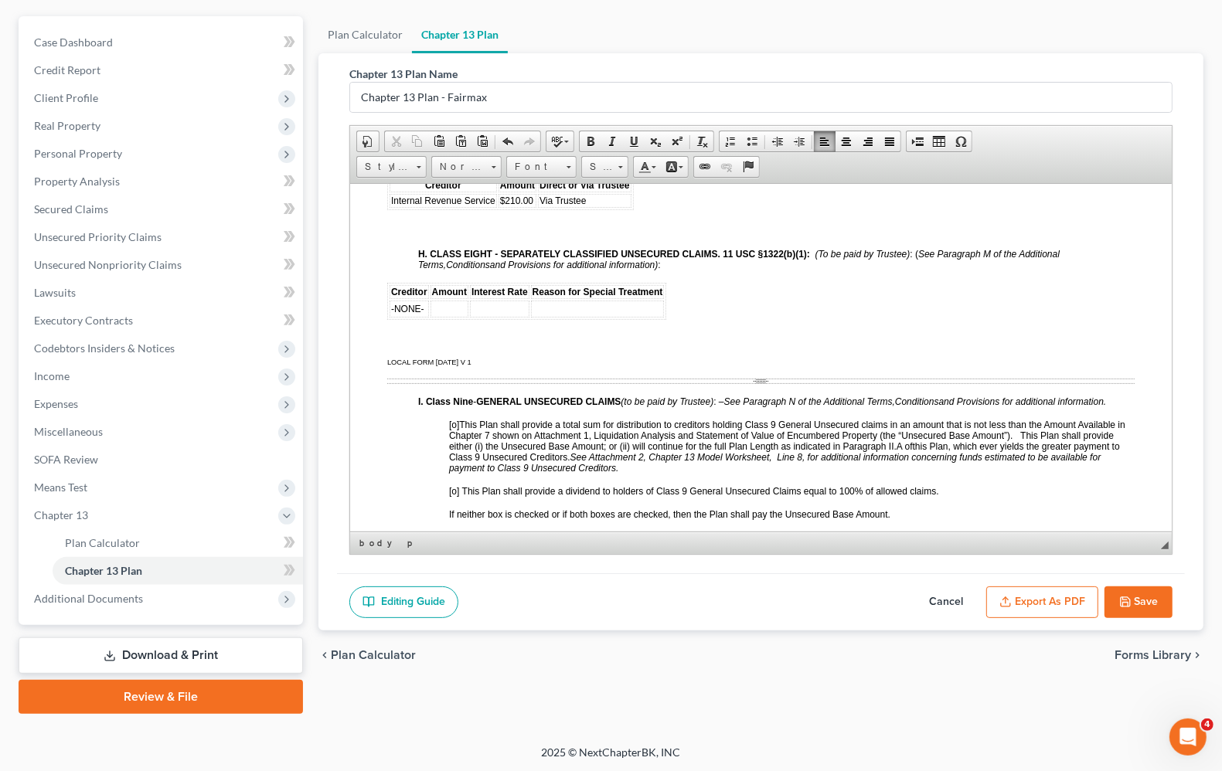
scroll to position [3671, 0]
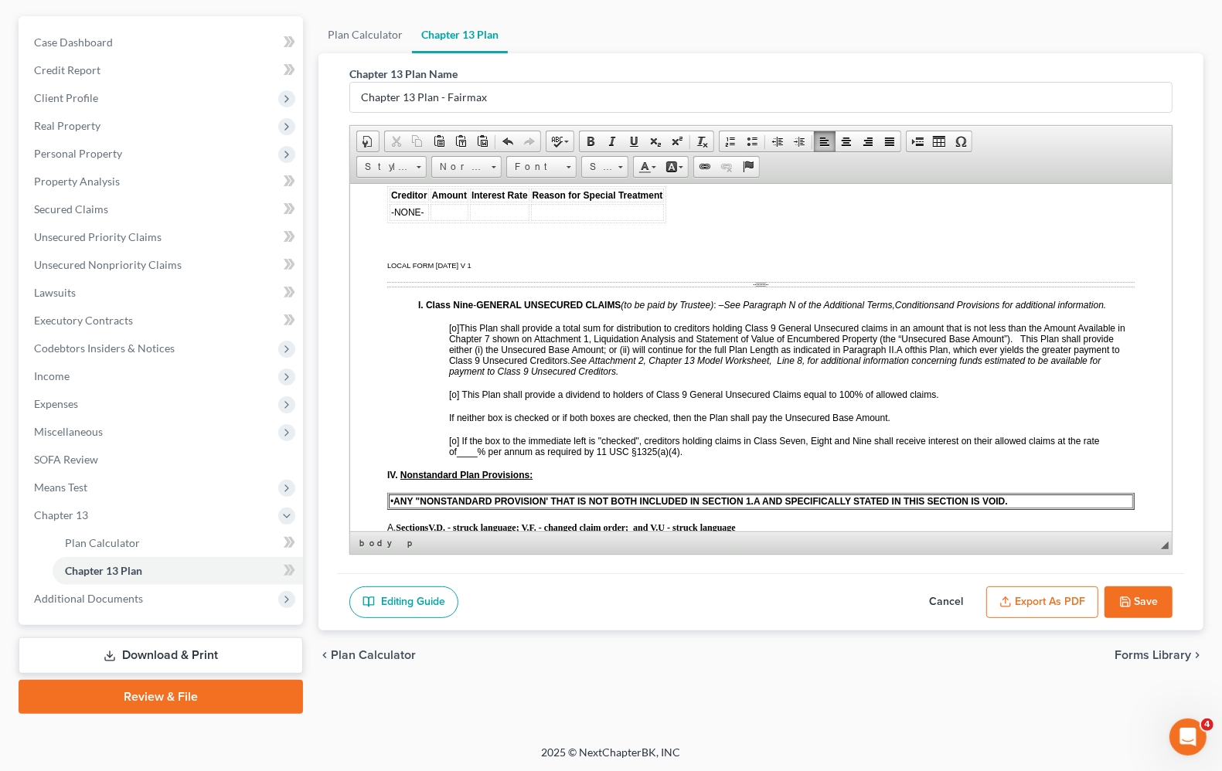
click at [456, 333] on span "[o]" at bounding box center [454, 327] width 10 height 11
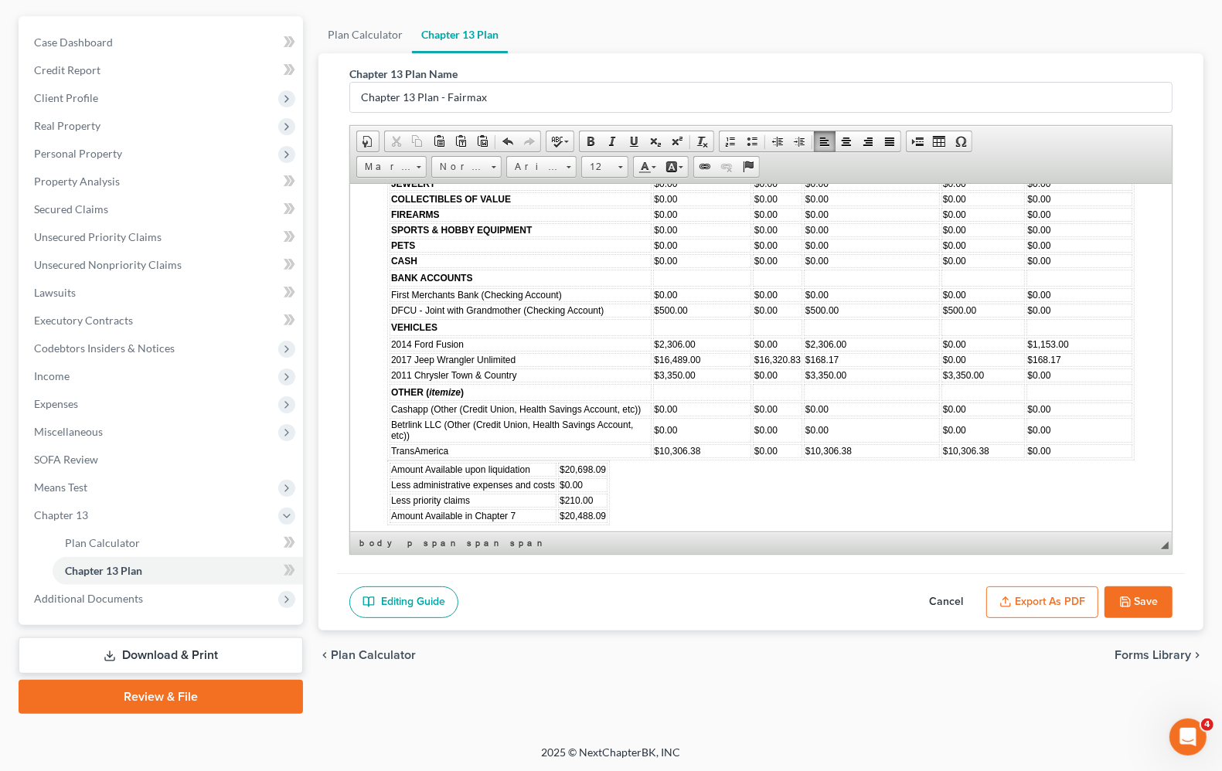
scroll to position [4926, 0]
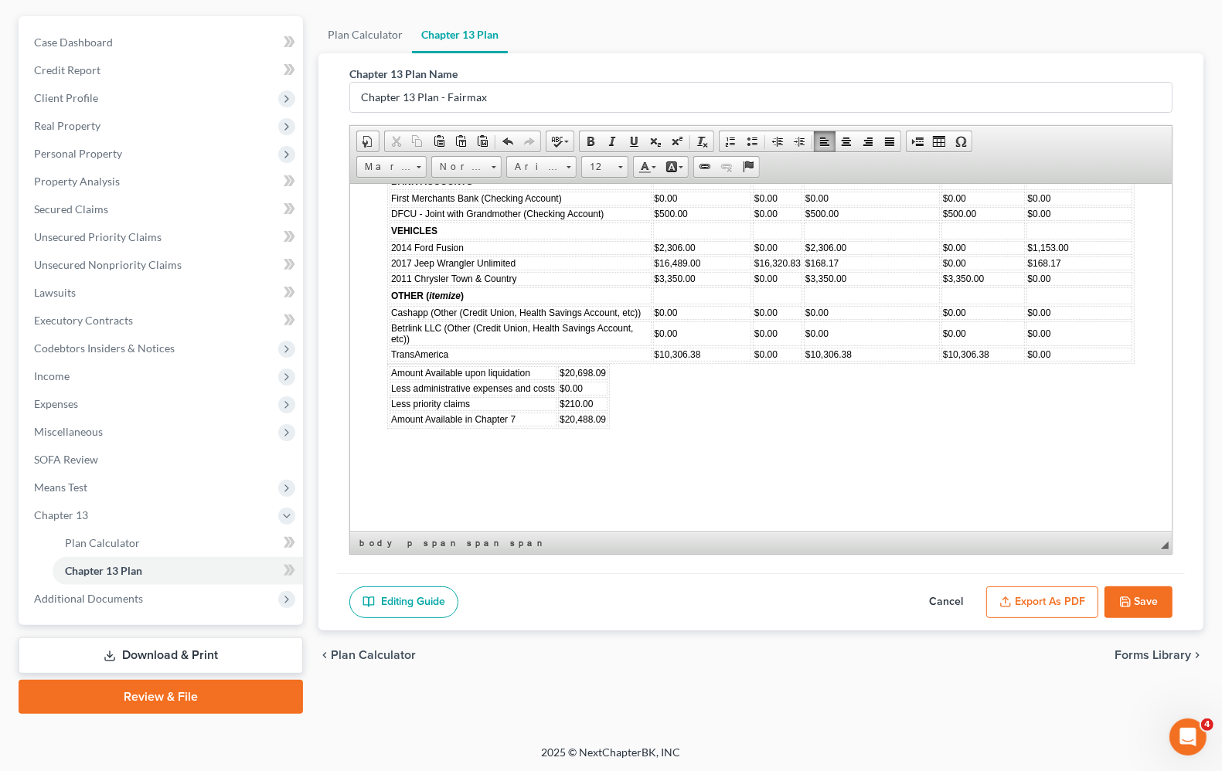
click at [742, 453] on body "LOCAL FORM FOR A CHAPTER 13 PLAN UNDER FEDERAL RULE OF BANKRUPTCY PROCEDURE 301…" at bounding box center [760, 42] width 747 height 9496
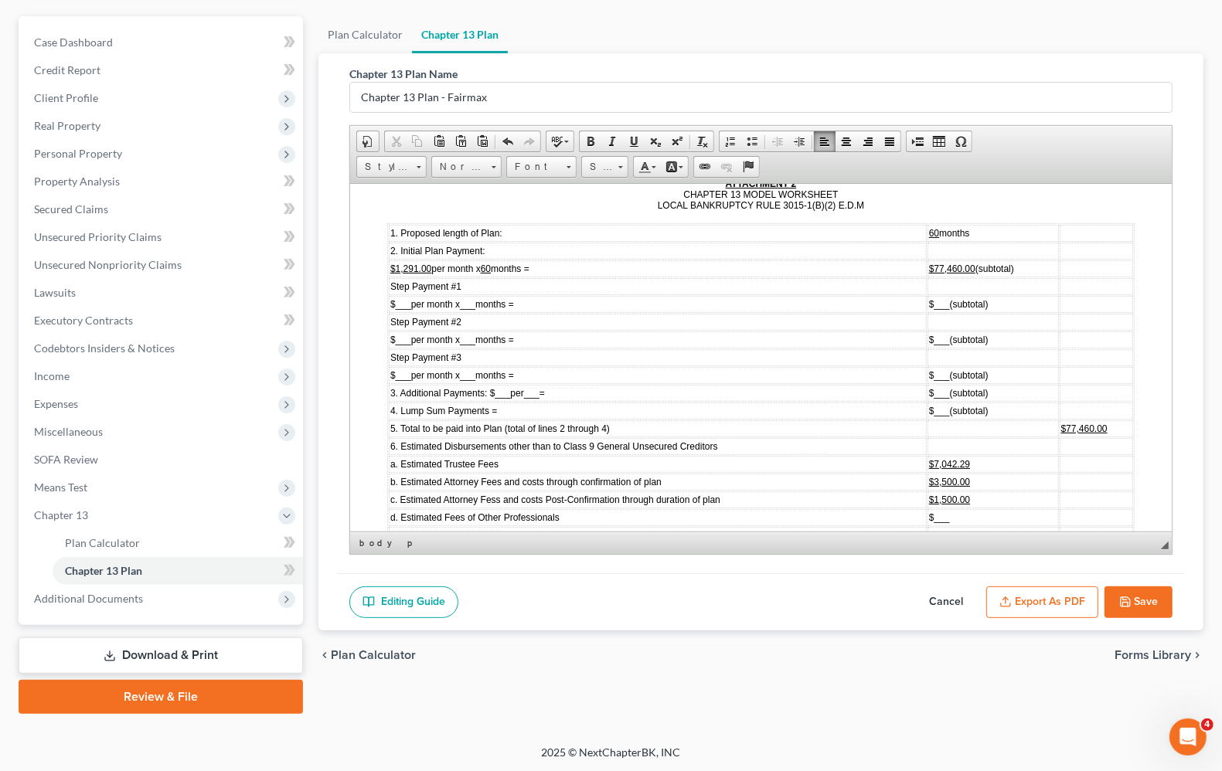
scroll to position [5603, 0]
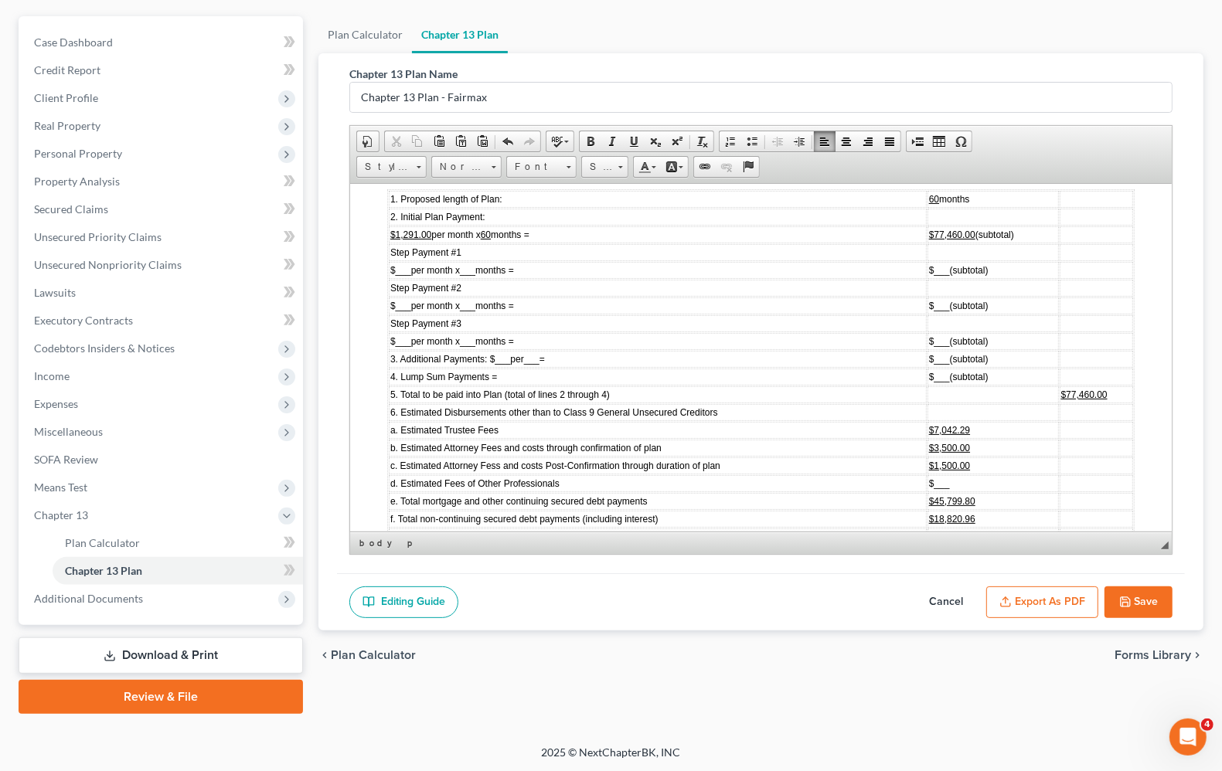
click at [775, 438] on td "a. Estimated Trustee Fees" at bounding box center [658, 429] width 538 height 17
click at [816, 456] on td "b. Estimated Attorney Fees and costs through confirmation of plan" at bounding box center [658, 447] width 538 height 17
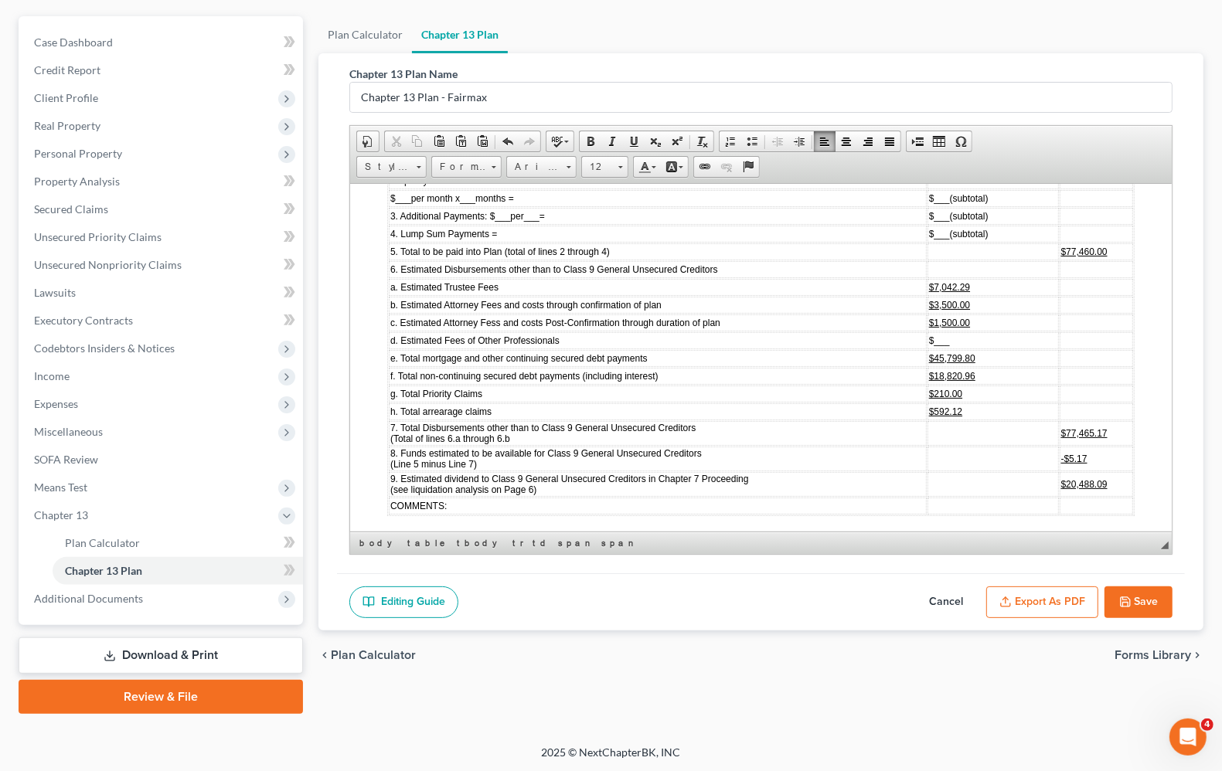
scroll to position [5796, 0]
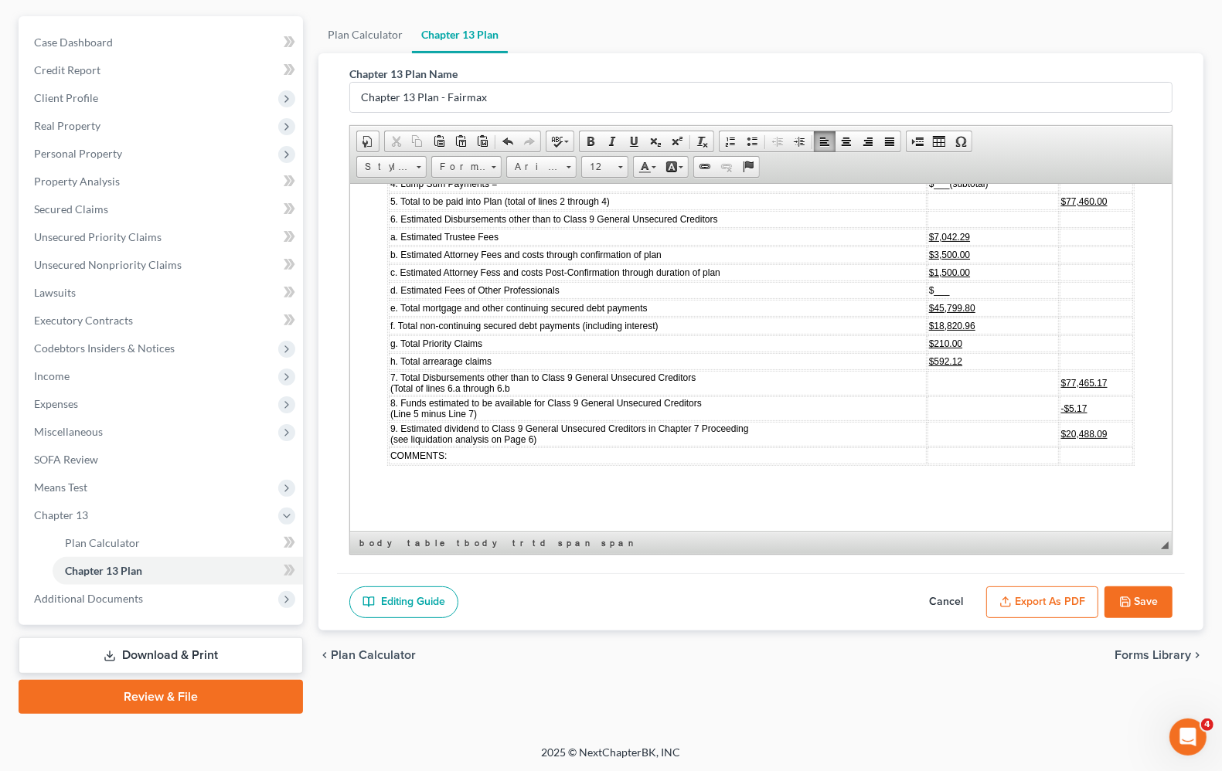
click at [673, 316] on td "e. Total mortgage and other continuing secured debt payments" at bounding box center [658, 307] width 538 height 17
click at [733, 334] on td "f. Total non-continuing secured debt payments (including interest)" at bounding box center [658, 325] width 538 height 17
click at [607, 352] on td "g. Total Priority Claims" at bounding box center [658, 343] width 538 height 17
click at [799, 369] on td "h. Total arrearage claims" at bounding box center [658, 360] width 538 height 17
click at [1001, 395] on td at bounding box center [992, 382] width 131 height 25
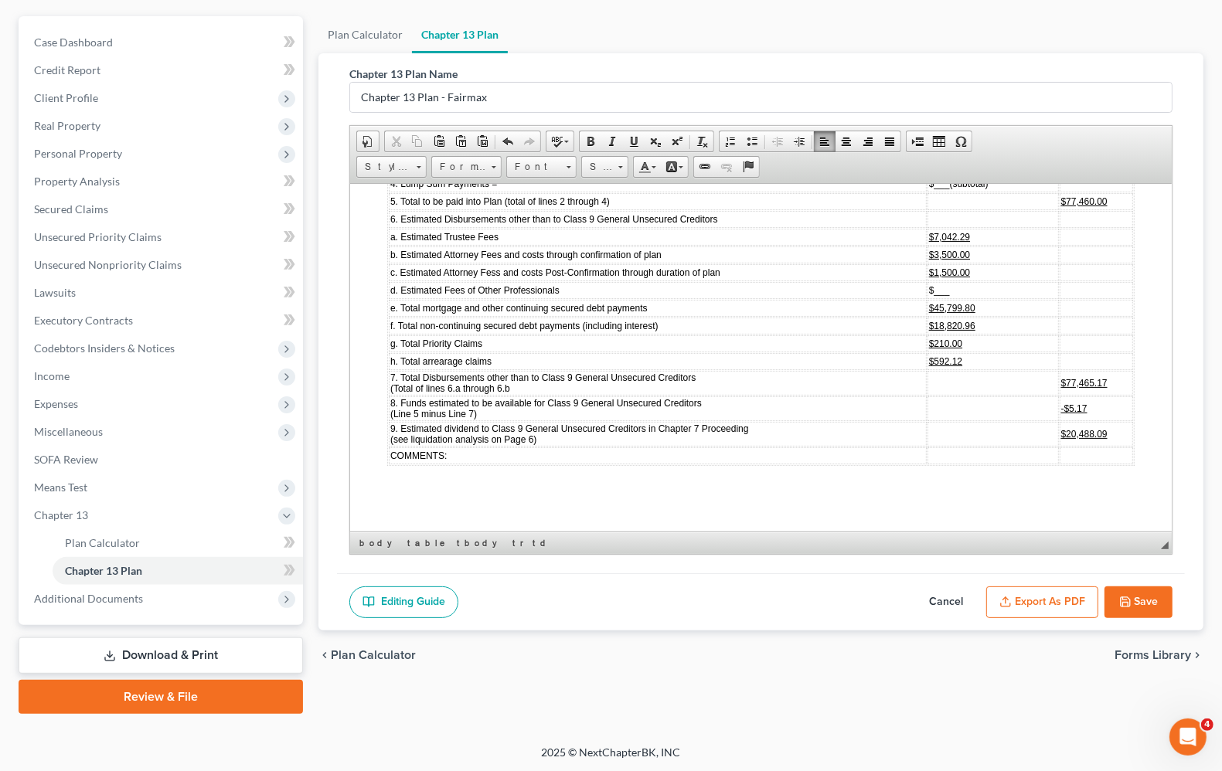
click at [1001, 420] on td at bounding box center [992, 408] width 131 height 25
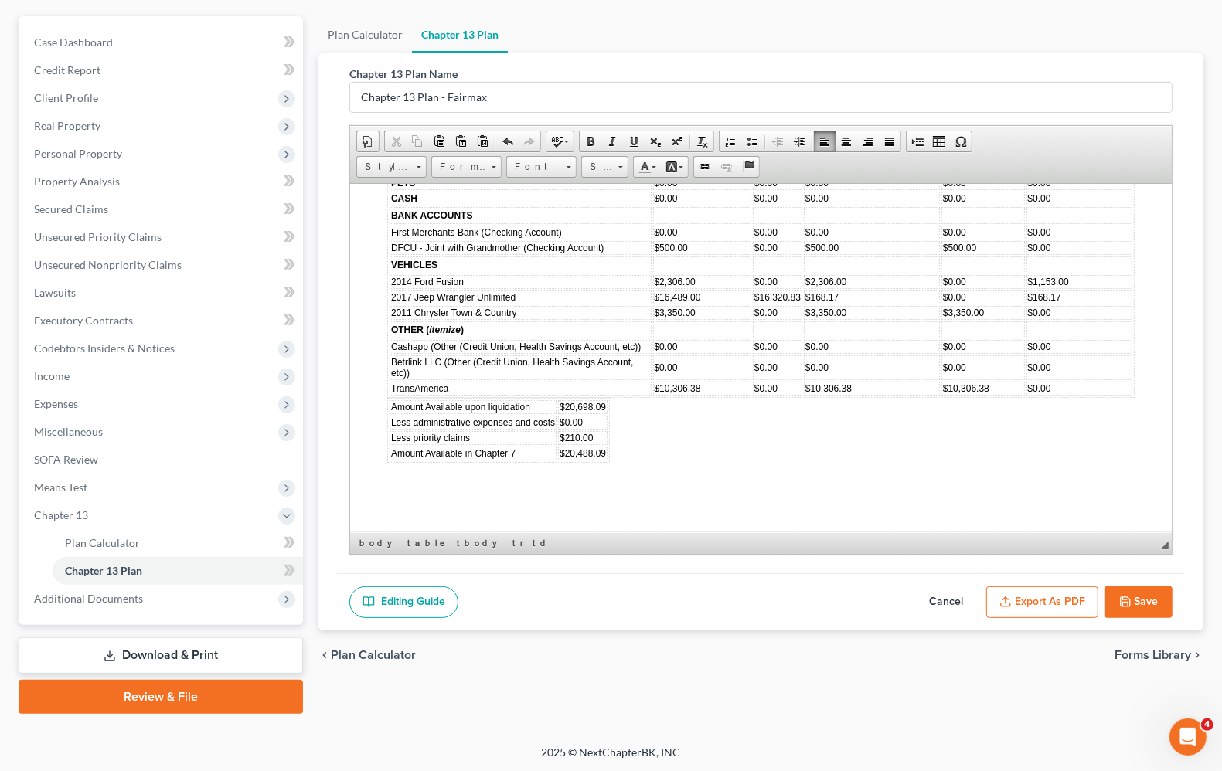
scroll to position [4926, 0]
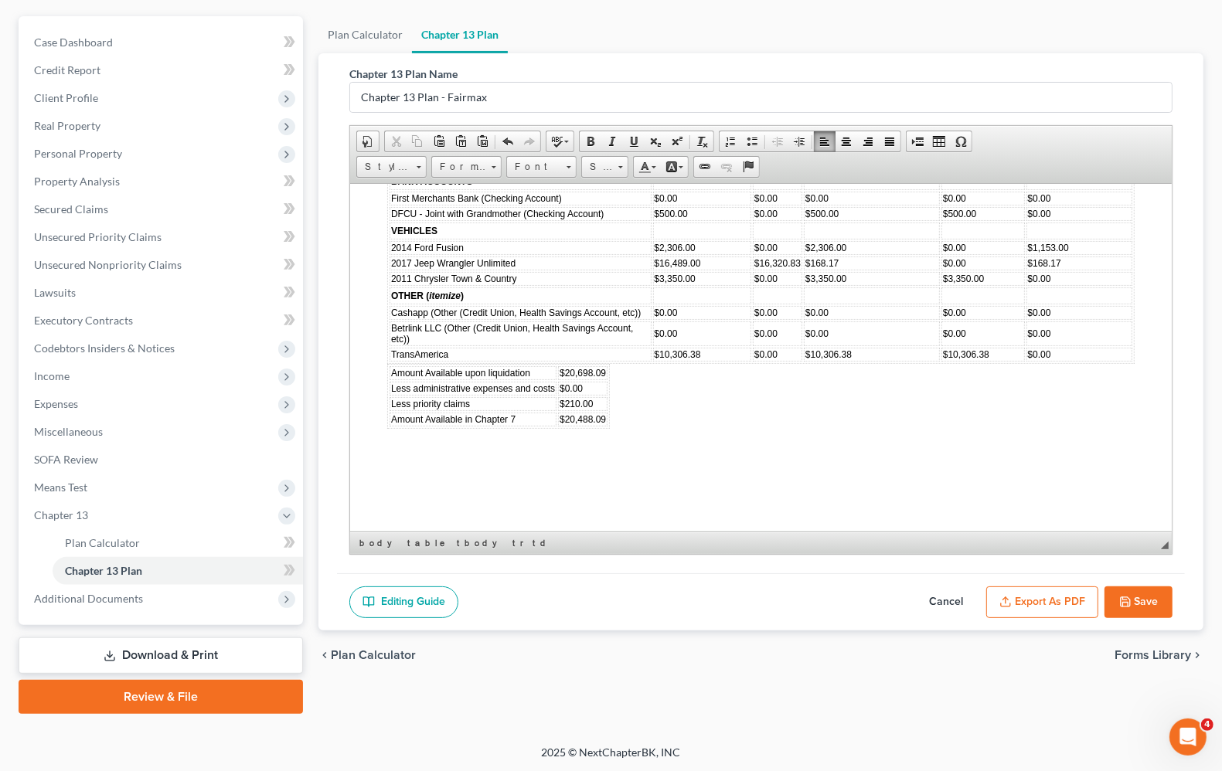
click at [598, 395] on td "$0.00" at bounding box center [582, 388] width 49 height 14
click at [704, 449] on body "LOCAL FORM FOR A CHAPTER 13 PLAN UNDER FEDERAL RULE OF BANKRUPTCY PROCEDURE 301…" at bounding box center [760, 42] width 747 height 9496
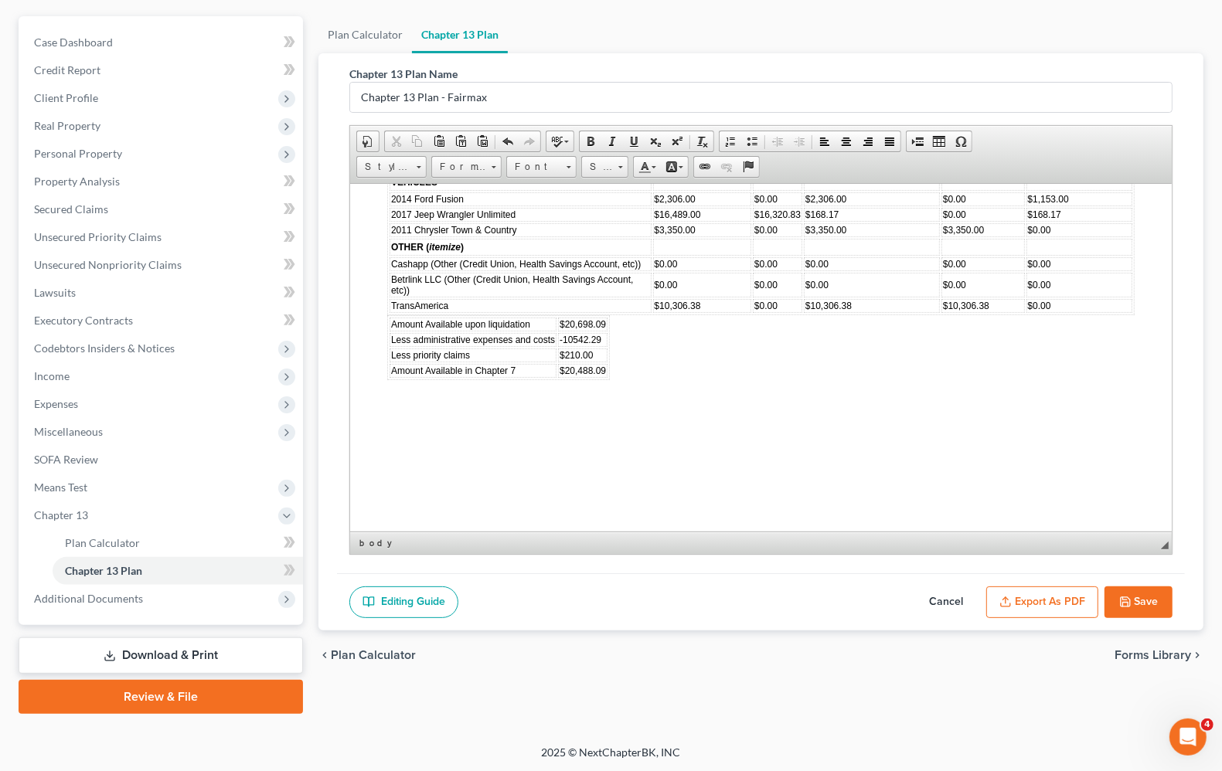
scroll to position [5023, 0]
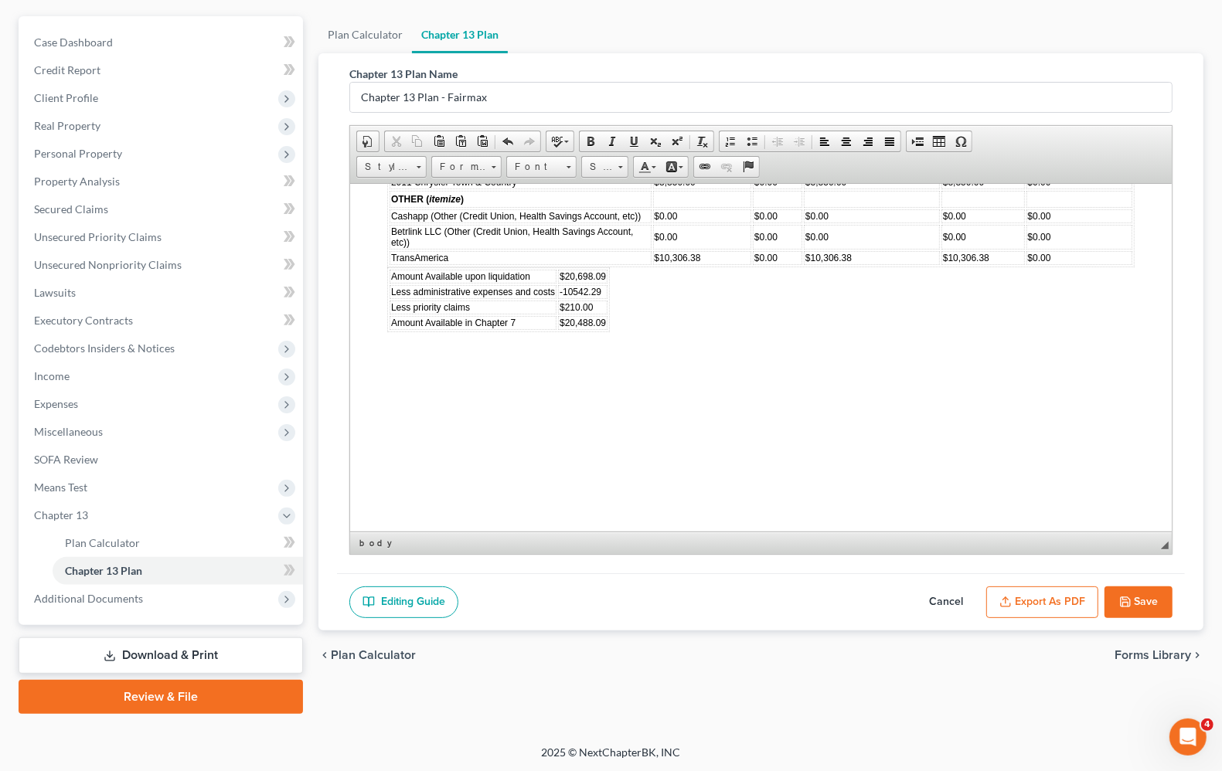
click at [564, 328] on span "$20,488.09" at bounding box center [582, 322] width 46 height 11
click at [565, 297] on font "-10542.29" at bounding box center [580, 290] width 42 height 13
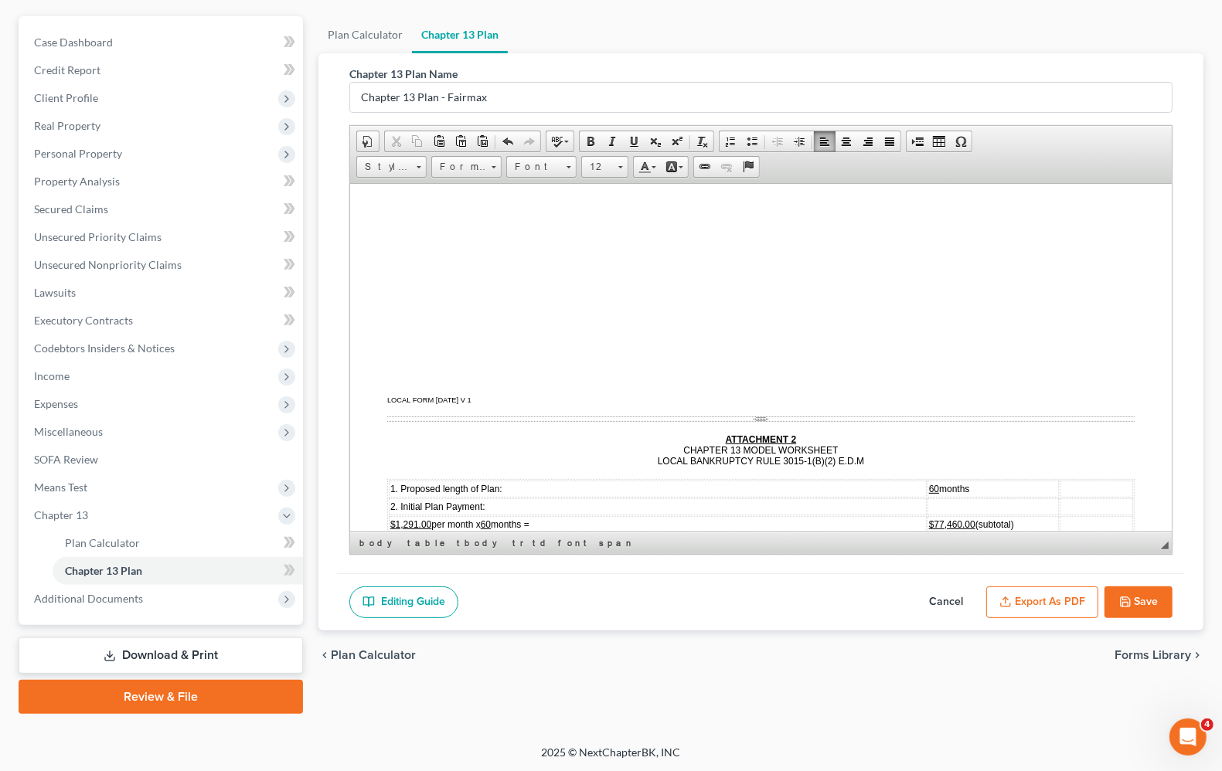
scroll to position [5796, 0]
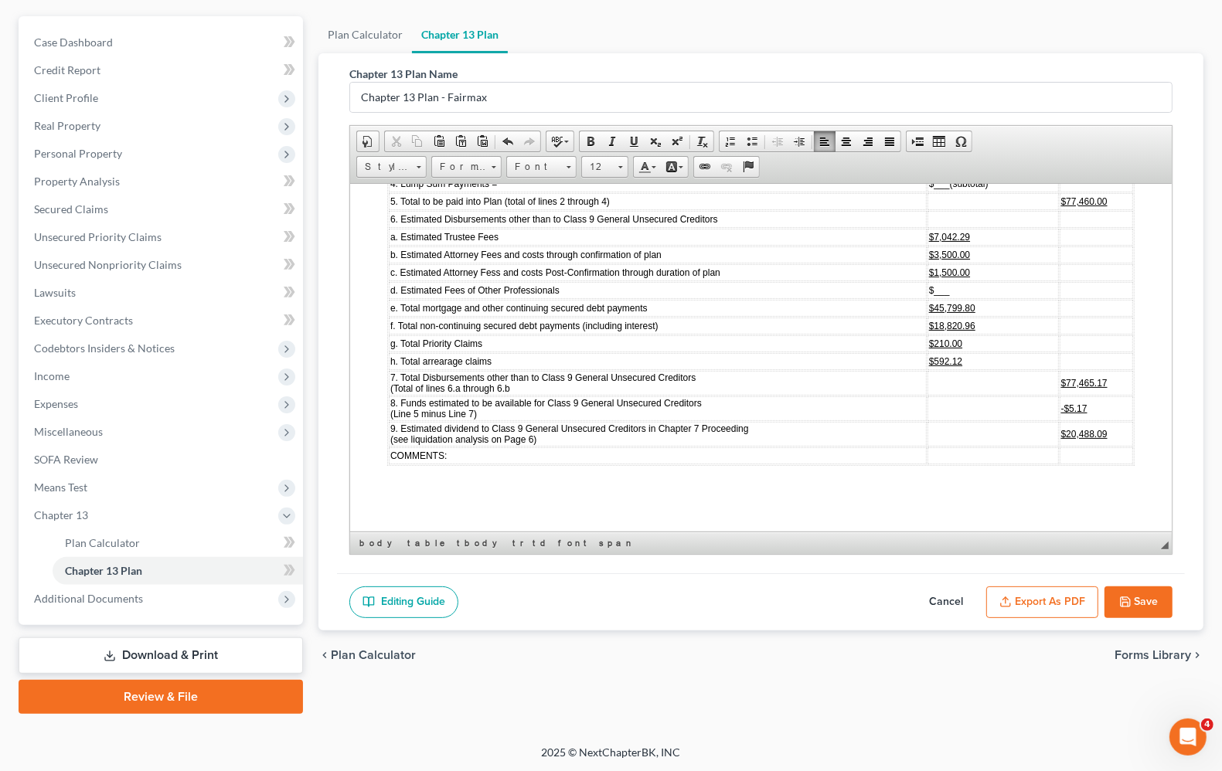
click at [791, 395] on td "7. Total Disbursements other than to Class 9 General Unsecured Creditors (Total…" at bounding box center [658, 382] width 538 height 25
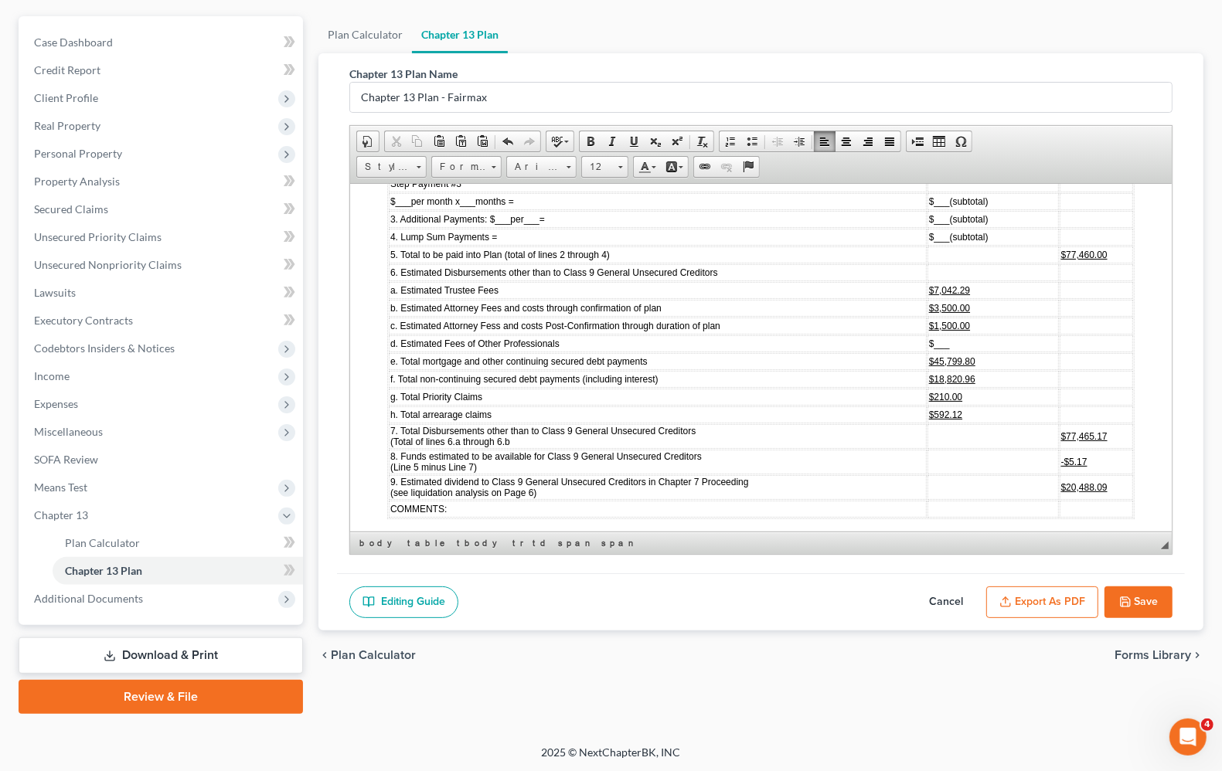
scroll to position [5699, 0]
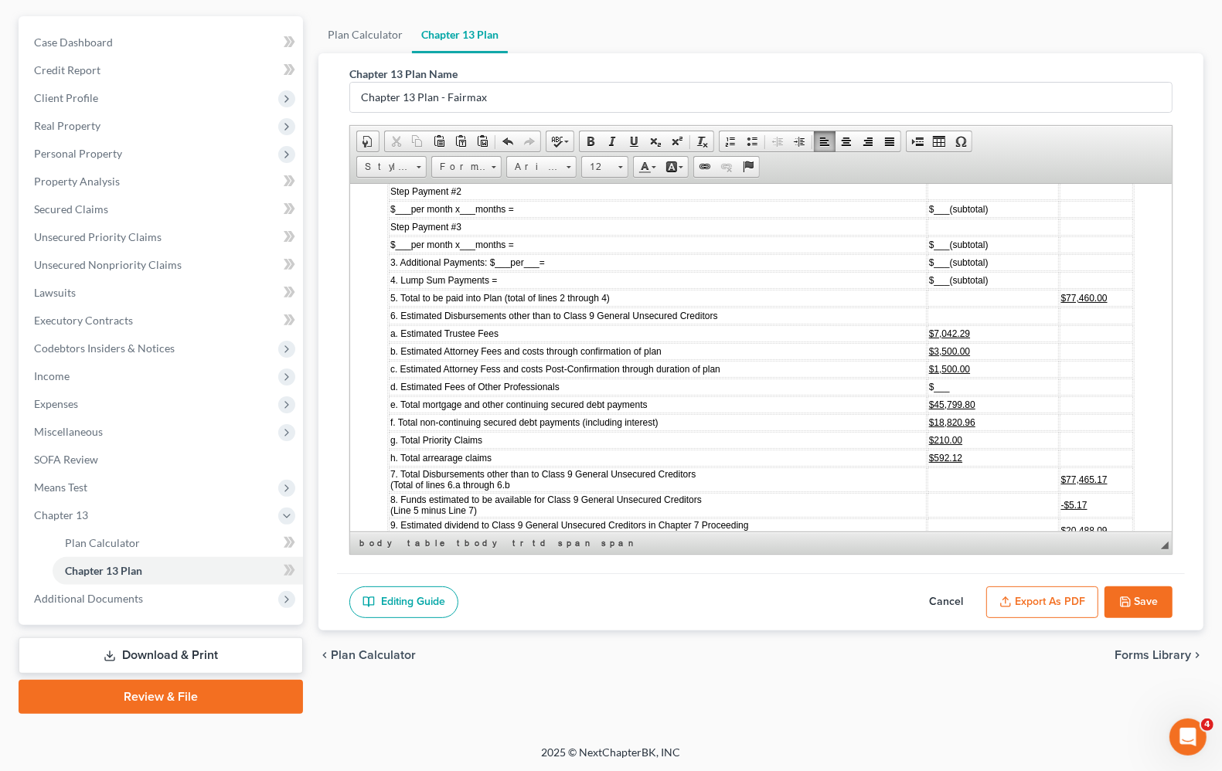
click at [686, 306] on td "5. Total to be paid into Plan (total of lines 2 through 4)" at bounding box center [658, 297] width 538 height 17
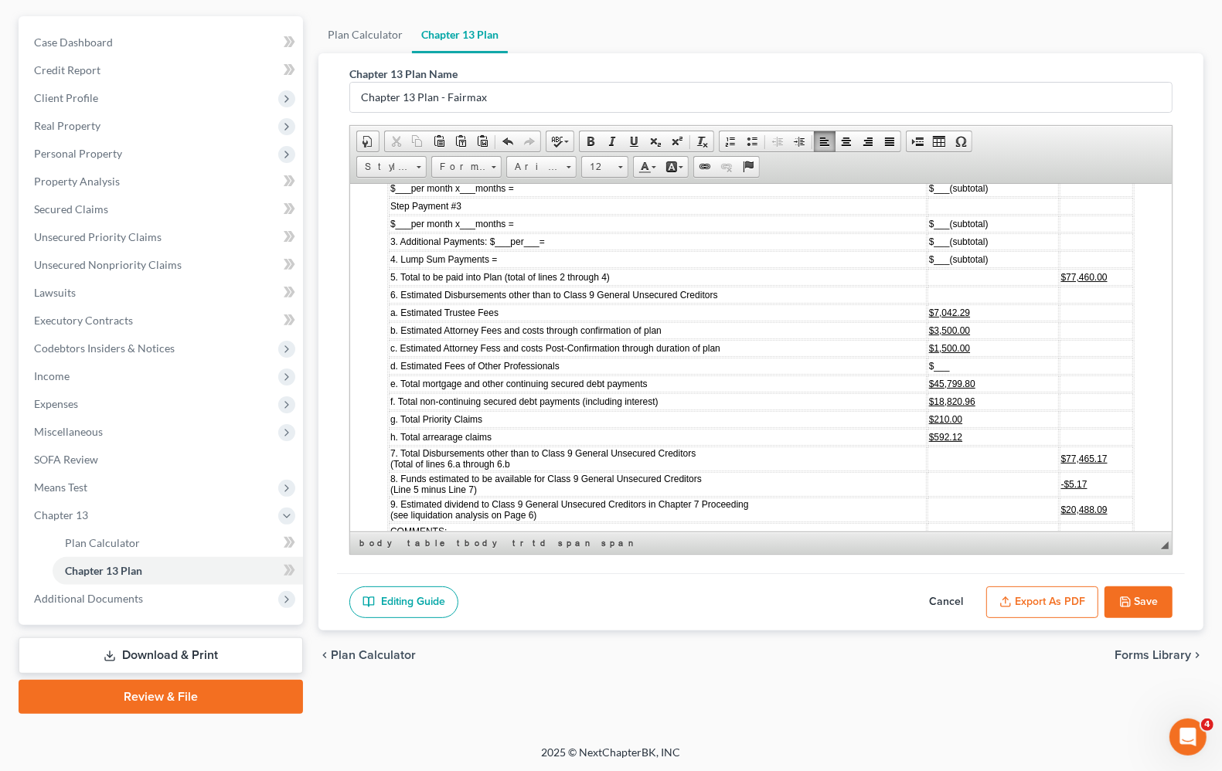
scroll to position [5506, 0]
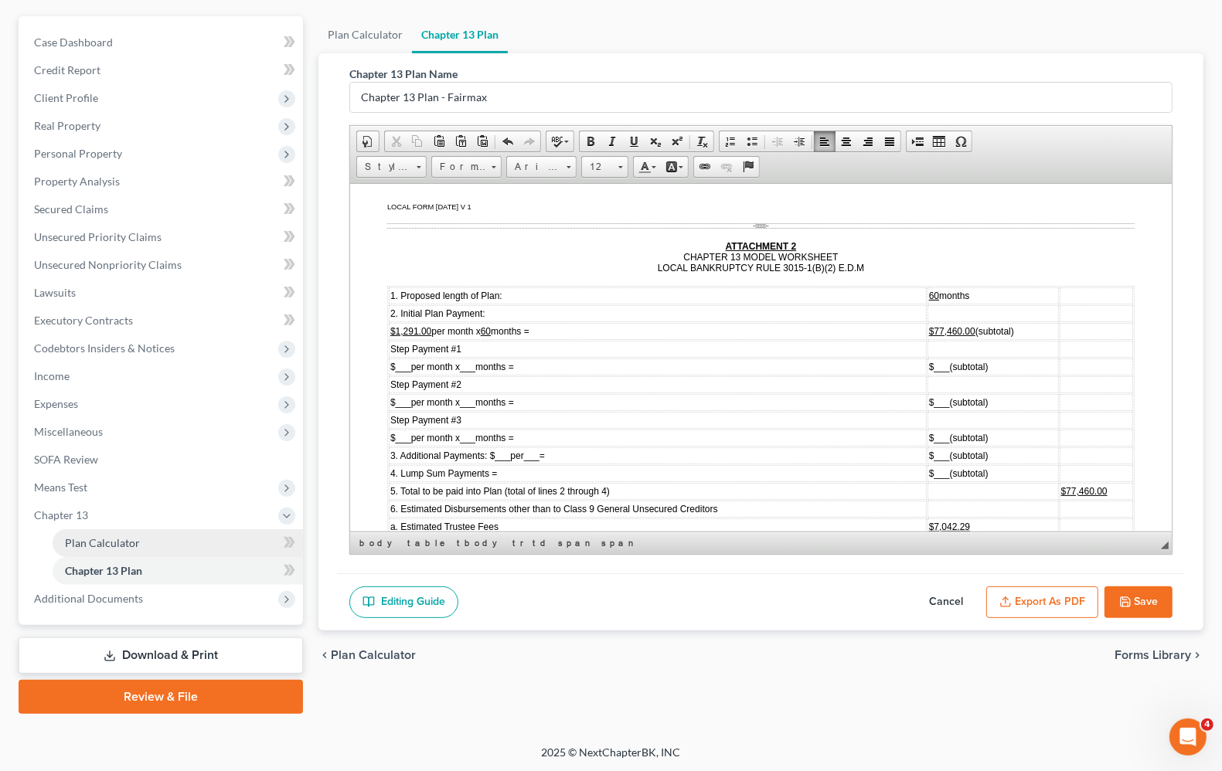
click at [72, 545] on span "Plan Calculator" at bounding box center [102, 542] width 75 height 13
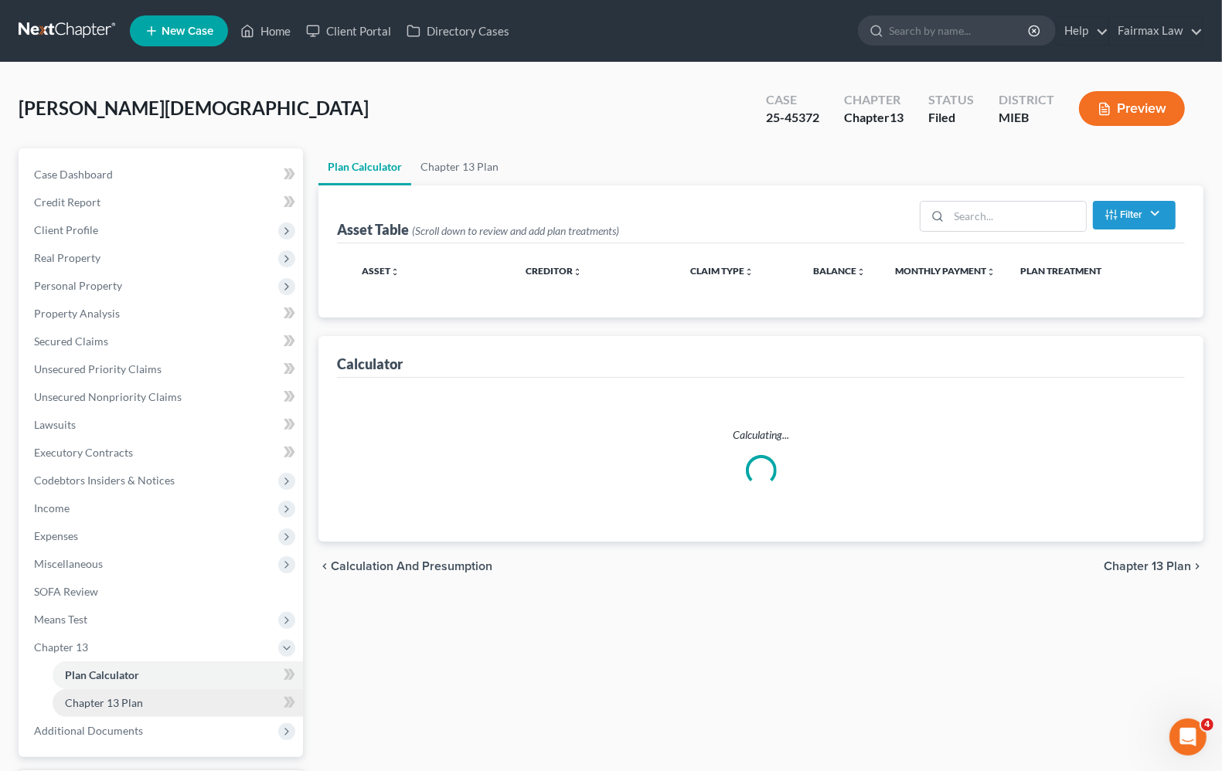
click at [144, 704] on link "Chapter 13 Plan" at bounding box center [178, 703] width 250 height 28
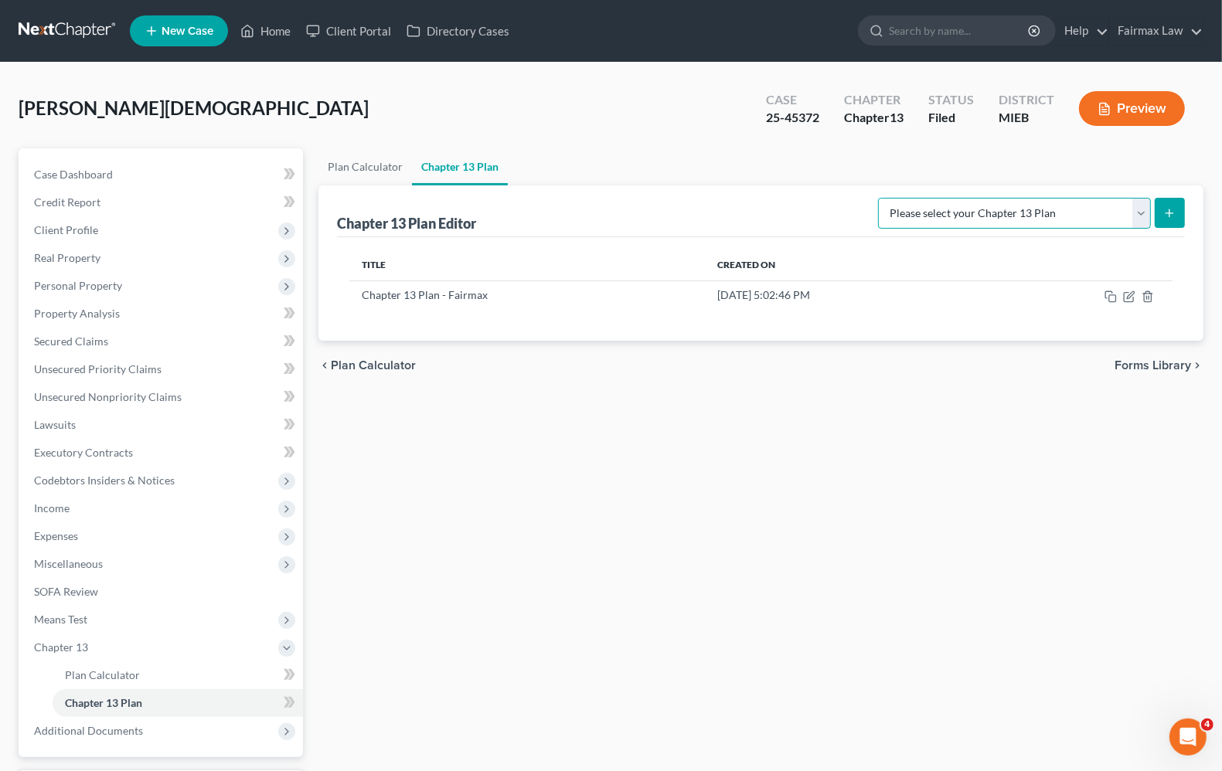
click at [1047, 221] on select "Please select your Chapter 13 Plan Chapter 13 Plan - Fairmax [GEOGRAPHIC_DATA] …" at bounding box center [1014, 213] width 273 height 31
click at [953, 447] on div "Plan Calculator Chapter 13 Plan Chapter 13 Plan Editor Please select your Chapt…" at bounding box center [761, 497] width 900 height 698
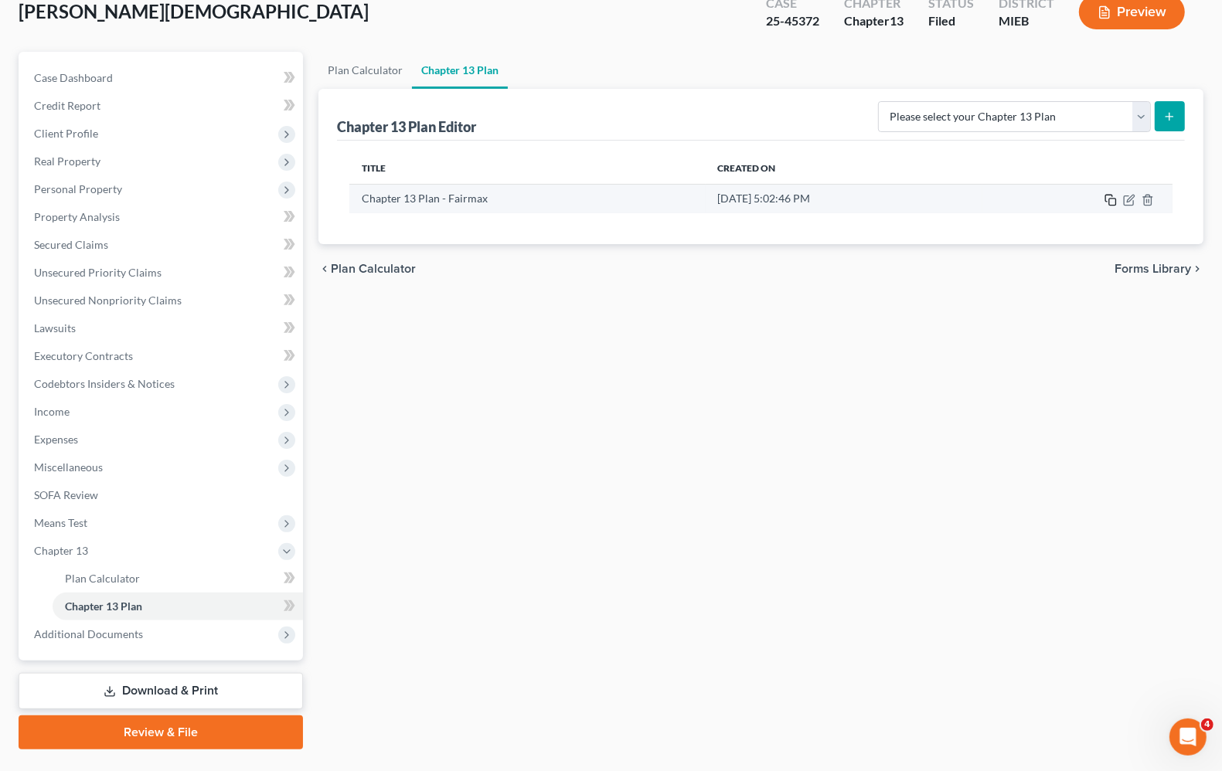
click at [1110, 199] on icon "button" at bounding box center [1110, 200] width 12 height 12
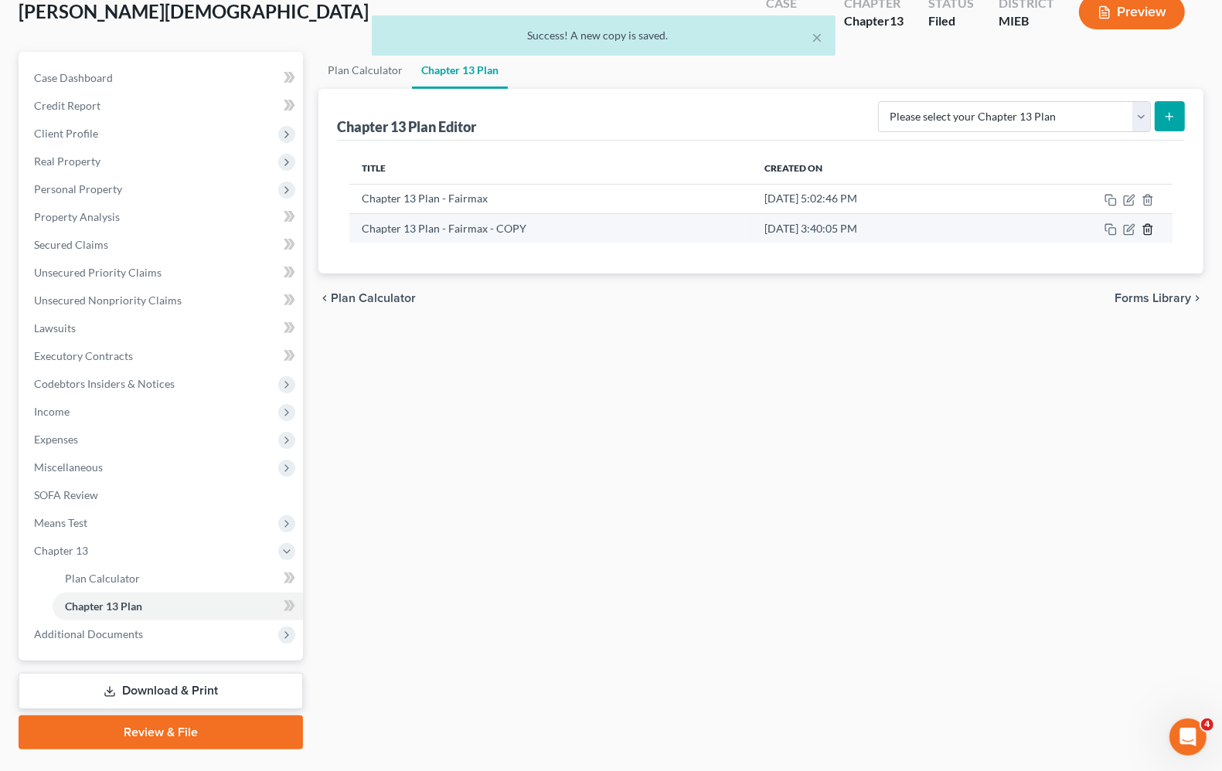
click at [1149, 233] on icon "button" at bounding box center [1147, 229] width 12 height 12
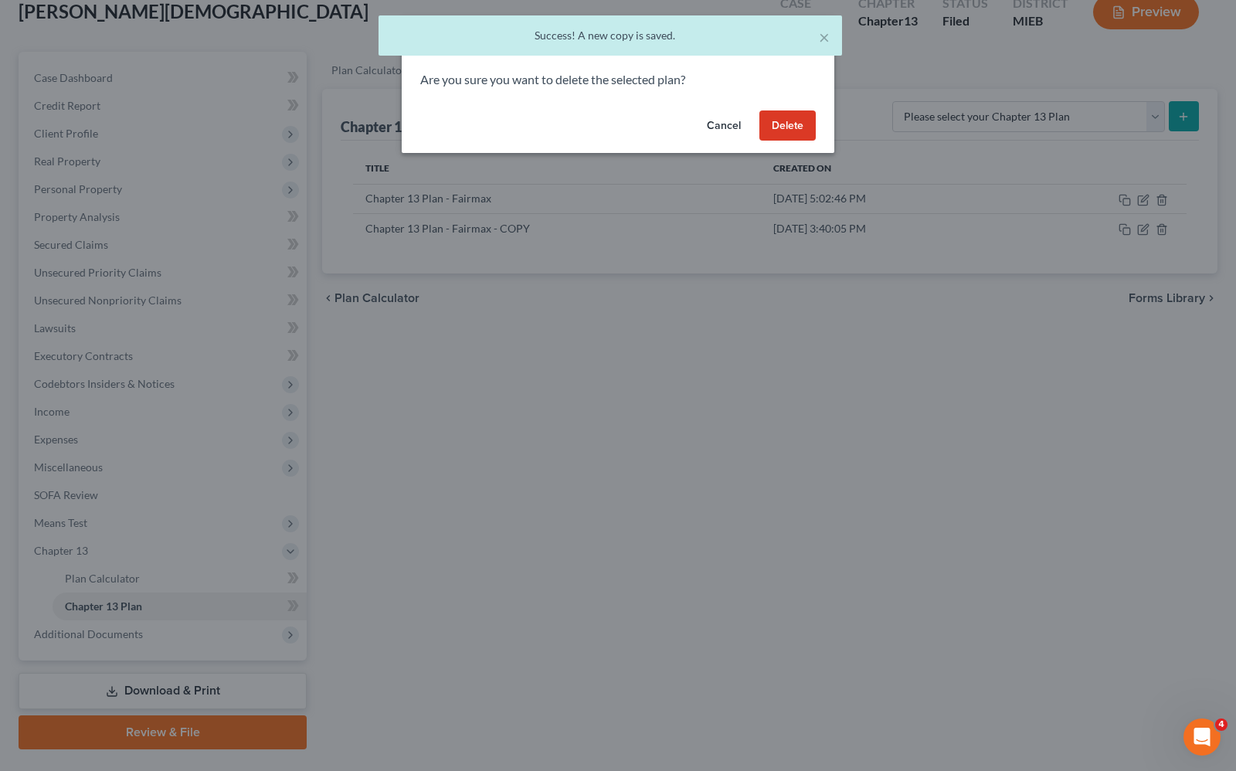
click at [789, 131] on button "Delete" at bounding box center [788, 126] width 56 height 31
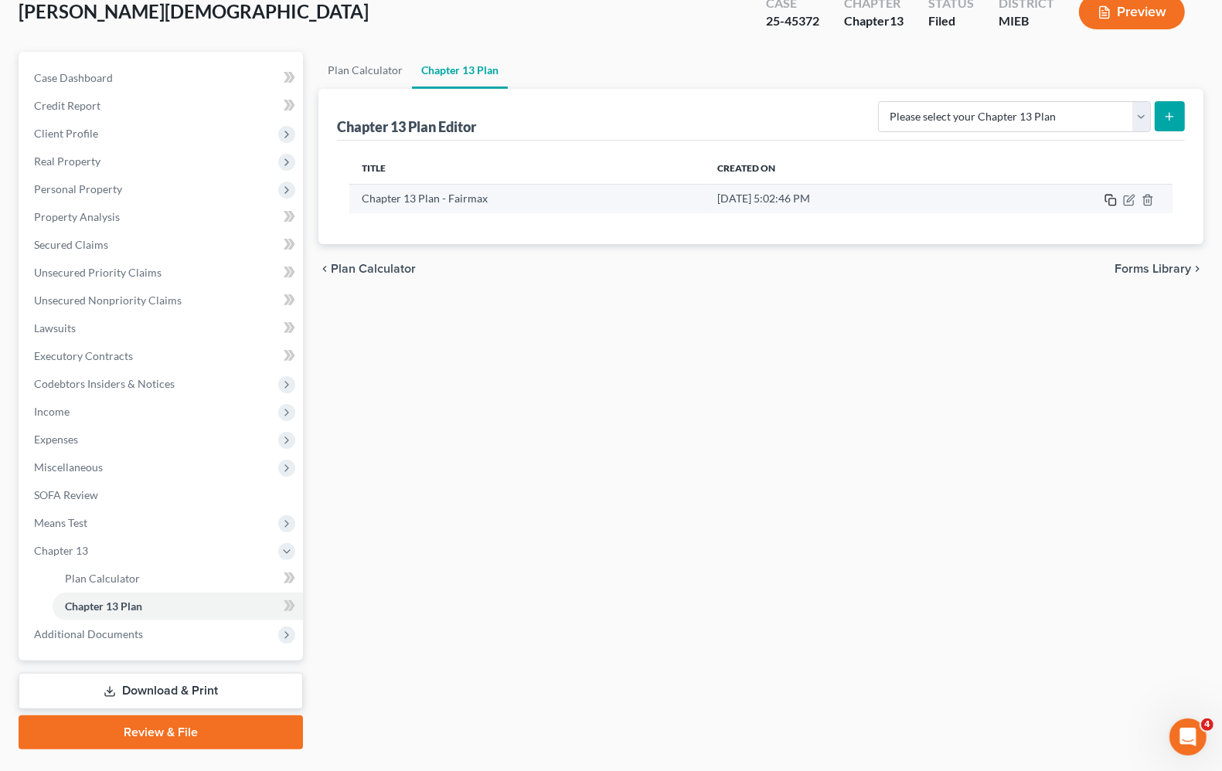
click at [1107, 198] on icon "button" at bounding box center [1110, 200] width 12 height 12
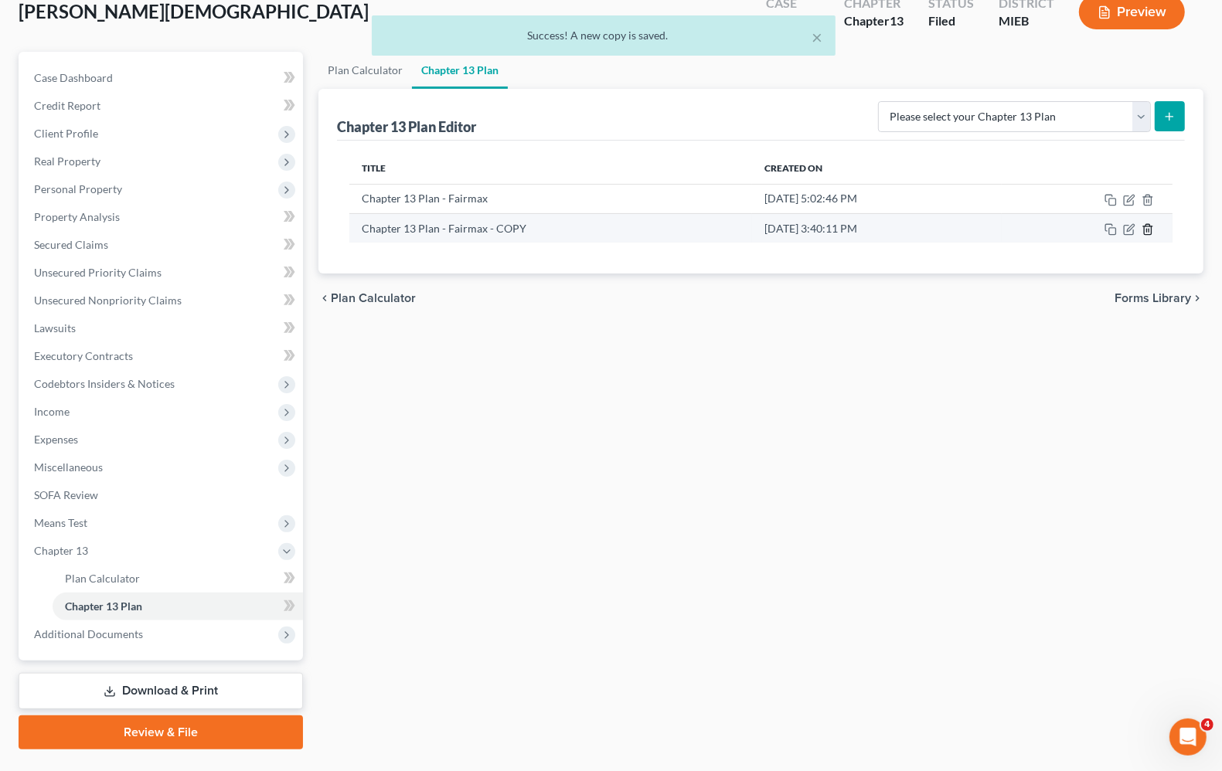
click at [1142, 228] on icon "button" at bounding box center [1147, 229] width 12 height 12
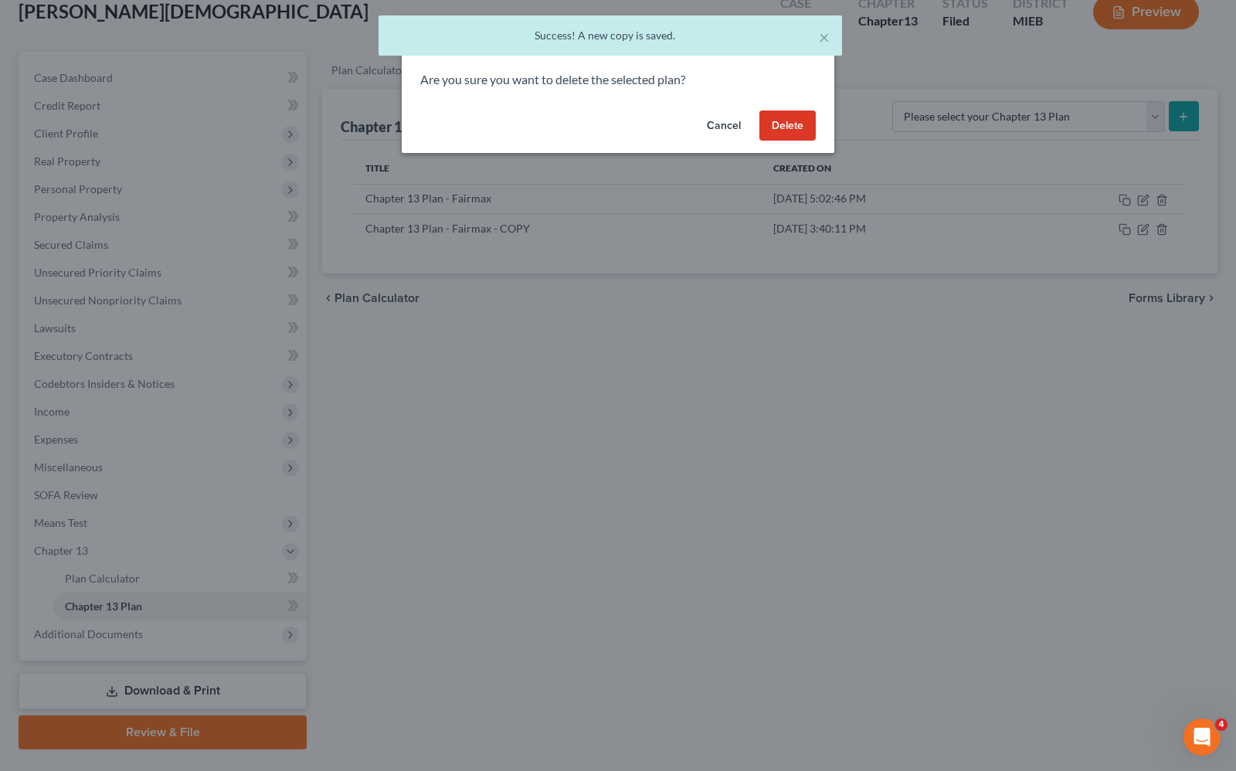
click at [793, 128] on button "Delete" at bounding box center [788, 126] width 56 height 31
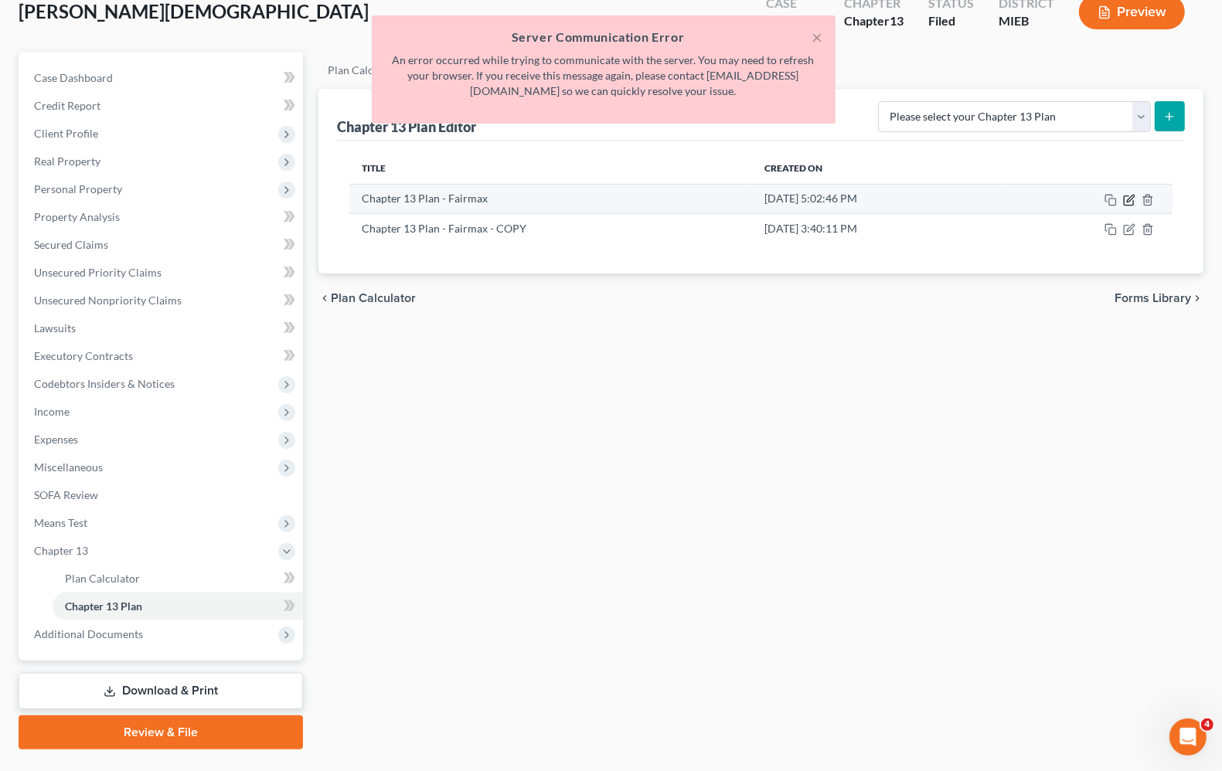
click at [1132, 201] on icon "button" at bounding box center [1129, 200] width 12 height 12
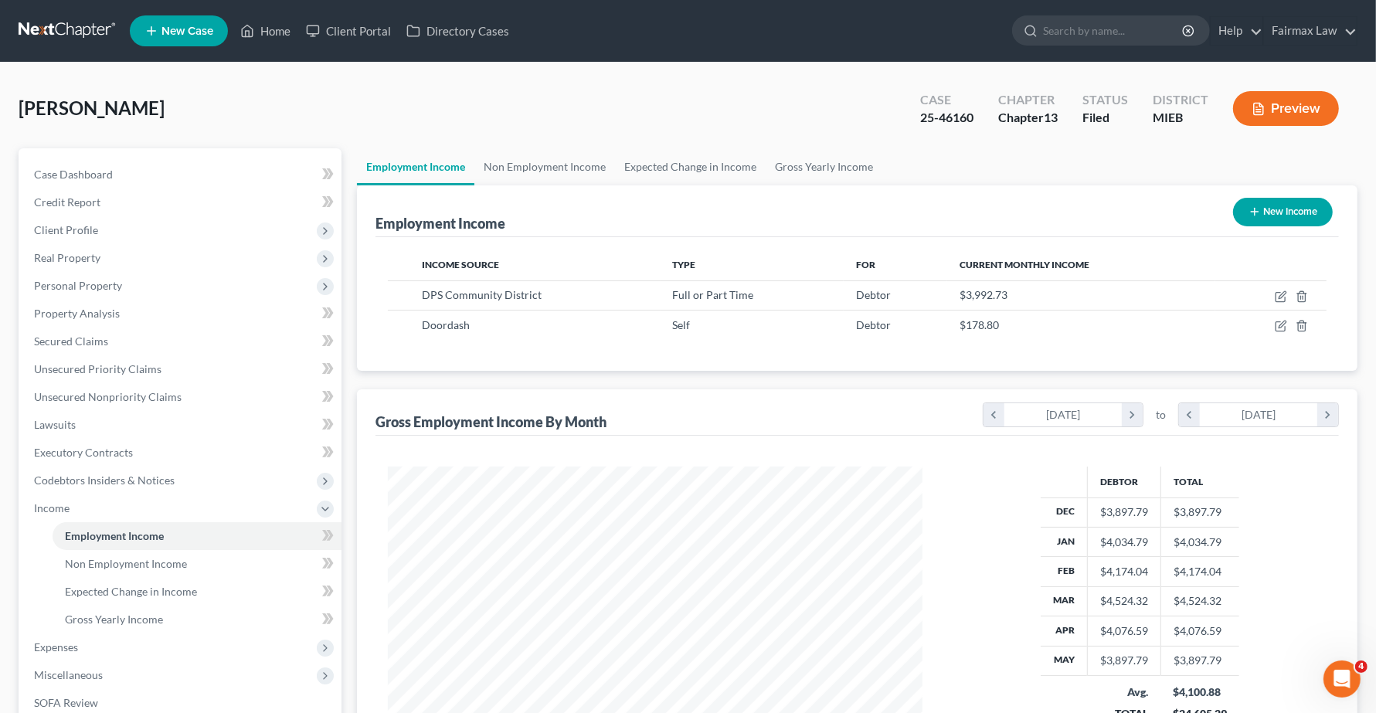
scroll to position [278, 565]
